Goal: Task Accomplishment & Management: Complete application form

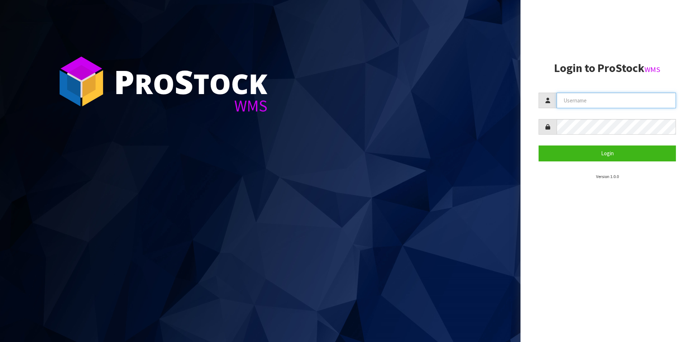
click at [591, 105] on input "text" at bounding box center [616, 101] width 119 height 16
type input "[PERSON_NAME]"
click at [539, 145] on button "Login" at bounding box center [607, 153] width 137 height 16
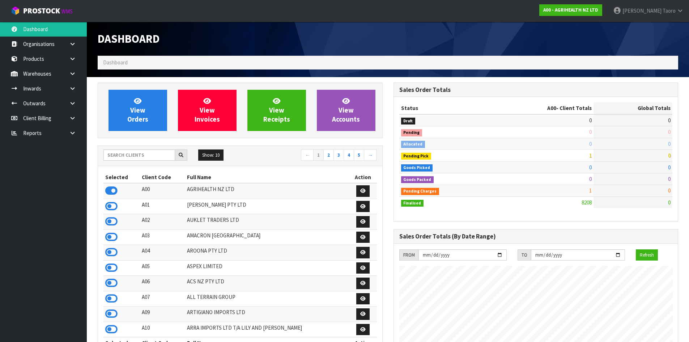
scroll to position [548, 295]
click at [168, 154] on input "text" at bounding box center [139, 154] width 72 height 11
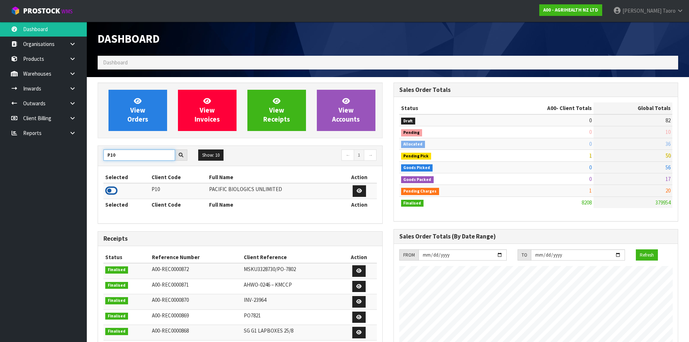
type input "P10"
click at [111, 191] on icon at bounding box center [111, 190] width 12 height 11
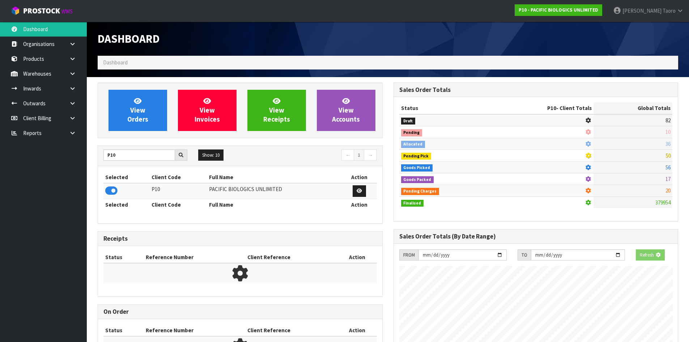
scroll to position [451, 295]
click at [133, 210] on th "Selected" at bounding box center [126, 204] width 46 height 12
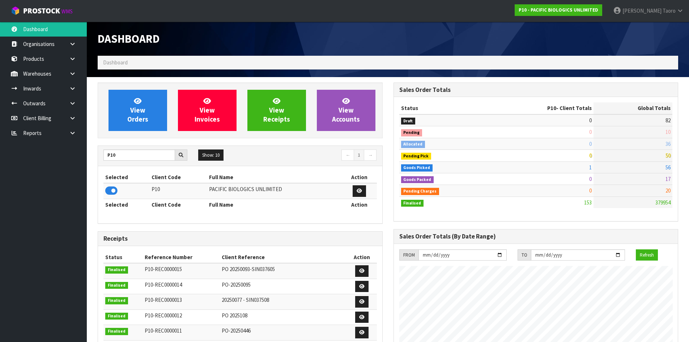
scroll to position [501, 295]
click at [143, 117] on span "View Orders" at bounding box center [137, 110] width 21 height 27
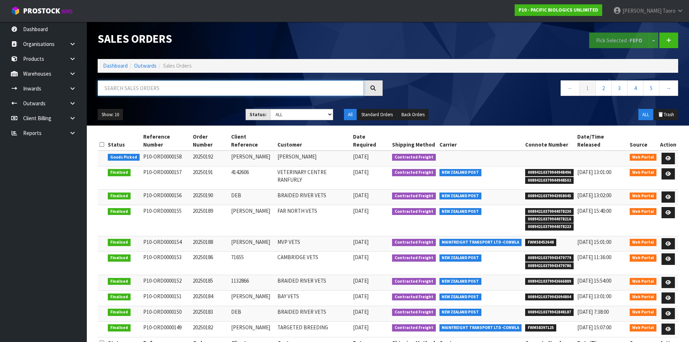
click at [166, 85] on input "text" at bounding box center [231, 88] width 266 height 16
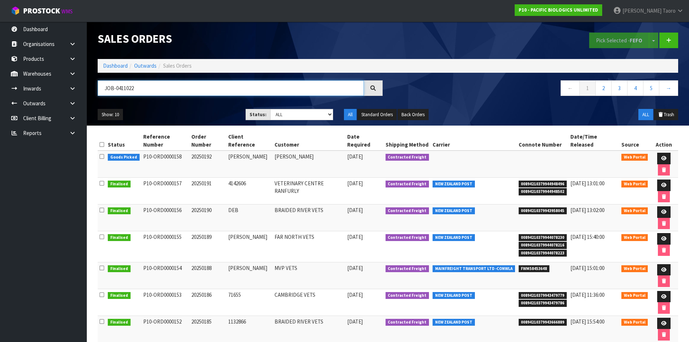
type input "JOB-0411022"
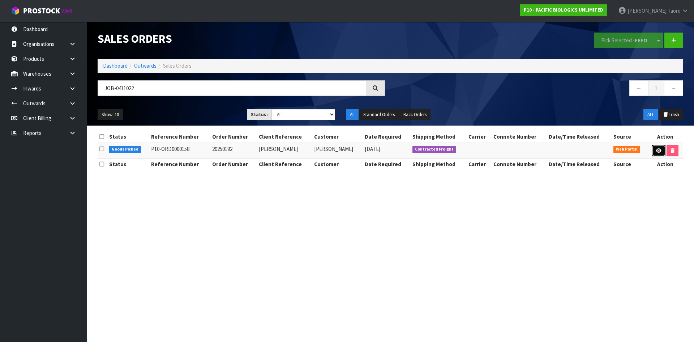
click at [657, 153] on icon at bounding box center [658, 150] width 5 height 5
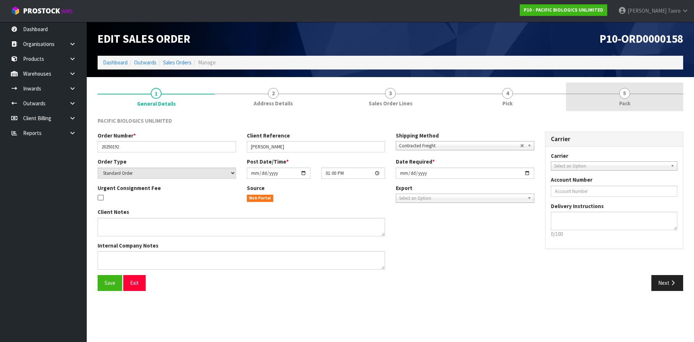
click at [635, 102] on link "5 Pack" at bounding box center [624, 96] width 117 height 29
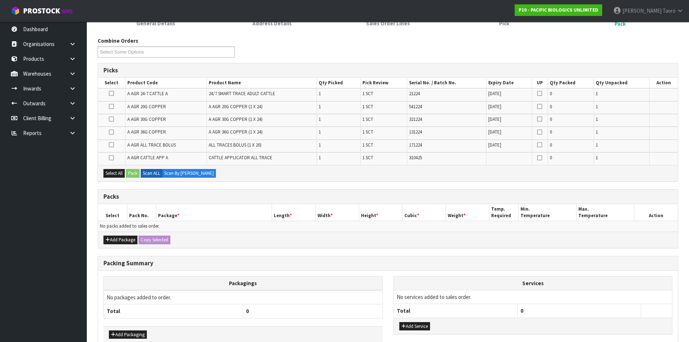
scroll to position [120, 0]
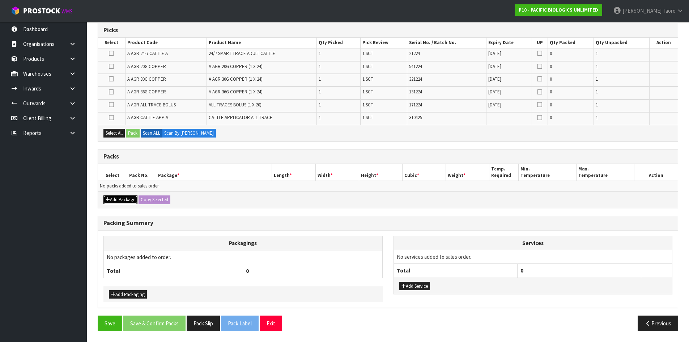
click at [120, 204] on button "Add Package" at bounding box center [120, 199] width 34 height 9
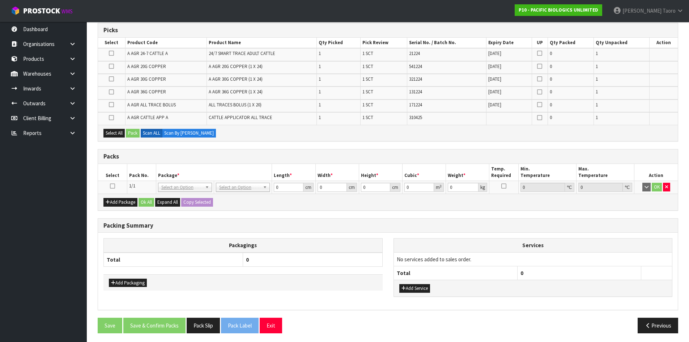
drag, startPoint x: 110, startPoint y: 186, endPoint x: 113, endPoint y: 185, distance: 3.8
click at [111, 186] on icon at bounding box center [112, 186] width 5 height 0
click at [134, 178] on th "Pack No." at bounding box center [141, 172] width 29 height 17
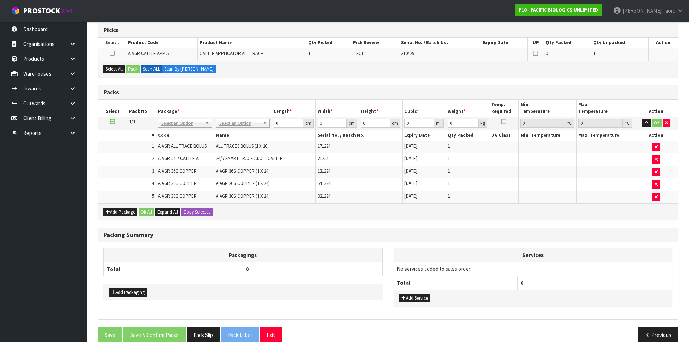
click at [123, 155] on td "2" at bounding box center [127, 159] width 58 height 13
click at [113, 122] on icon at bounding box center [112, 121] width 5 height 0
click at [134, 150] on td "1" at bounding box center [127, 147] width 58 height 13
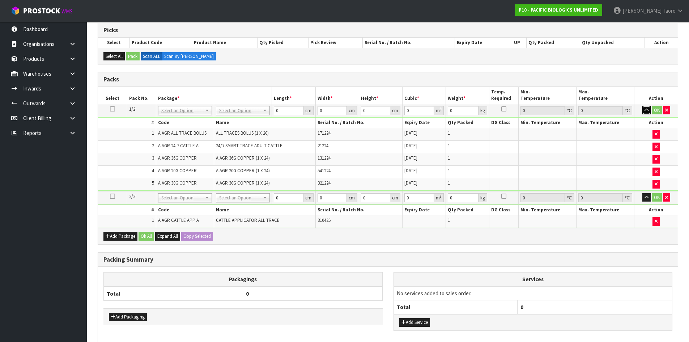
click at [646, 110] on icon "button" at bounding box center [646, 110] width 4 height 5
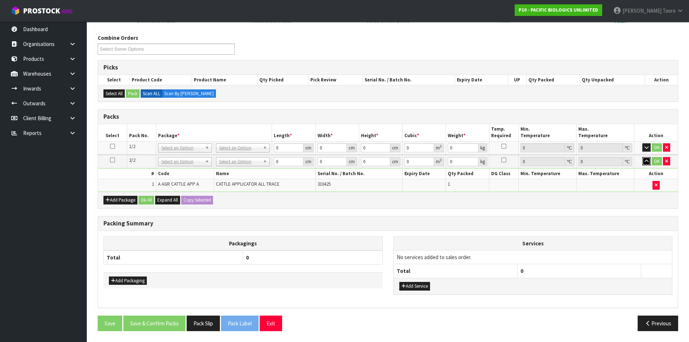
click at [646, 160] on icon "button" at bounding box center [646, 161] width 4 height 5
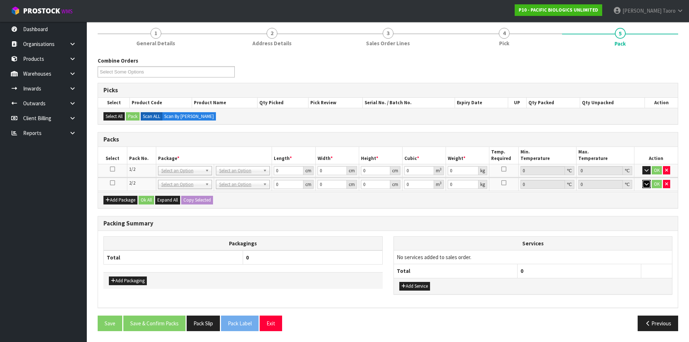
scroll to position [59, 0]
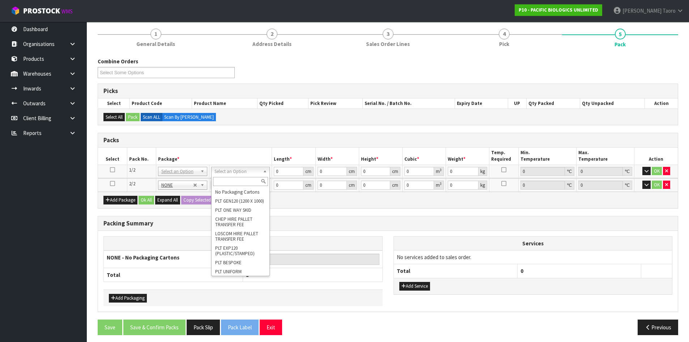
click at [242, 181] on input "text" at bounding box center [240, 181] width 55 height 9
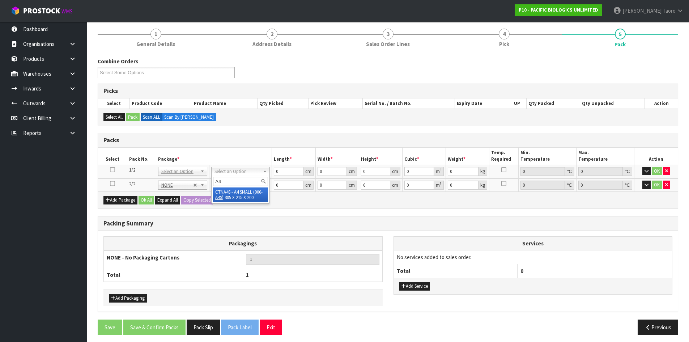
type input "A"
type input "CTNA4"
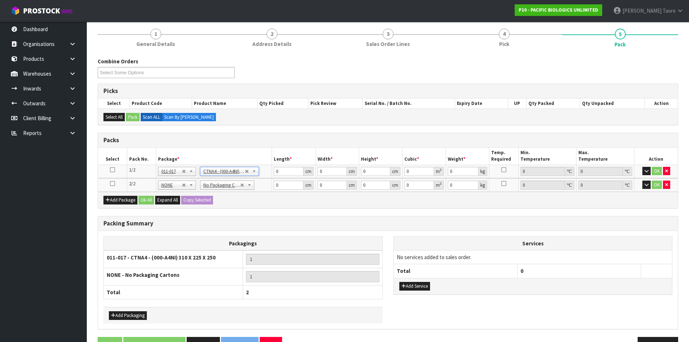
type input "31"
type input "22.5"
type input "25"
type input "0.017438"
type input "6.05"
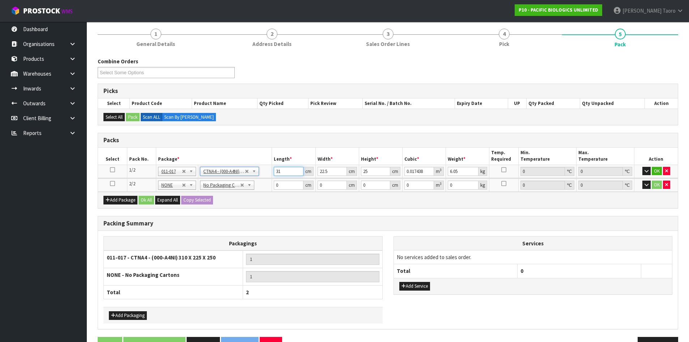
click at [282, 171] on input "31" at bounding box center [288, 171] width 29 height 9
type input "3"
type input "0.001687"
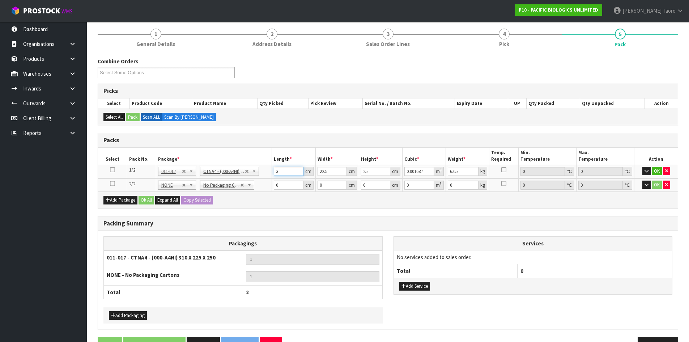
type input "32"
type input "0.018"
type input "32"
type input "2"
type input "0.0016"
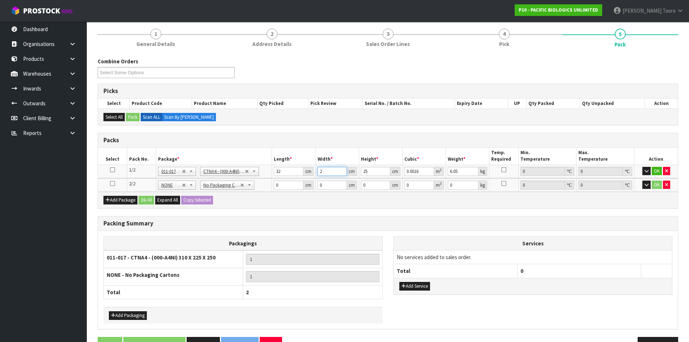
type input "24"
type input "0.0192"
type input "24"
type input "1"
type input "0.000768"
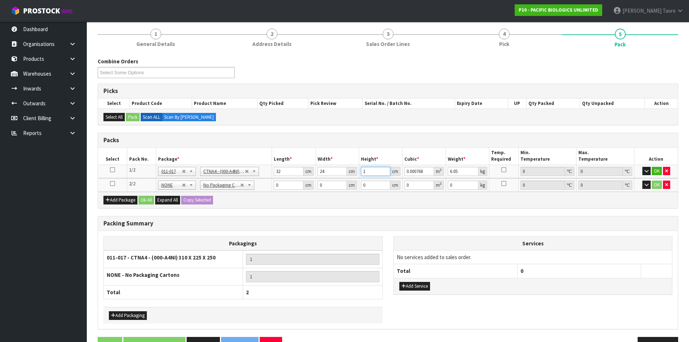
type input "18"
type input "0.013824"
type input "18"
type input "7"
type input "70"
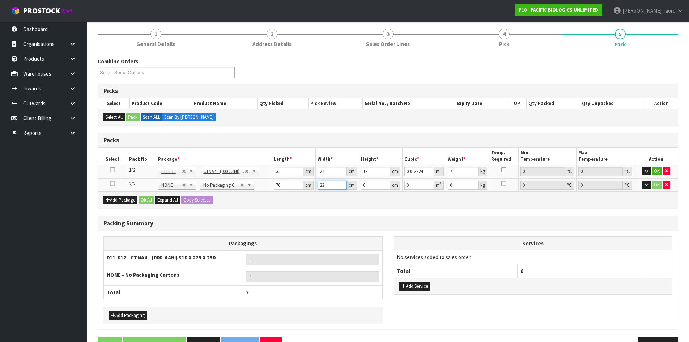
type input "23"
type input "5"
type input "0.00805"
type input "5"
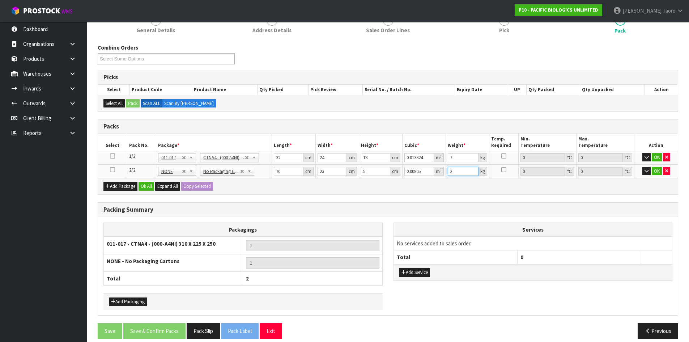
scroll to position [81, 0]
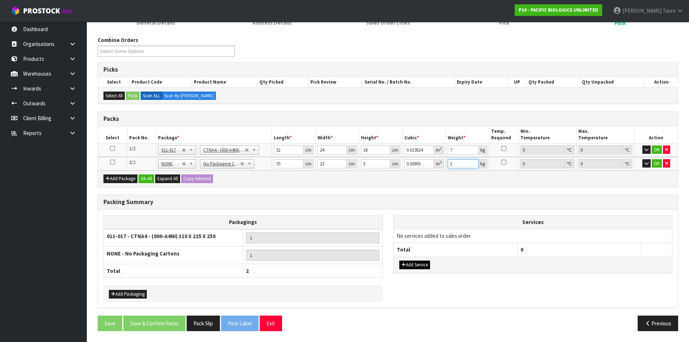
type input "2"
drag, startPoint x: 421, startPoint y: 263, endPoint x: 420, endPoint y: 254, distance: 8.8
click at [422, 263] on button "Add Service" at bounding box center [414, 264] width 31 height 9
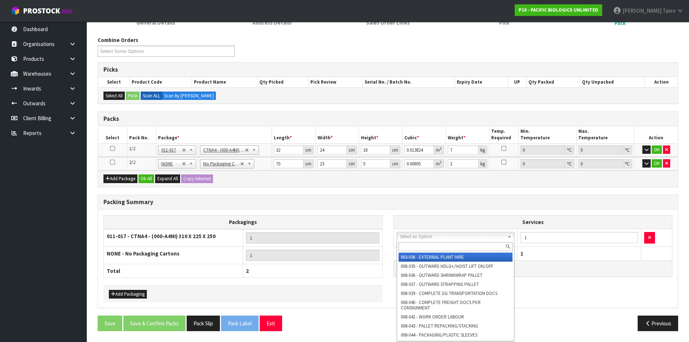
click at [423, 245] on input "text" at bounding box center [455, 246] width 114 height 9
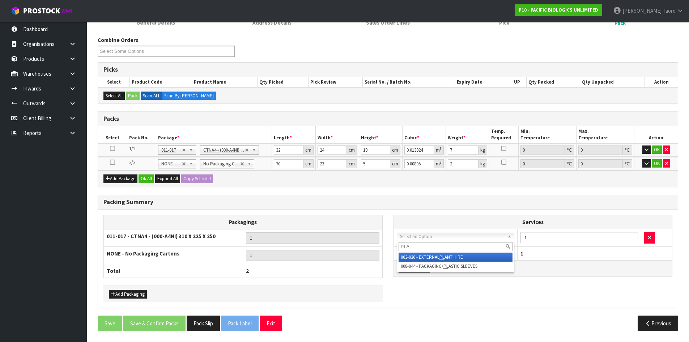
type input "PLAS"
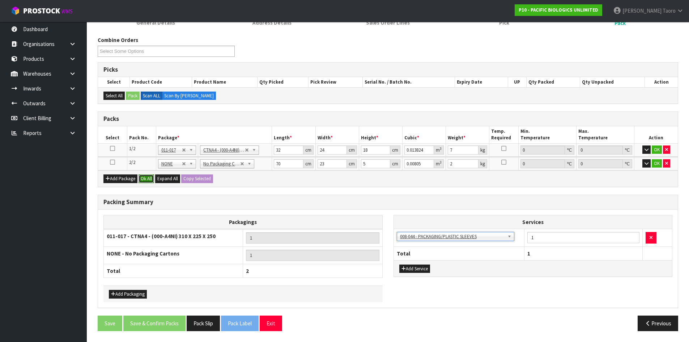
click at [148, 177] on button "Ok All" at bounding box center [146, 178] width 16 height 9
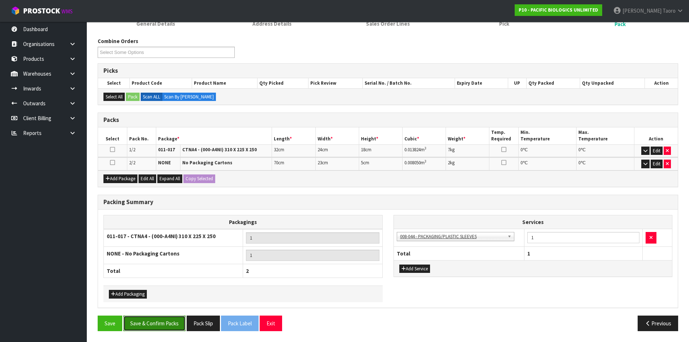
click at [162, 327] on button "Save & Confirm Packs" at bounding box center [154, 323] width 62 height 16
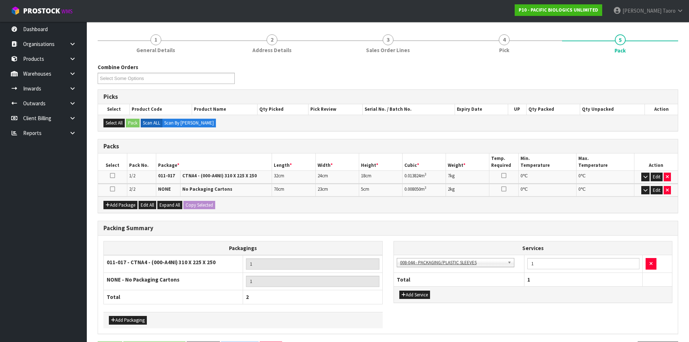
scroll to position [0, 0]
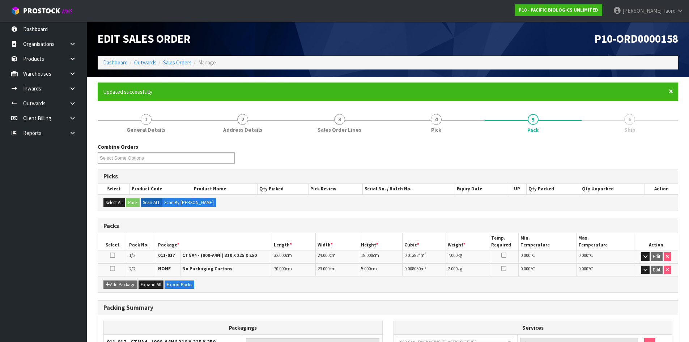
click at [671, 90] on span "×" at bounding box center [670, 91] width 4 height 10
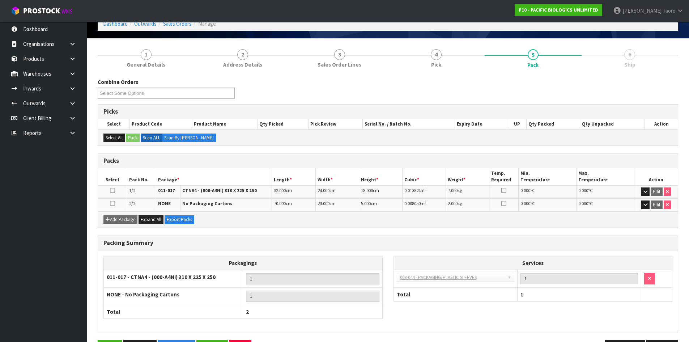
scroll to position [63, 0]
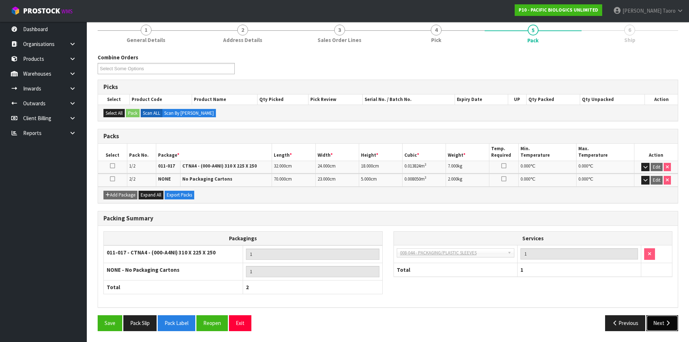
click at [668, 320] on icon "button" at bounding box center [667, 322] width 7 height 5
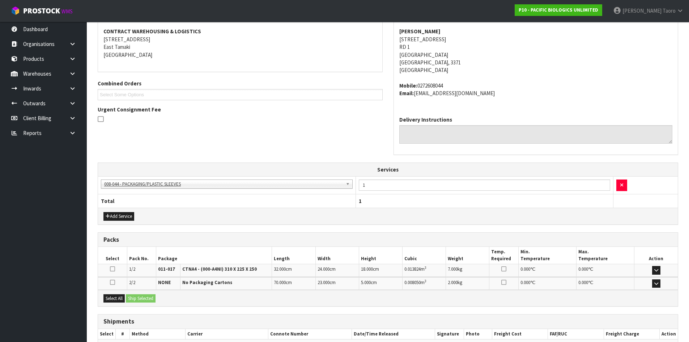
scroll to position [151, 0]
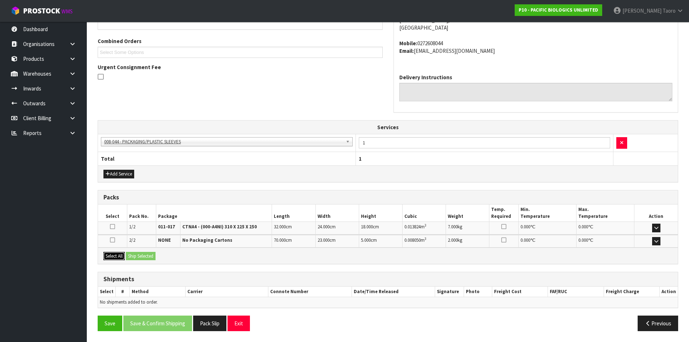
drag, startPoint x: 116, startPoint y: 257, endPoint x: 128, endPoint y: 254, distance: 12.1
click at [117, 256] on button "Select All" at bounding box center [113, 256] width 21 height 9
click at [138, 254] on button "Ship Selected" at bounding box center [141, 256] width 30 height 9
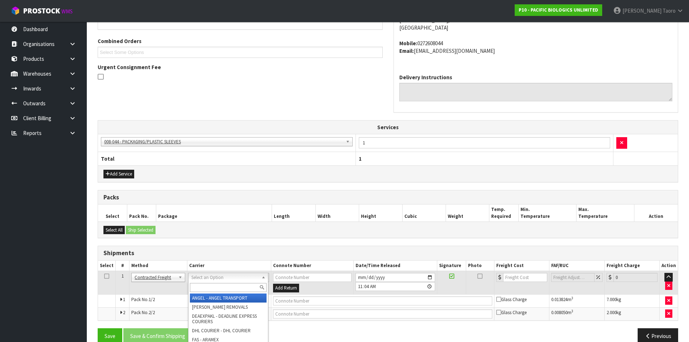
click at [223, 287] on input "text" at bounding box center [228, 287] width 77 height 9
type input "NZP"
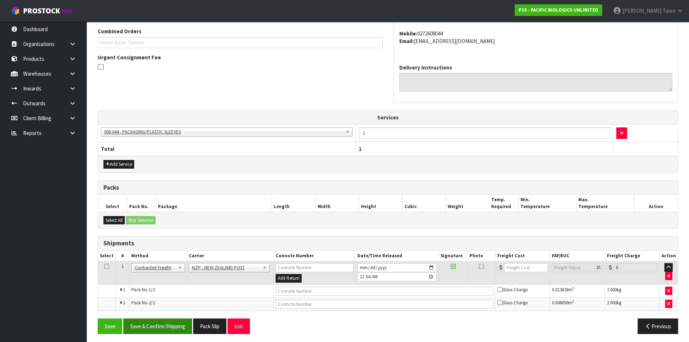
scroll to position [164, 0]
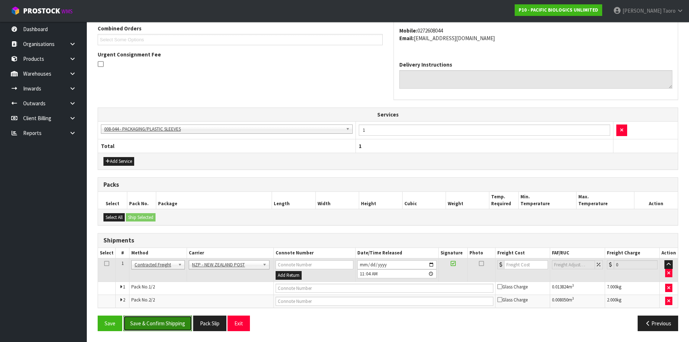
click at [180, 321] on button "Save & Confirm Shipping" at bounding box center [157, 323] width 69 height 16
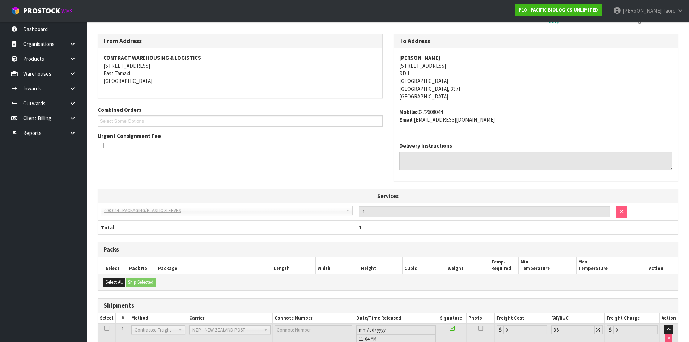
scroll to position [179, 0]
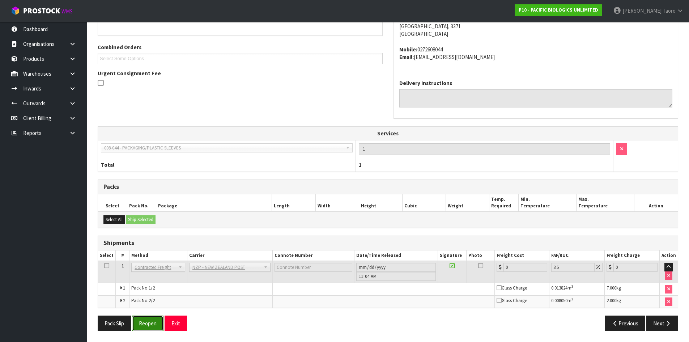
click at [158, 319] on button "Reopen" at bounding box center [147, 323] width 31 height 16
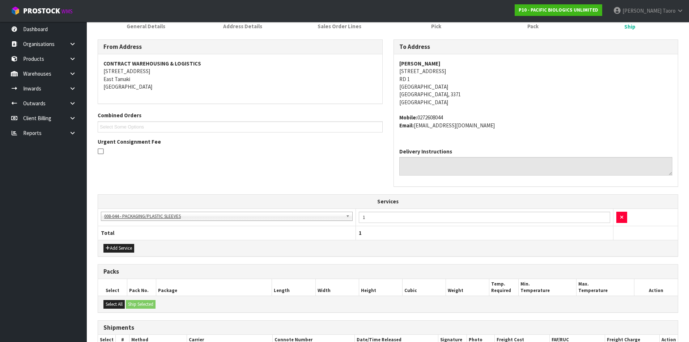
scroll to position [197, 0]
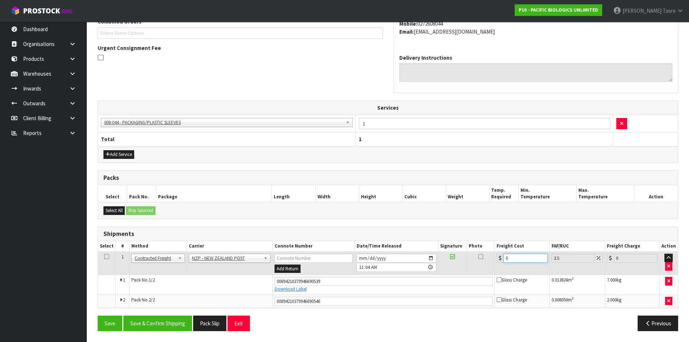
click at [522, 257] on input "0" at bounding box center [525, 257] width 44 height 9
type input "2"
type input "2.07"
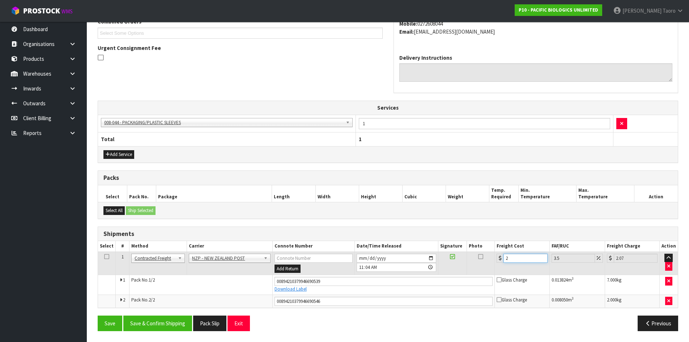
type input "23"
type input "23.8"
type input "24.63"
type input "23.80"
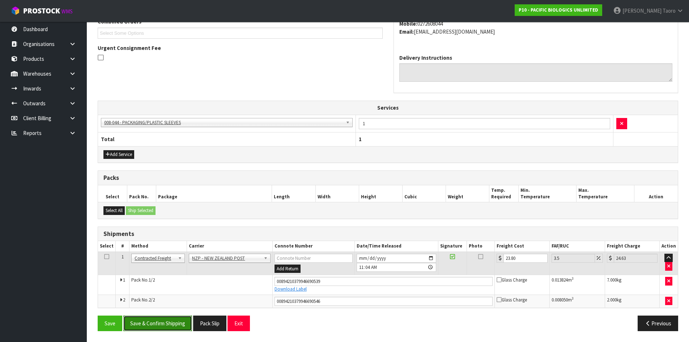
click at [170, 324] on button "Save & Confirm Shipping" at bounding box center [157, 323] width 69 height 16
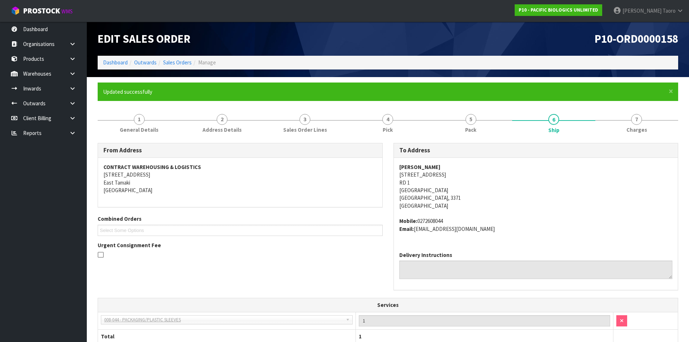
scroll to position [176, 0]
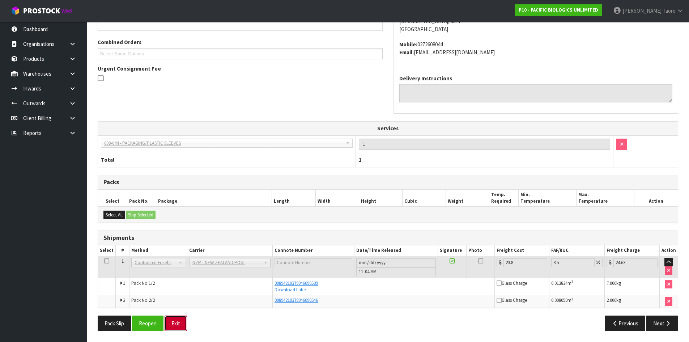
click at [182, 323] on button "Exit" at bounding box center [175, 323] width 22 height 16
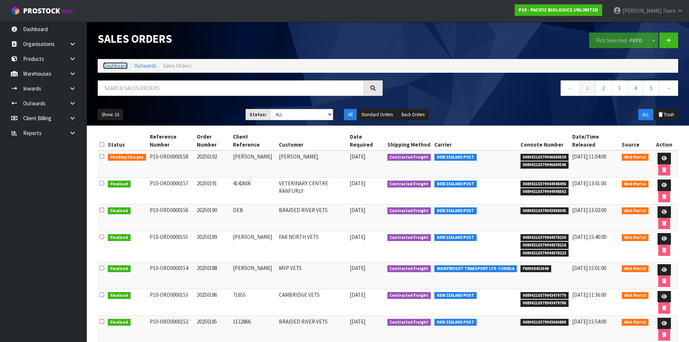
click at [116, 68] on link "Dashboard" at bounding box center [115, 65] width 25 height 7
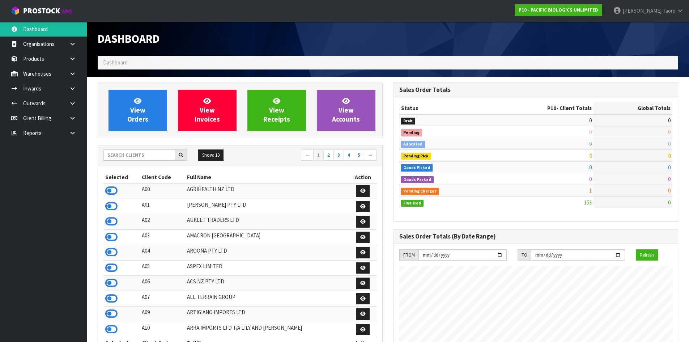
scroll to position [501, 295]
click at [149, 153] on input "text" at bounding box center [139, 154] width 72 height 11
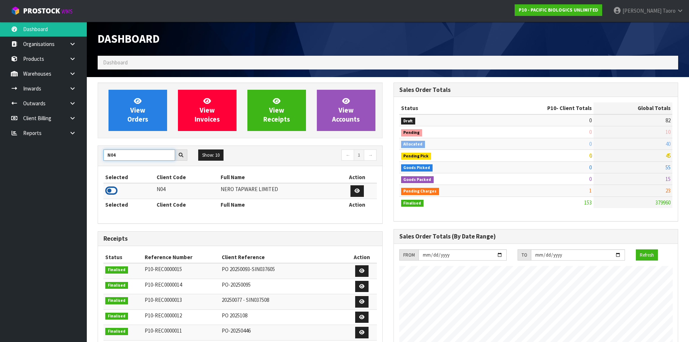
type input "N04"
click at [113, 189] on icon at bounding box center [111, 190] width 12 height 11
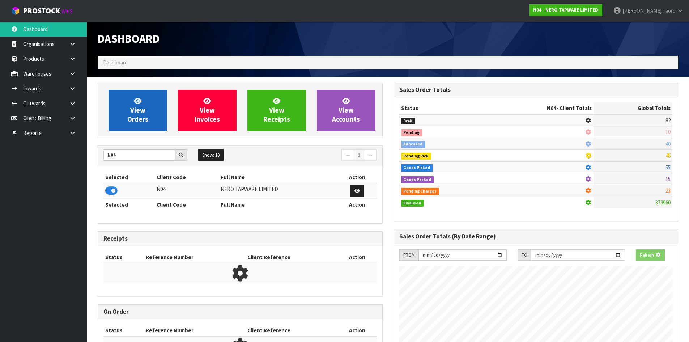
scroll to position [548, 295]
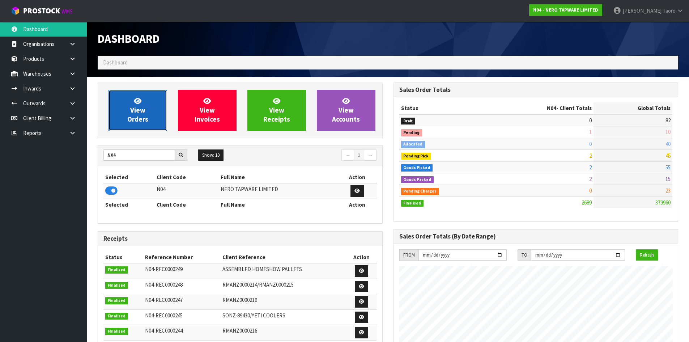
click at [143, 110] on span "View Orders" at bounding box center [137, 110] width 21 height 27
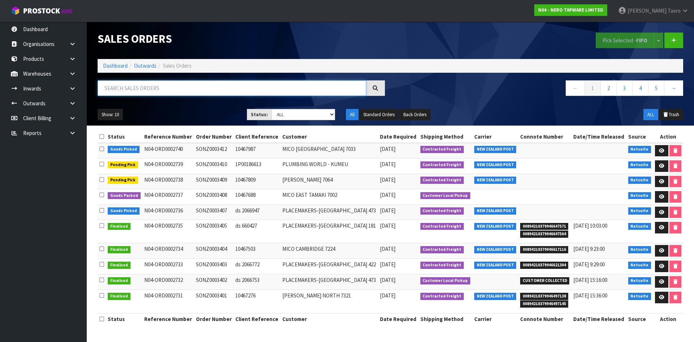
click at [159, 88] on input "text" at bounding box center [232, 88] width 269 height 16
type input "JOB-0411115"
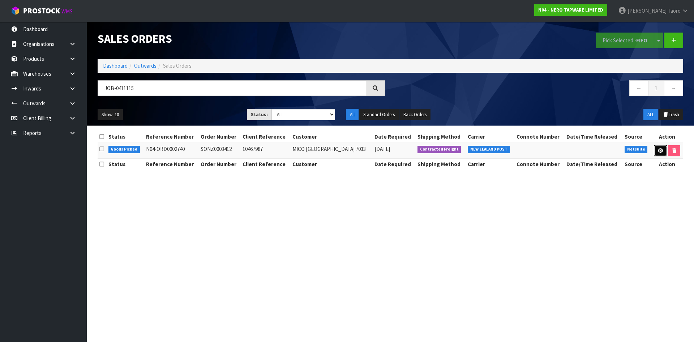
click at [661, 156] on link at bounding box center [660, 151] width 13 height 12
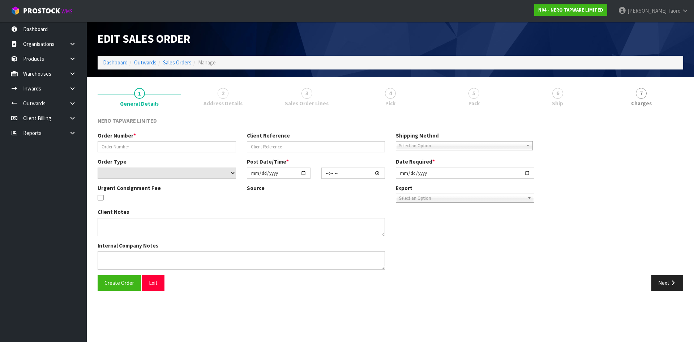
type input "SONZ0003412"
type input "10467987"
select select "number:0"
type input "[DATE]"
type input "08:45:10.000"
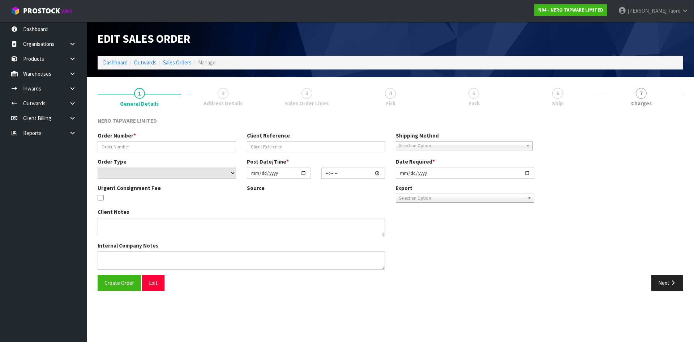
type input "[DATE]"
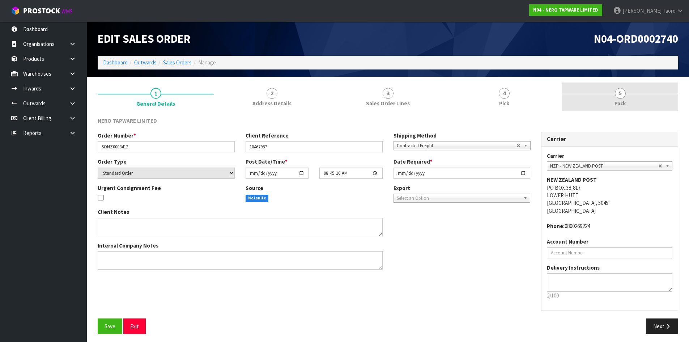
click at [613, 100] on link "5 Pack" at bounding box center [620, 96] width 116 height 29
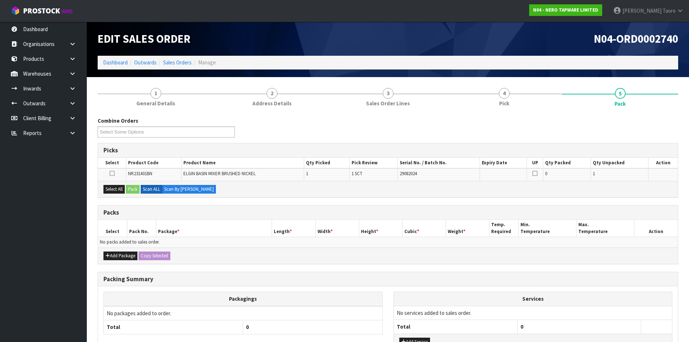
click at [306, 126] on div "Combine Orders N04-ORD0002717 N04-ORD0002736 N04-ORD0002737 N04-ORD0002738 N04-…" at bounding box center [387, 130] width 591 height 26
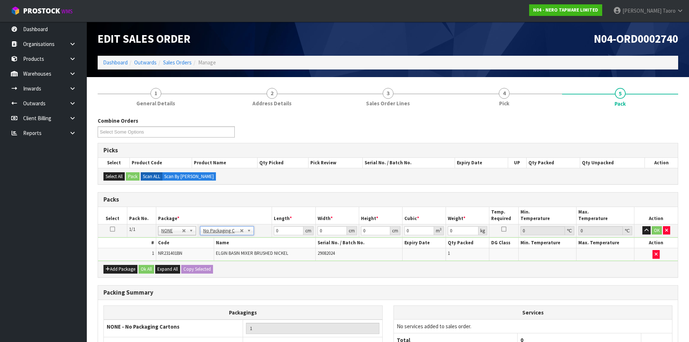
click at [267, 205] on div "Packs" at bounding box center [387, 199] width 579 height 14
click at [405, 198] on h3 "Packs" at bounding box center [387, 199] width 569 height 7
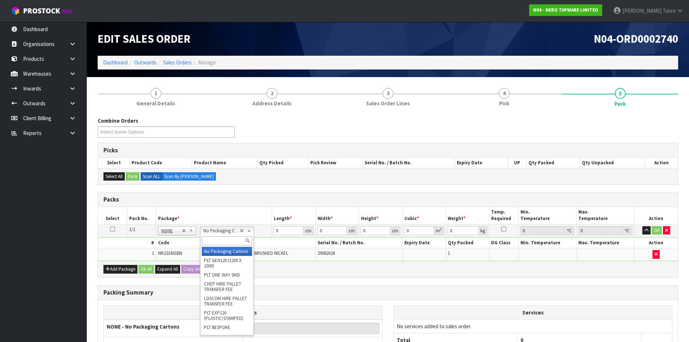
click at [228, 242] on input "text" at bounding box center [227, 240] width 50 height 9
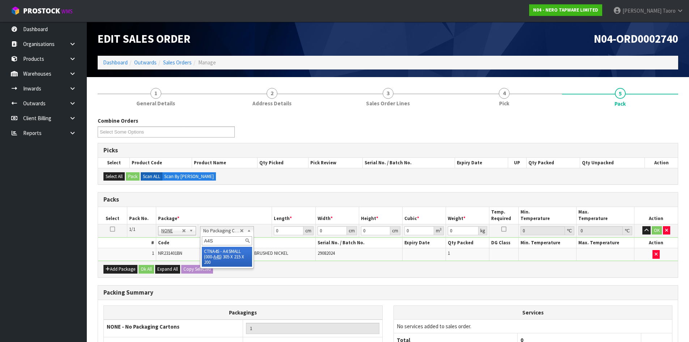
type input "A4S"
type input "30.5"
type input "21.5"
type input "20"
type input "0.013115"
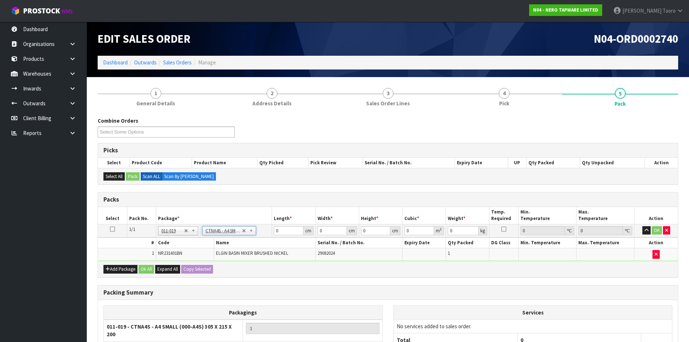
type input "1.66"
click at [282, 228] on input "30.5" at bounding box center [288, 230] width 29 height 9
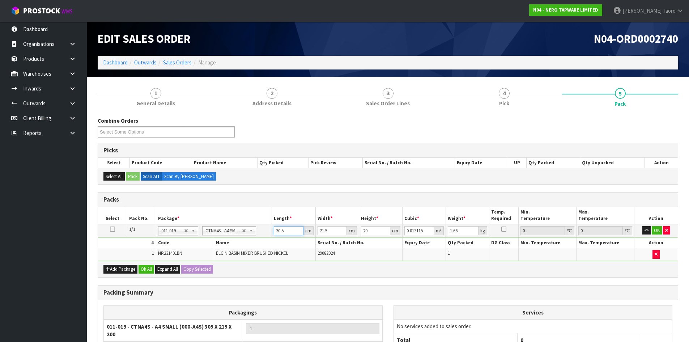
type input "3"
type input "0.00129"
type input "32"
type input "0.01376"
type input "32"
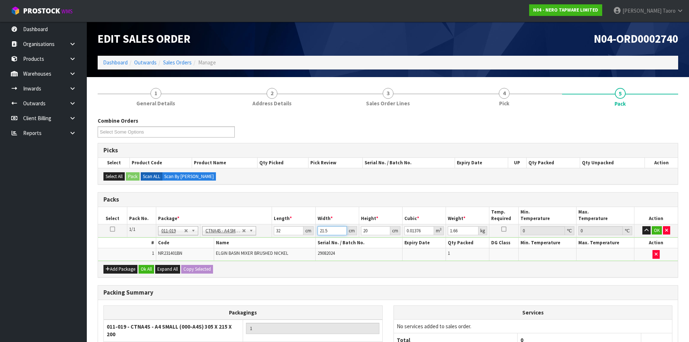
type input "2"
type input "0.00128"
type input "25"
type input "0.016"
type input "25"
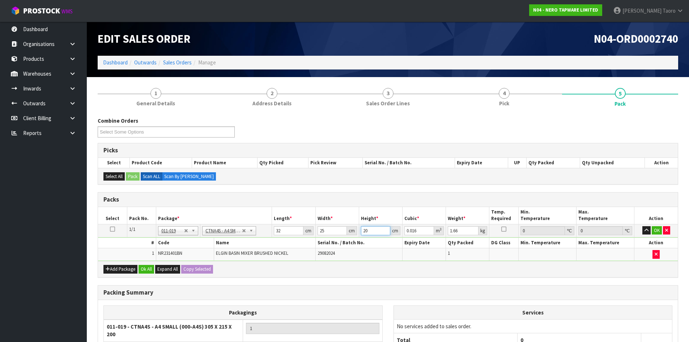
type input "1"
type input "0.0008"
type input "15"
type input "0.012"
type input "15"
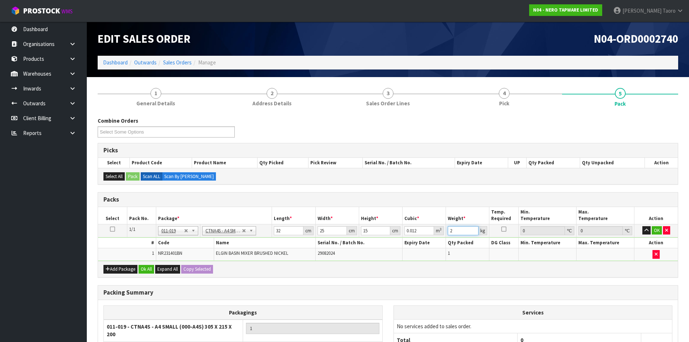
scroll to position [73, 0]
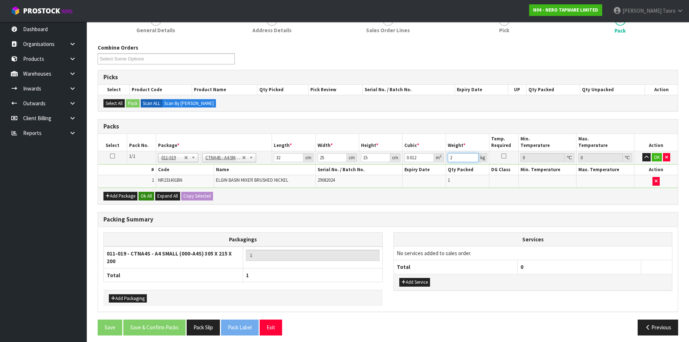
type input "2"
click at [149, 198] on button "Ok All" at bounding box center [146, 196] width 16 height 9
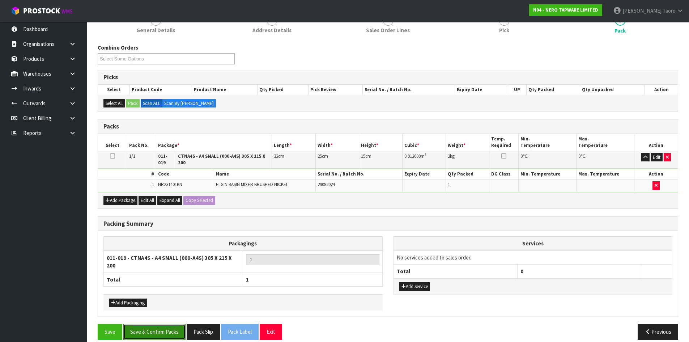
click at [170, 325] on button "Save & Confirm Packs" at bounding box center [154, 332] width 62 height 16
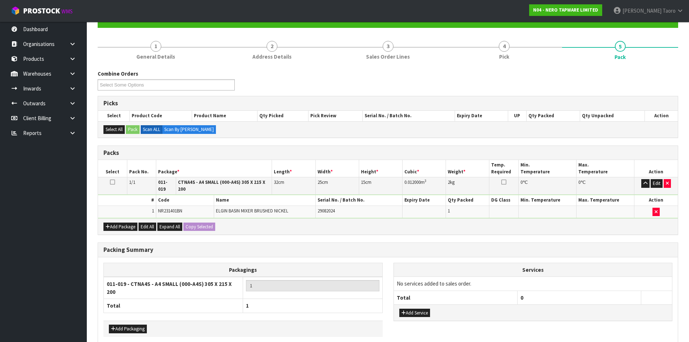
scroll to position [0, 0]
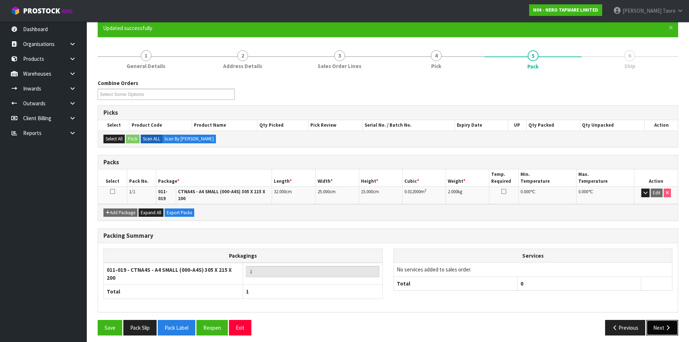
click at [663, 325] on button "Next" at bounding box center [662, 328] width 32 height 16
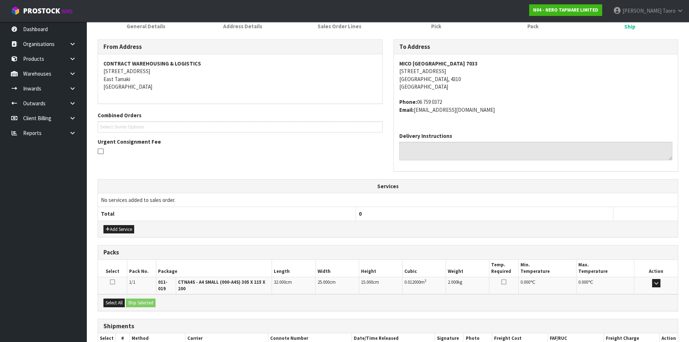
scroll to position [150, 0]
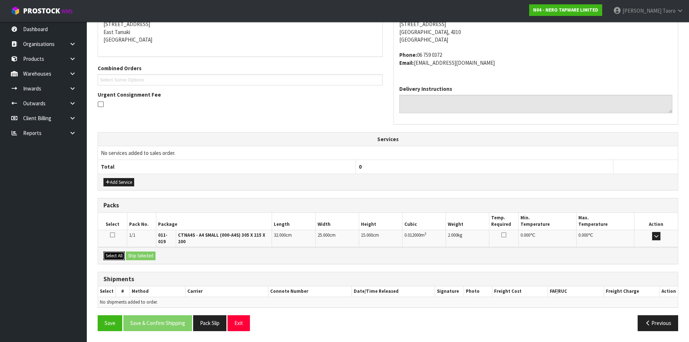
drag, startPoint x: 120, startPoint y: 256, endPoint x: 125, endPoint y: 256, distance: 5.4
click at [122, 256] on button "Select All" at bounding box center [113, 255] width 21 height 9
click at [132, 256] on button "Ship Selected" at bounding box center [141, 255] width 30 height 9
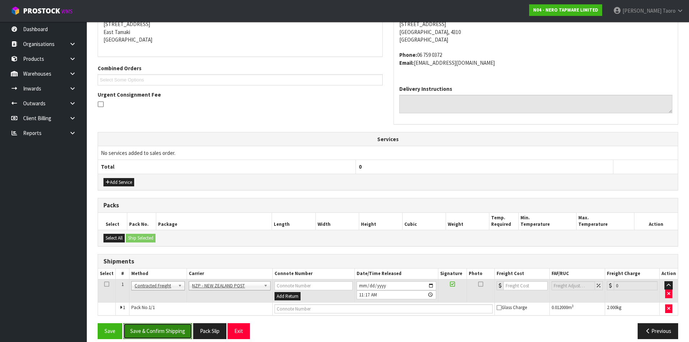
click at [171, 331] on button "Save & Confirm Shipping" at bounding box center [157, 331] width 69 height 16
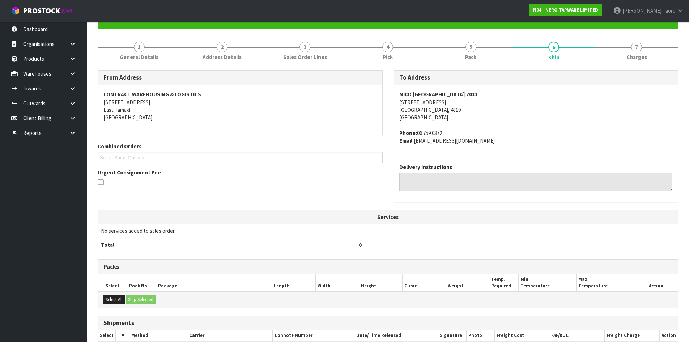
scroll to position [148, 0]
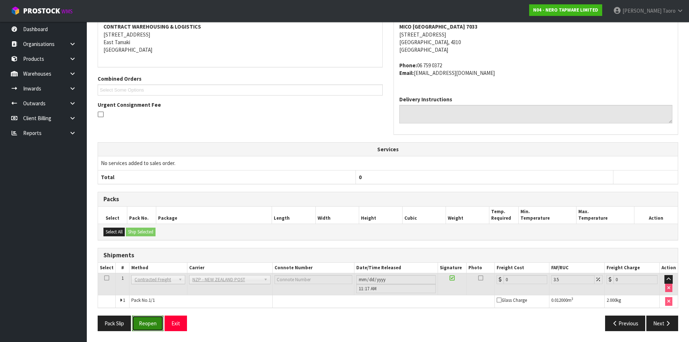
click at [150, 326] on button "Reopen" at bounding box center [147, 323] width 31 height 16
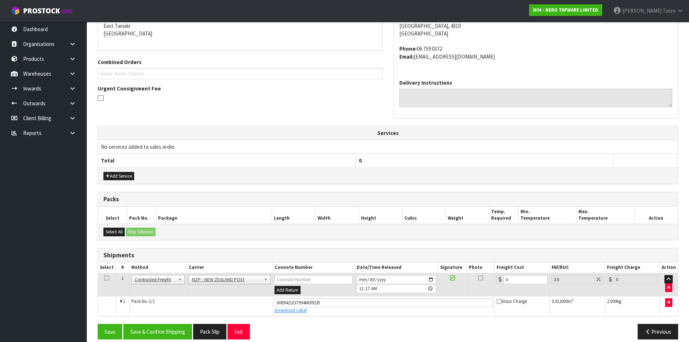
scroll to position [165, 0]
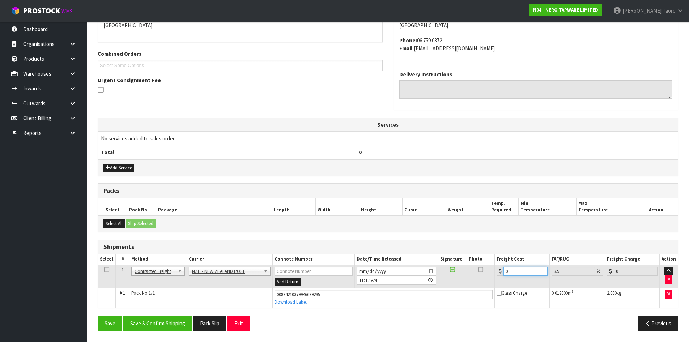
click at [525, 272] on input "0" at bounding box center [525, 270] width 44 height 9
click at [525, 271] on input "0" at bounding box center [525, 270] width 44 height 9
type input "8"
type input "8.28"
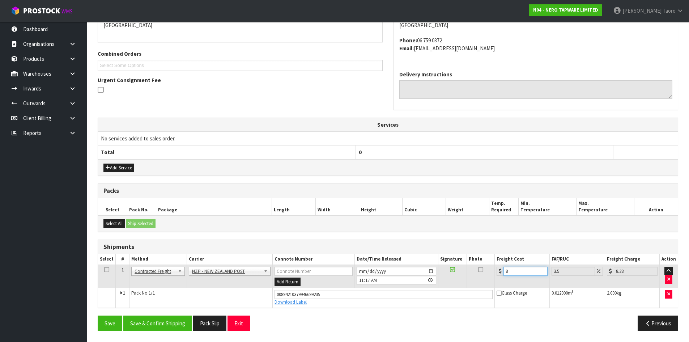
type input "8.4"
type input "8.69"
type input "8.45"
type input "8.75"
type input "8.45"
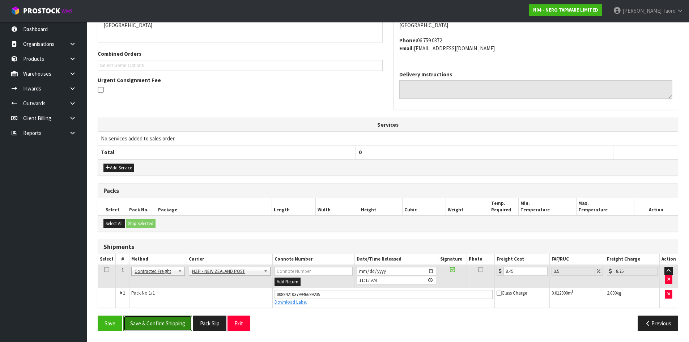
click at [155, 325] on button "Save & Confirm Shipping" at bounding box center [157, 323] width 69 height 16
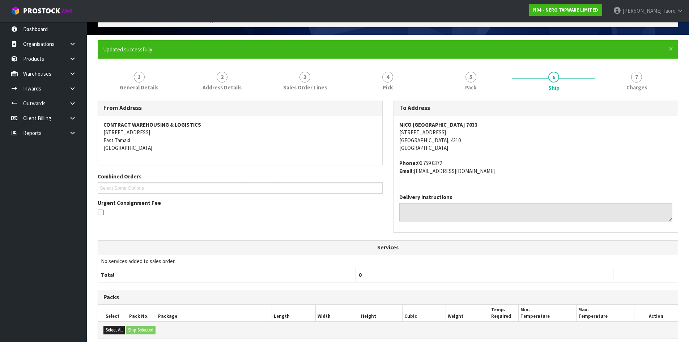
scroll to position [145, 0]
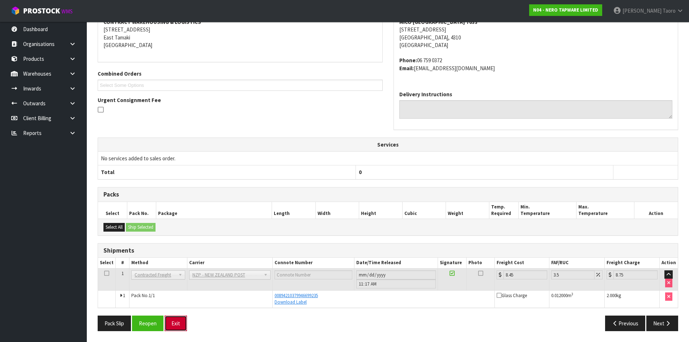
click at [185, 322] on button "Exit" at bounding box center [175, 323] width 22 height 16
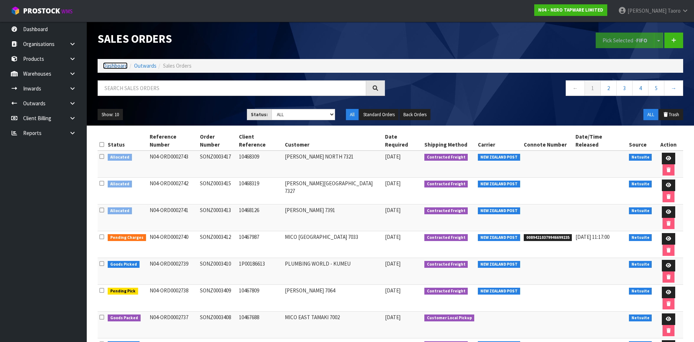
click at [111, 65] on link "Dashboard" at bounding box center [115, 65] width 25 height 7
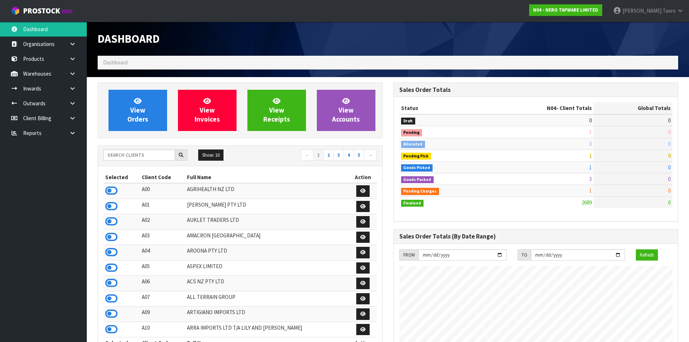
scroll to position [548, 295]
click at [112, 280] on icon at bounding box center [111, 282] width 12 height 11
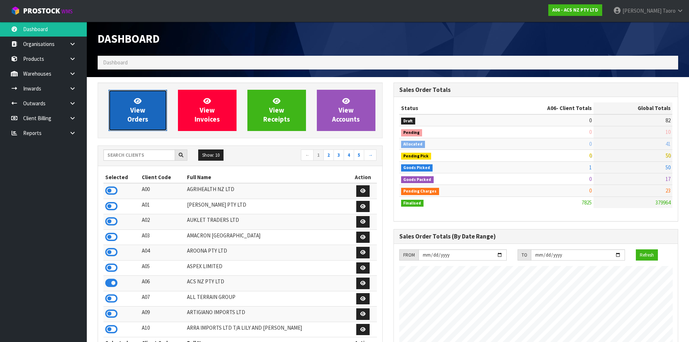
click at [145, 125] on link "View Orders" at bounding box center [137, 110] width 59 height 41
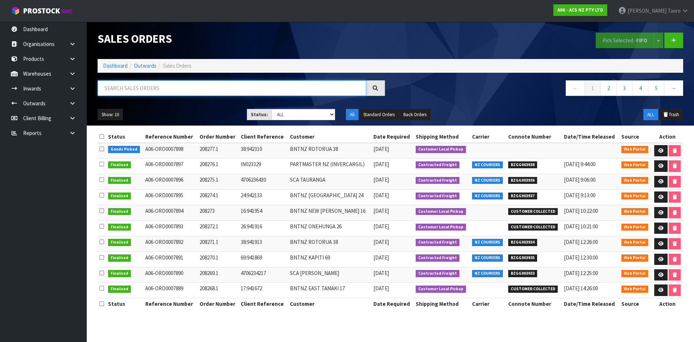
click at [150, 91] on input "text" at bounding box center [232, 88] width 269 height 16
type input "JOB-0411139"
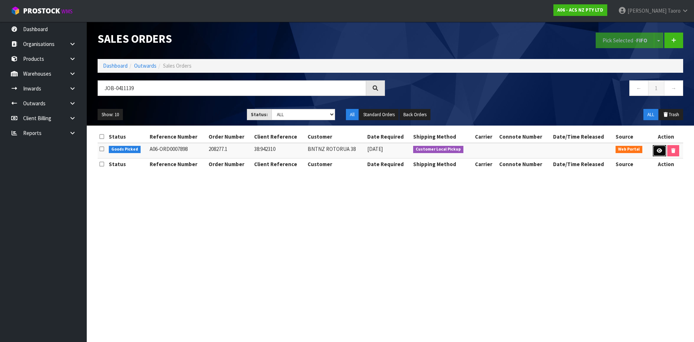
click at [657, 152] on icon at bounding box center [659, 150] width 5 height 5
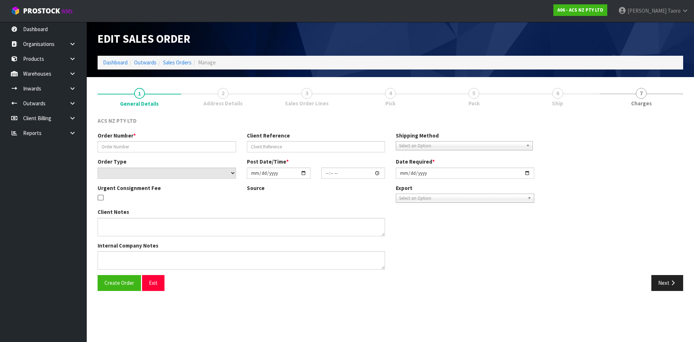
type input "208277.1"
type input "38:942310"
select select "number:0"
type input "[DATE]"
type input "10:28:00.000"
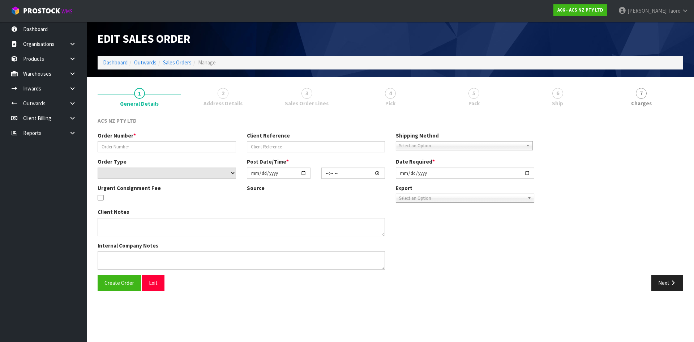
type input "[DATE]"
type textarea "URGENT COURIERS WILL COLLECT"
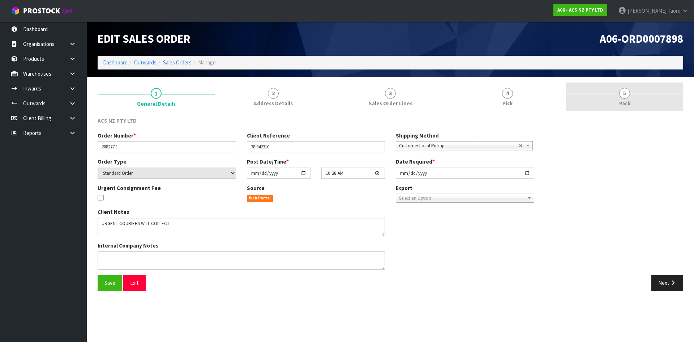
click at [638, 96] on link "5 Pack" at bounding box center [624, 96] width 117 height 29
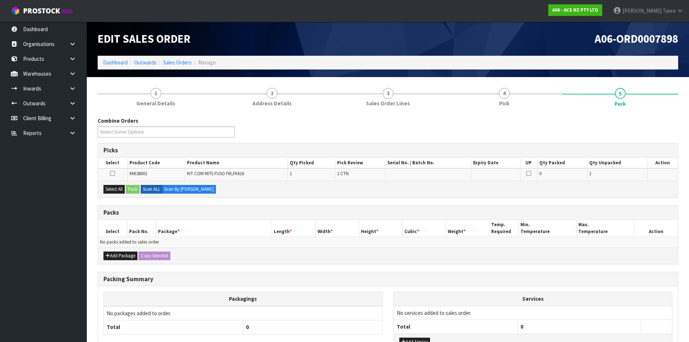
click at [521, 37] on h1 "A06-ORD0007898" at bounding box center [535, 39] width 285 height 12
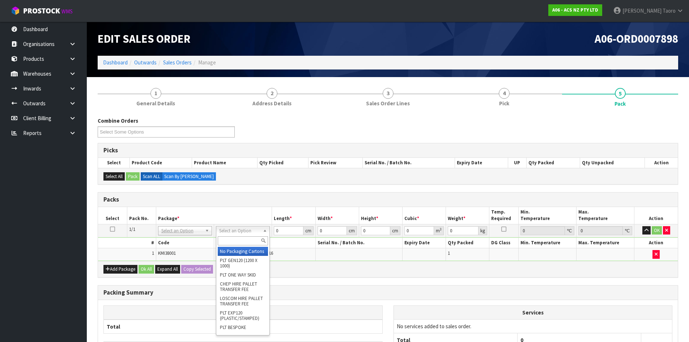
drag, startPoint x: 247, startPoint y: 248, endPoint x: 354, endPoint y: 187, distance: 122.7
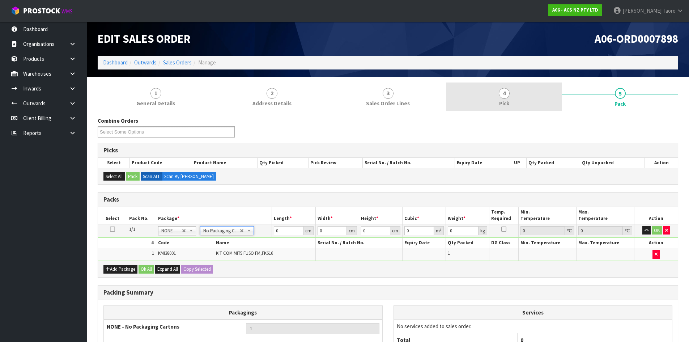
click at [523, 95] on link "4 Pick" at bounding box center [504, 96] width 116 height 29
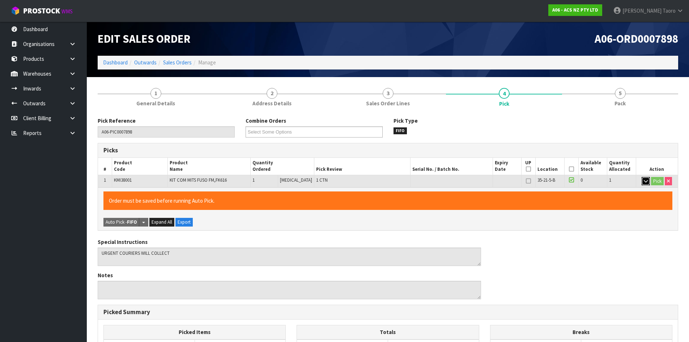
click at [644, 181] on icon "button" at bounding box center [645, 181] width 4 height 5
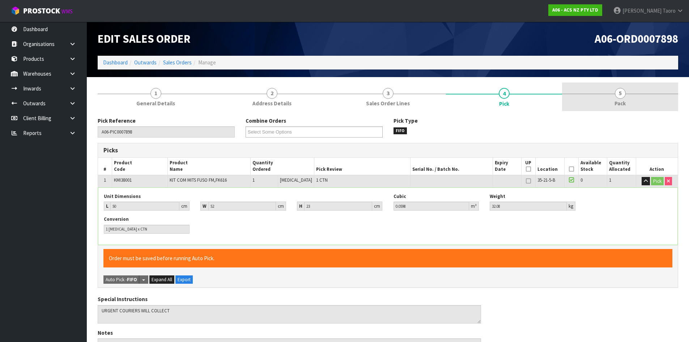
click at [583, 97] on link "5 Pack" at bounding box center [620, 96] width 116 height 29
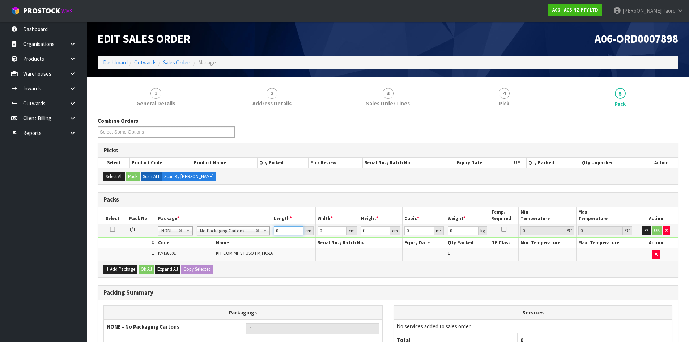
click at [288, 230] on input "0" at bounding box center [288, 230] width 29 height 9
type input "52"
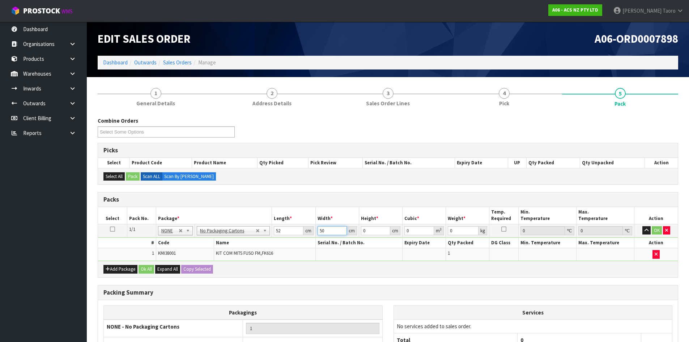
type input "50"
type input "2"
type input "0.0052"
type input "23"
type input "0.0598"
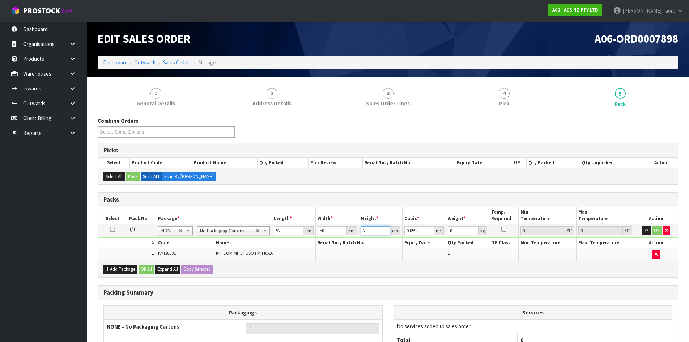
type input "23"
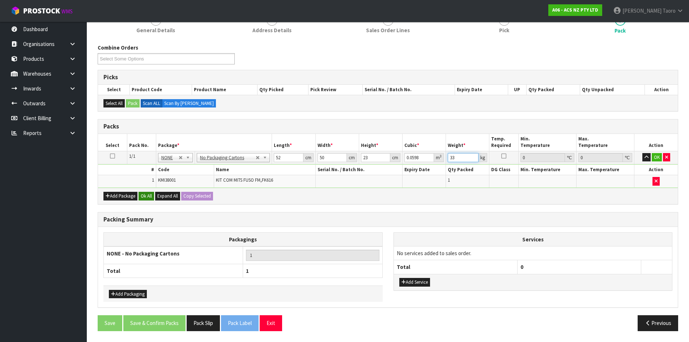
type input "33"
click at [145, 199] on button "Ok All" at bounding box center [146, 196] width 16 height 9
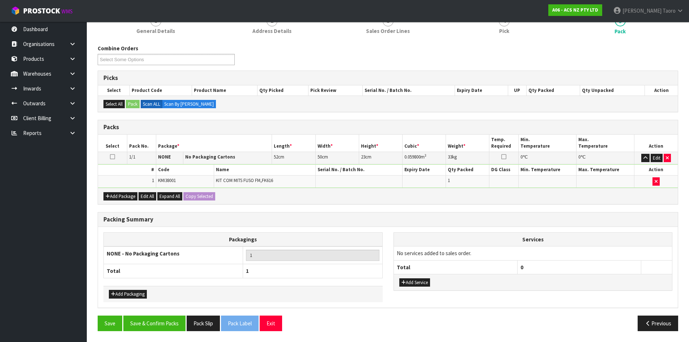
scroll to position [72, 0]
click at [167, 323] on button "Save & Confirm Packs" at bounding box center [154, 323] width 62 height 16
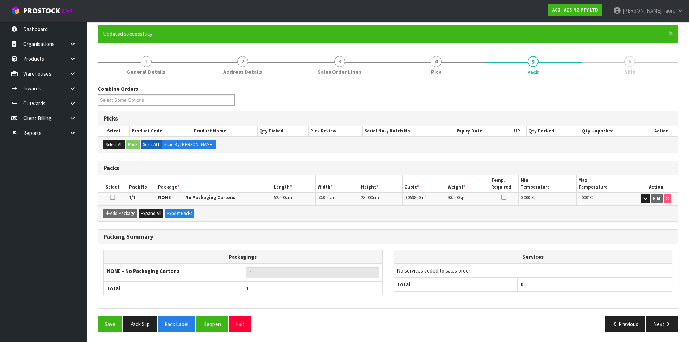
scroll to position [59, 0]
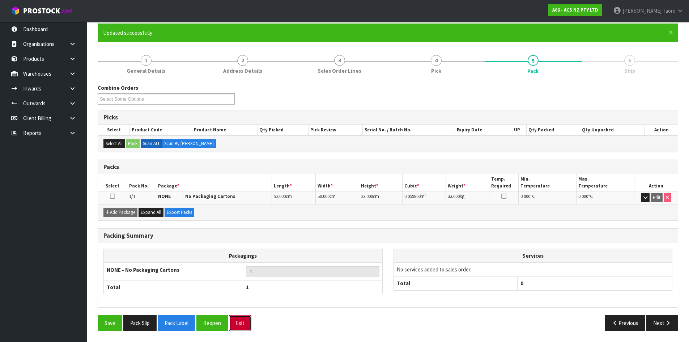
click at [241, 324] on button "Exit" at bounding box center [240, 323] width 22 height 16
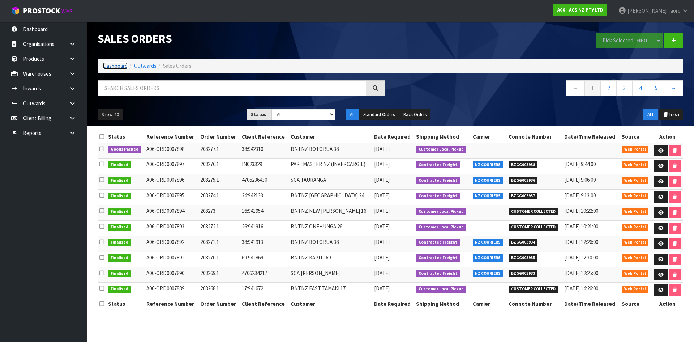
click at [112, 64] on link "Dashboard" at bounding box center [115, 65] width 25 height 7
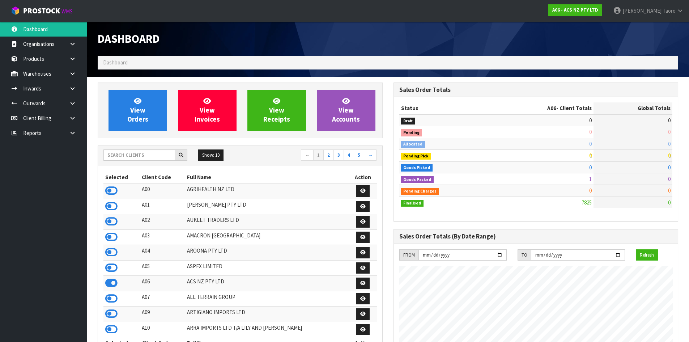
scroll to position [548, 295]
click at [127, 156] on input "text" at bounding box center [139, 154] width 72 height 11
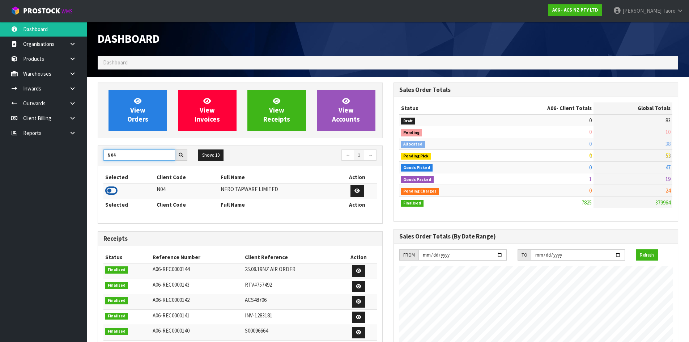
type input "N04"
click at [114, 190] on icon at bounding box center [111, 190] width 12 height 11
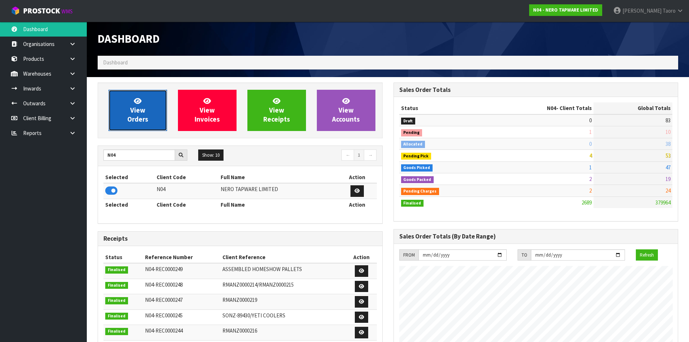
click at [140, 120] on span "View Orders" at bounding box center [137, 110] width 21 height 27
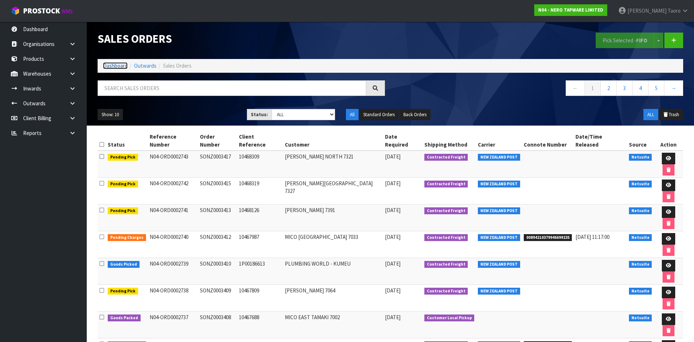
click at [112, 67] on link "Dashboard" at bounding box center [115, 65] width 25 height 7
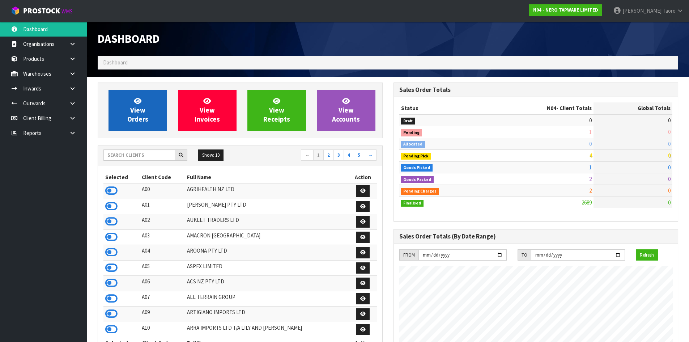
scroll to position [548, 295]
click at [125, 102] on link "View Orders" at bounding box center [137, 110] width 59 height 41
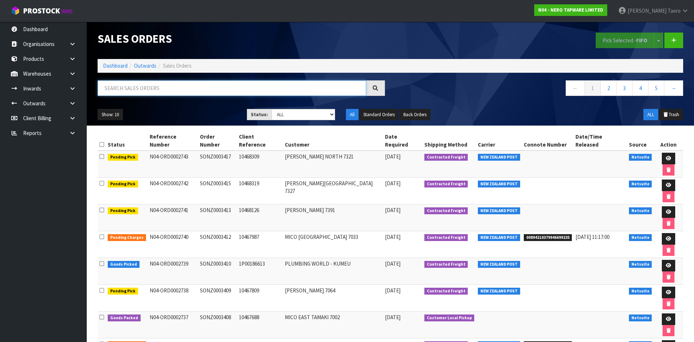
click at [132, 89] on input "text" at bounding box center [232, 88] width 269 height 16
type input "JOB-0411114"
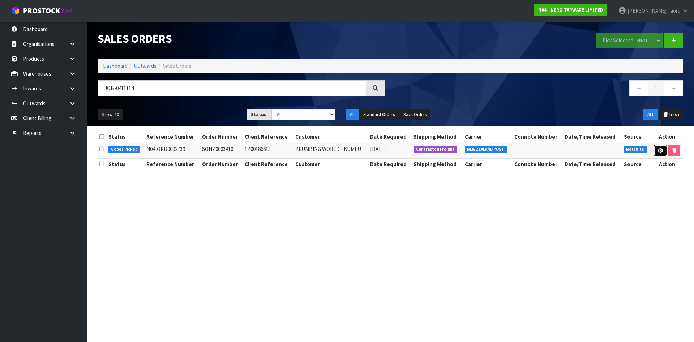
click at [658, 153] on icon at bounding box center [660, 150] width 5 height 5
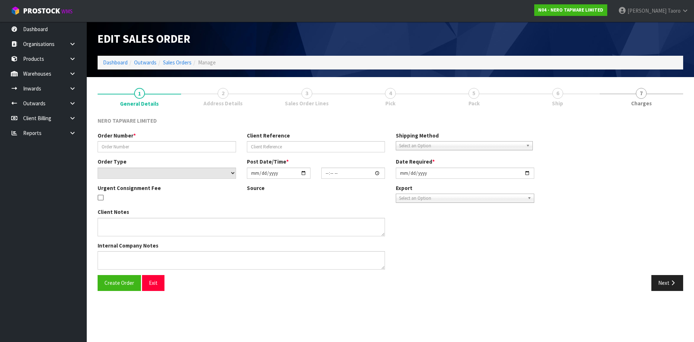
type input "SONZ0003410"
type input "1P00186613"
select select "number:0"
type input "[DATE]"
type input "08:45:09.000"
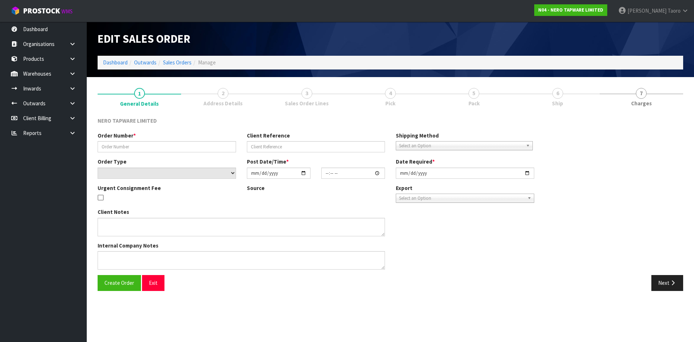
type input "[DATE]"
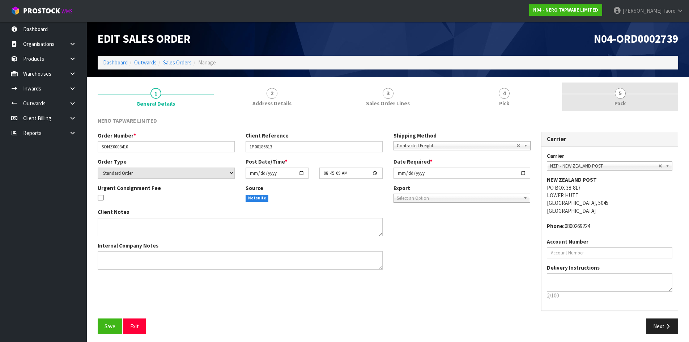
click at [626, 93] on link "5 Pack" at bounding box center [620, 96] width 116 height 29
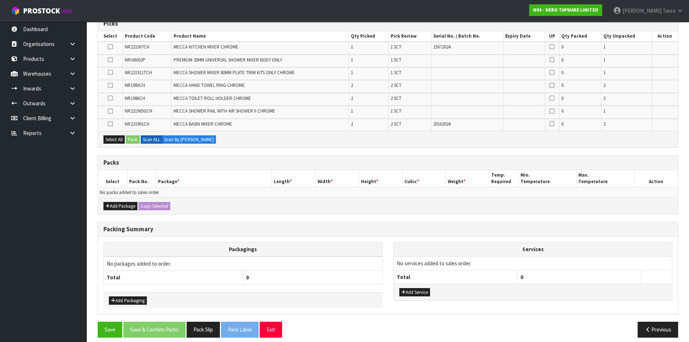
scroll to position [133, 0]
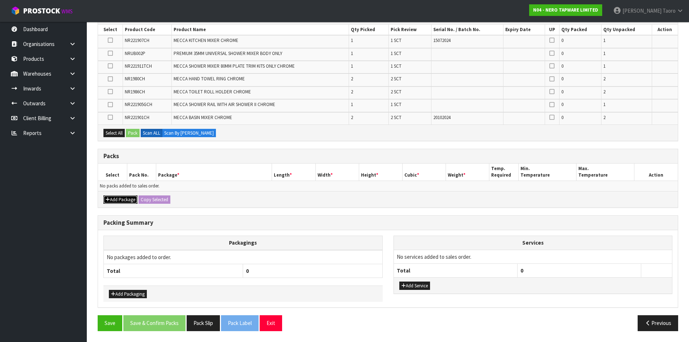
click at [118, 203] on button "Add Package" at bounding box center [120, 199] width 34 height 9
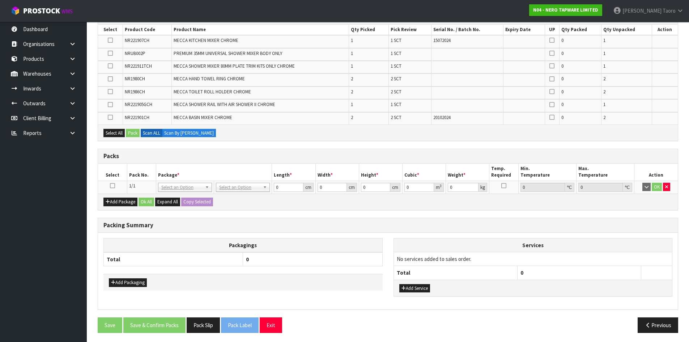
click at [112, 185] on icon at bounding box center [112, 185] width 5 height 0
click at [139, 170] on th "Pack No." at bounding box center [141, 171] width 29 height 17
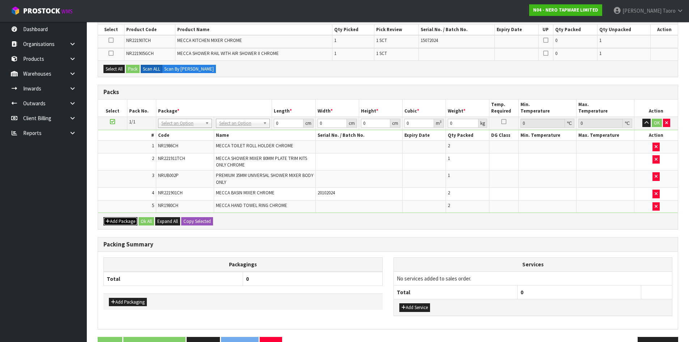
click at [117, 218] on button "Add Package" at bounding box center [120, 221] width 34 height 9
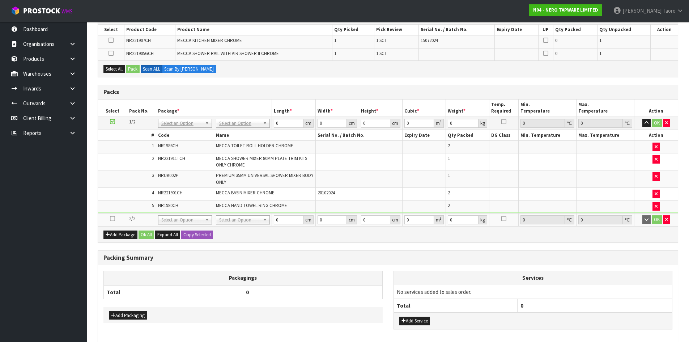
click at [112, 218] on icon at bounding box center [112, 218] width 5 height 0
click at [124, 203] on td "5" at bounding box center [127, 206] width 58 height 12
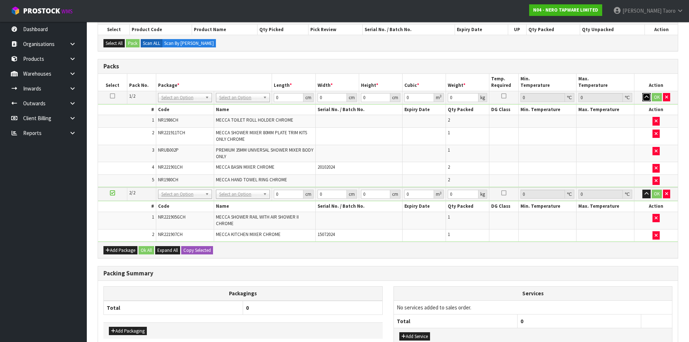
click at [645, 95] on icon "button" at bounding box center [646, 97] width 4 height 5
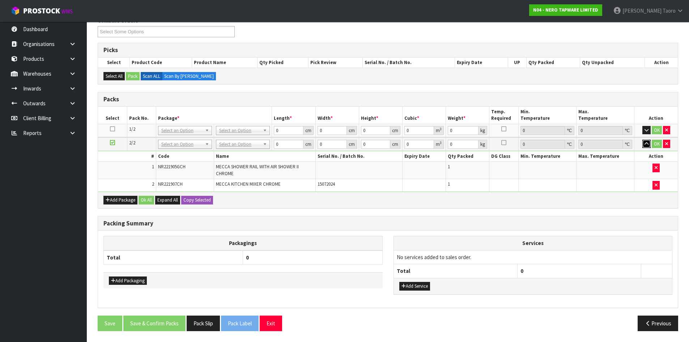
click at [647, 142] on icon "button" at bounding box center [646, 143] width 4 height 5
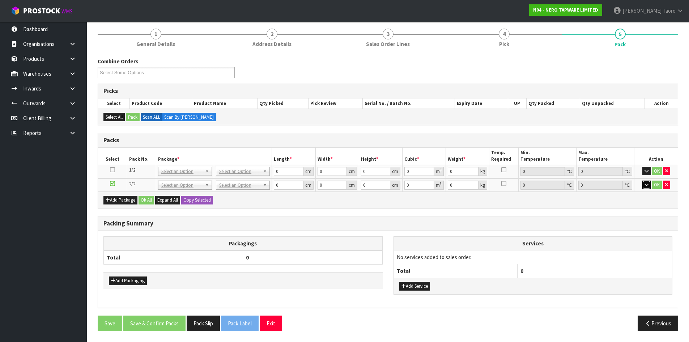
scroll to position [59, 0]
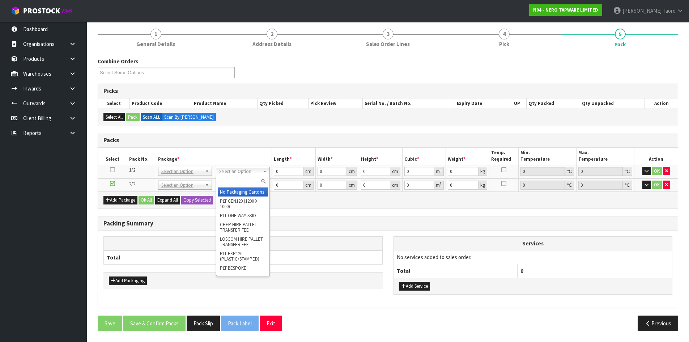
click at [249, 181] on input "text" at bounding box center [243, 181] width 50 height 9
type input "OC"
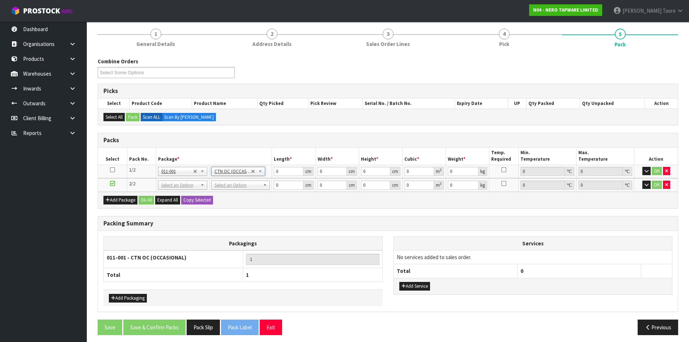
type input "5.68"
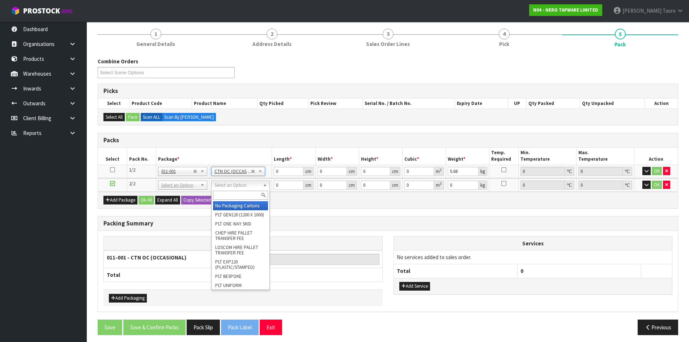
drag, startPoint x: 221, startPoint y: 184, endPoint x: 231, endPoint y: 192, distance: 12.8
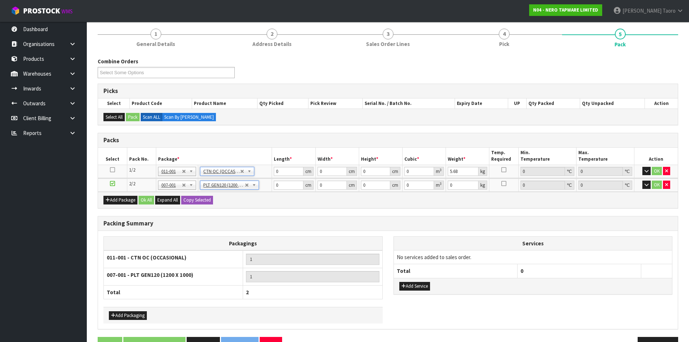
type input "120"
type input "100"
type input "3.87"
drag, startPoint x: 223, startPoint y: 183, endPoint x: 225, endPoint y: 199, distance: 16.4
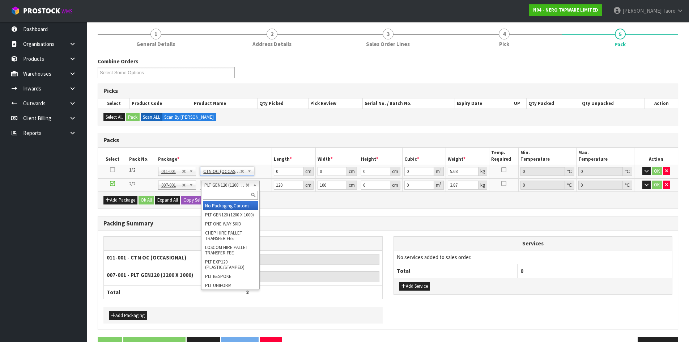
type input "0"
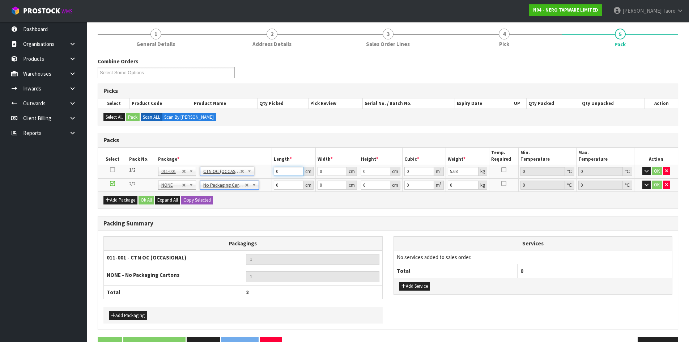
click at [287, 172] on input "0" at bounding box center [288, 171] width 29 height 9
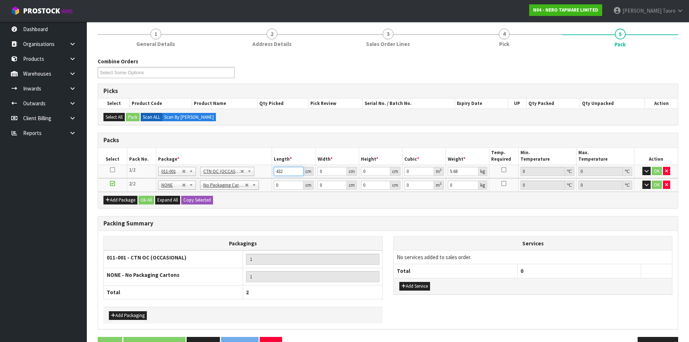
click at [286, 173] on input "432" at bounding box center [288, 171] width 29 height 9
type input "43"
type input "27"
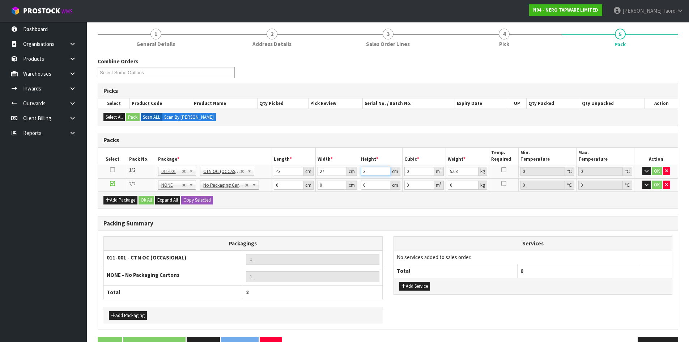
type input "32"
type input "0.037152"
type input "32"
type input "7"
type input "78"
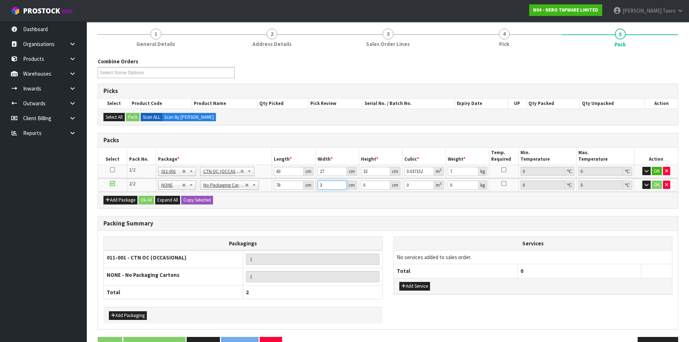
type input "3"
type input "1"
type input "0.000234"
type input "1"
click at [331, 187] on input "3" at bounding box center [331, 184] width 29 height 9
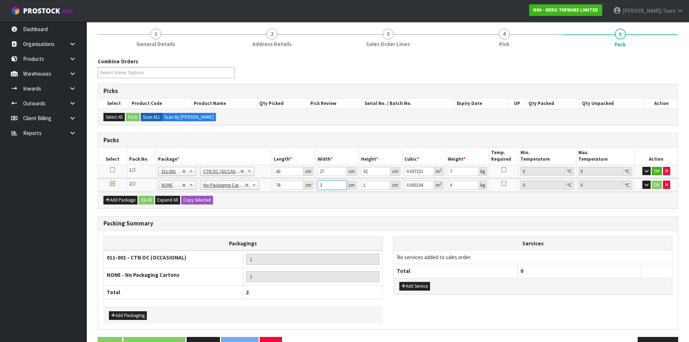
type input "33"
type input "0.002574"
type input "33"
type input "16"
type input "0.041184"
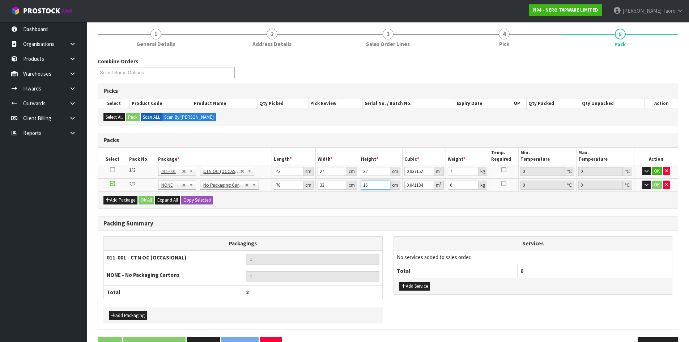
type input "16"
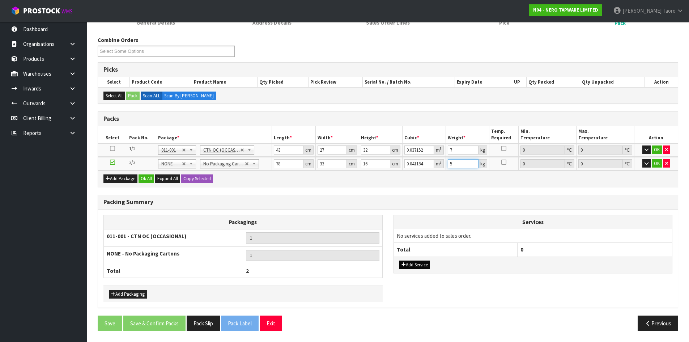
type input "5"
click at [415, 266] on button "Add Service" at bounding box center [414, 264] width 31 height 9
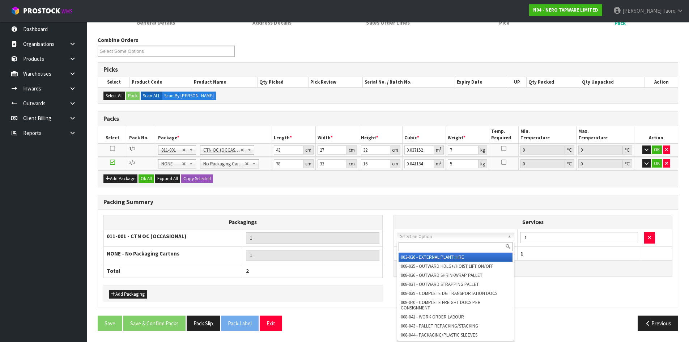
click at [420, 247] on input "text" at bounding box center [455, 246] width 114 height 9
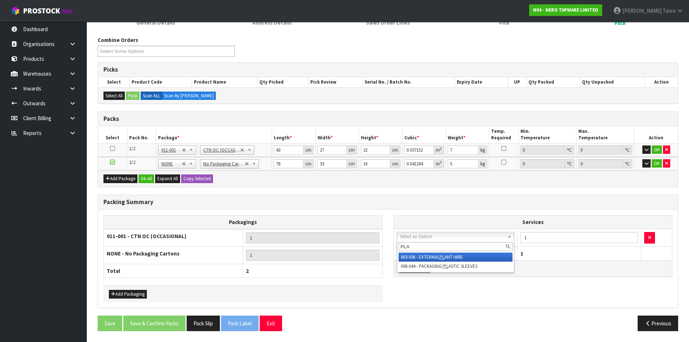
type input "PLAS"
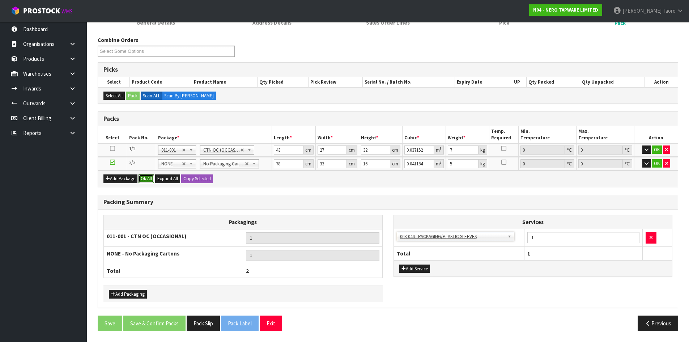
drag, startPoint x: 149, startPoint y: 182, endPoint x: 159, endPoint y: 235, distance: 53.8
click at [149, 182] on button "Ok All" at bounding box center [146, 178] width 16 height 9
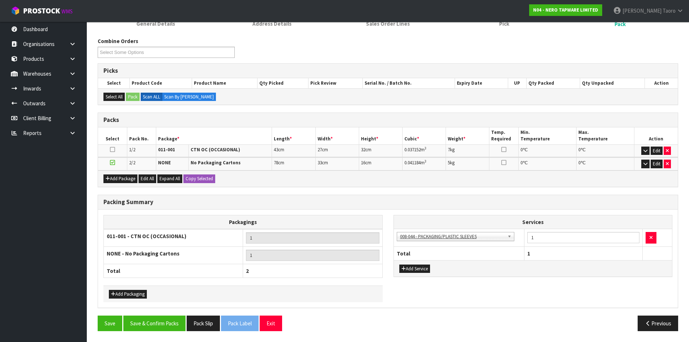
scroll to position [80, 0]
click at [159, 327] on button "Save & Confirm Packs" at bounding box center [154, 323] width 62 height 16
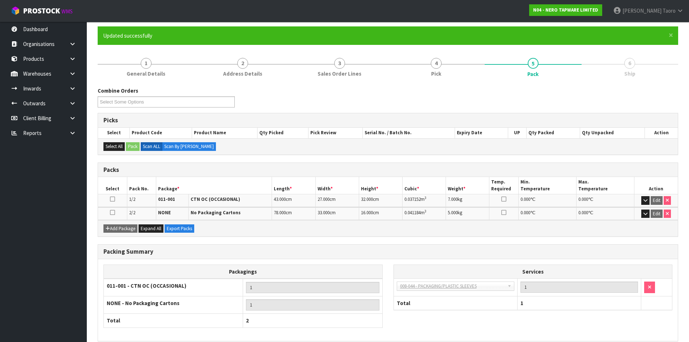
scroll to position [89, 0]
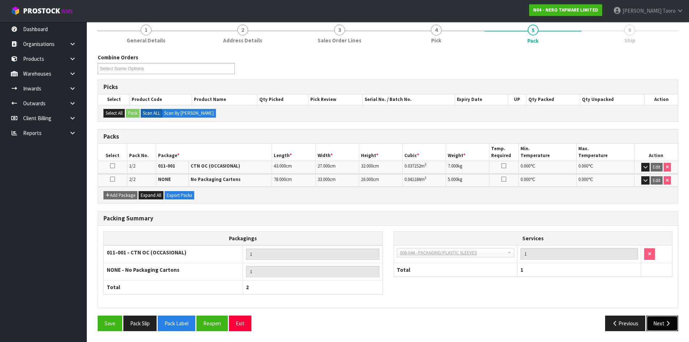
click at [655, 317] on button "Next" at bounding box center [662, 323] width 32 height 16
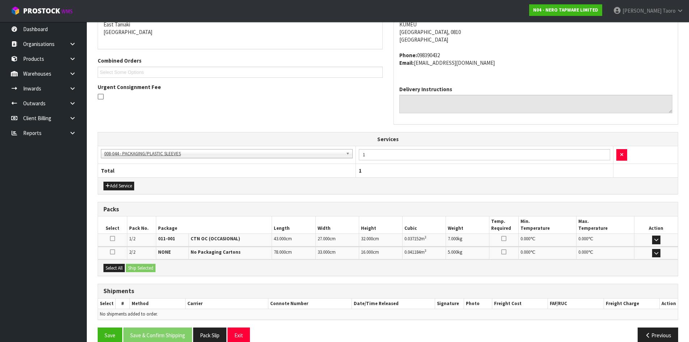
scroll to position [170, 0]
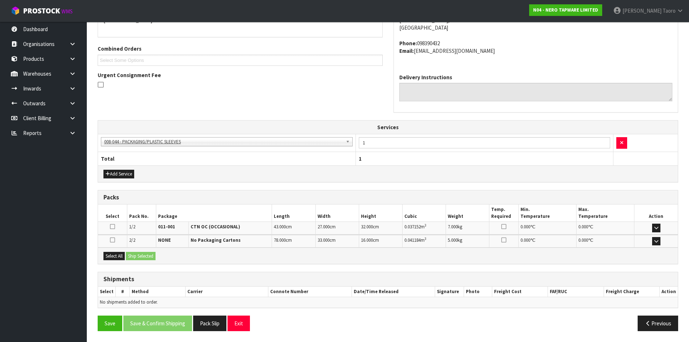
click at [116, 250] on div "Select All Ship Selected" at bounding box center [387, 255] width 579 height 16
click at [121, 256] on button "Select All" at bounding box center [113, 256] width 21 height 9
click at [140, 256] on button "Ship Selected" at bounding box center [141, 256] width 30 height 9
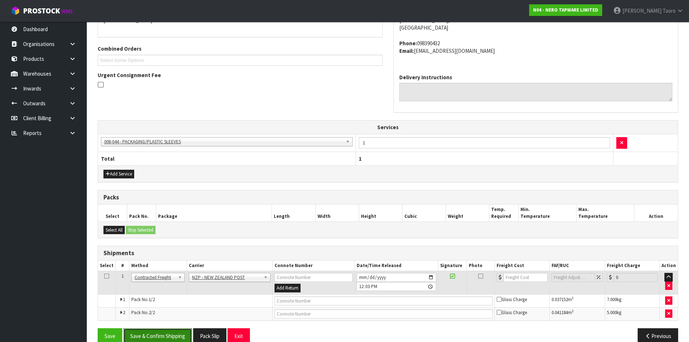
click at [178, 331] on button "Save & Confirm Shipping" at bounding box center [157, 336] width 69 height 16
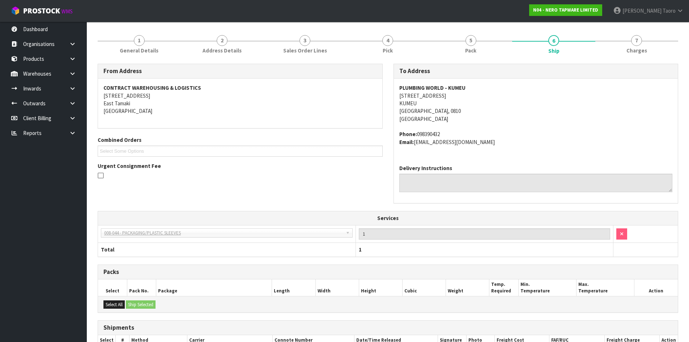
scroll to position [172, 0]
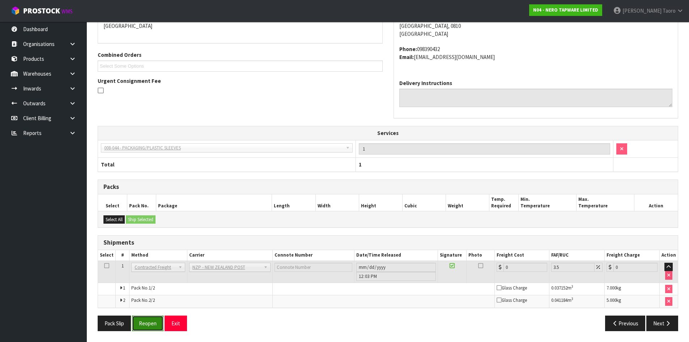
click at [149, 330] on button "Reopen" at bounding box center [147, 323] width 31 height 16
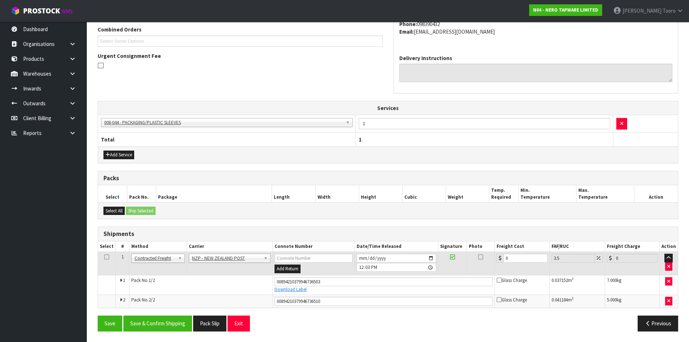
scroll to position [189, 0]
click at [511, 256] on input "0" at bounding box center [525, 257] width 44 height 9
type input "8"
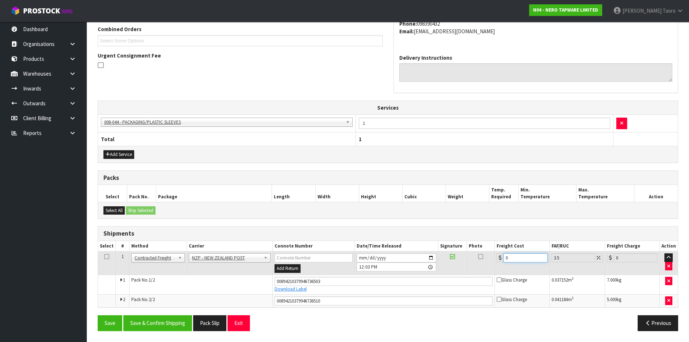
type input "8.28"
type input "8.6"
type input "8.9"
type input "8.66"
type input "8.96"
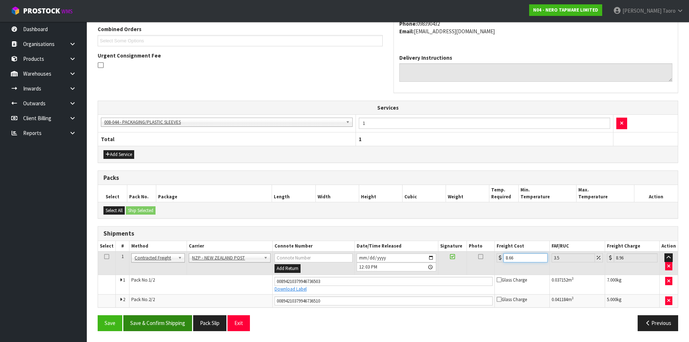
type input "8.66"
click at [153, 324] on button "Save & Confirm Shipping" at bounding box center [157, 323] width 69 height 16
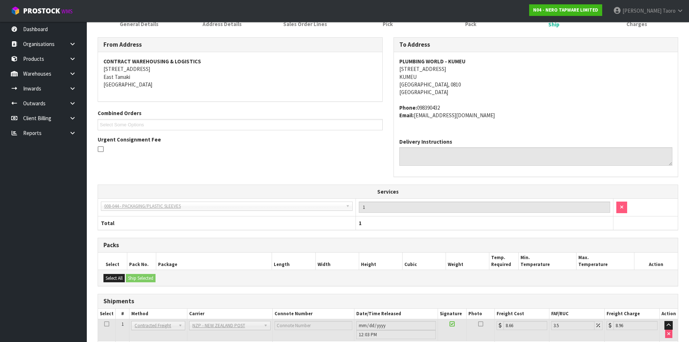
scroll to position [169, 0]
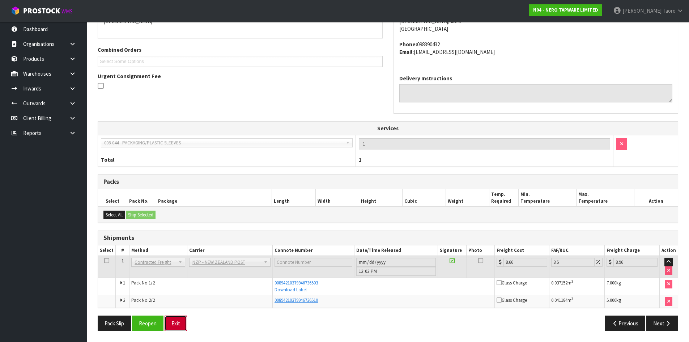
click at [169, 318] on button "Exit" at bounding box center [175, 323] width 22 height 16
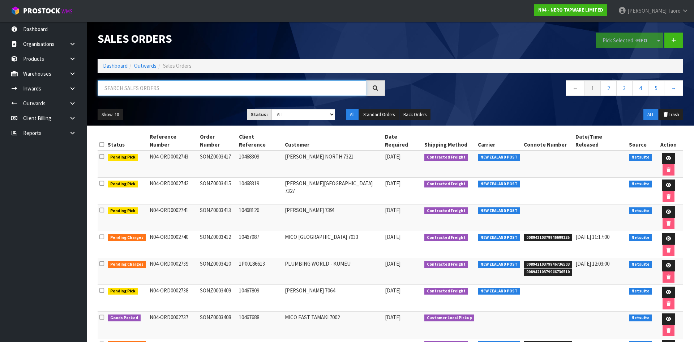
click at [123, 87] on input "text" at bounding box center [232, 88] width 269 height 16
drag, startPoint x: 99, startPoint y: 65, endPoint x: 103, endPoint y: 65, distance: 4.0
click at [103, 65] on ol "Dashboard Outwards Sales Orders" at bounding box center [391, 65] width 586 height 13
click at [106, 65] on link "Dashboard" at bounding box center [115, 65] width 25 height 7
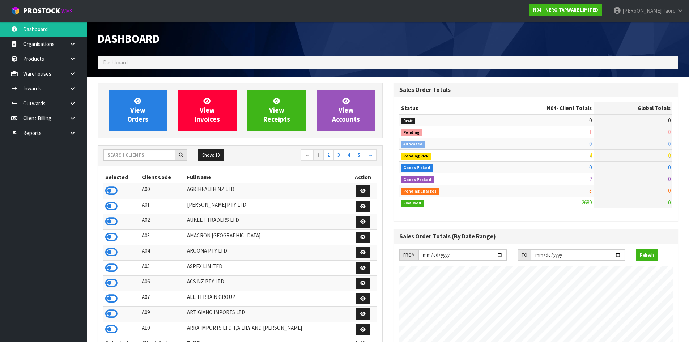
scroll to position [548, 295]
click at [145, 155] on input "text" at bounding box center [139, 154] width 72 height 11
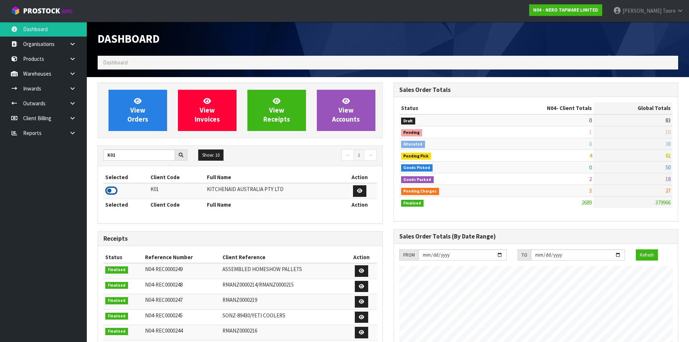
click at [117, 192] on icon at bounding box center [111, 190] width 12 height 11
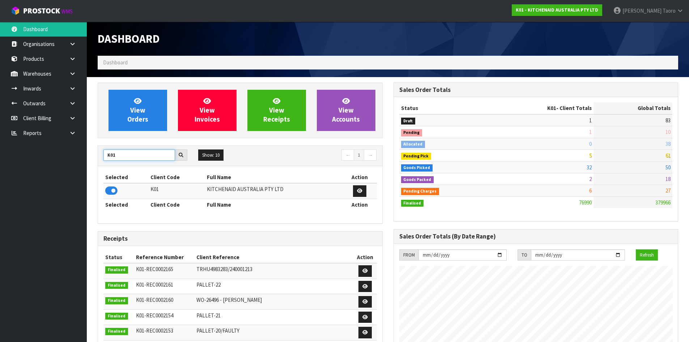
click at [136, 154] on input "K01" at bounding box center [139, 154] width 72 height 11
type input "0"
type input "N04"
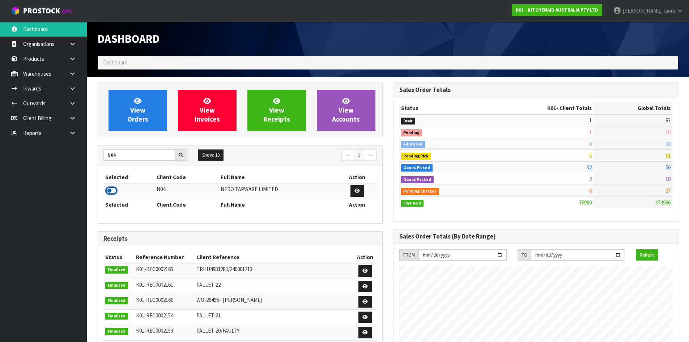
click at [114, 192] on icon at bounding box center [111, 190] width 12 height 11
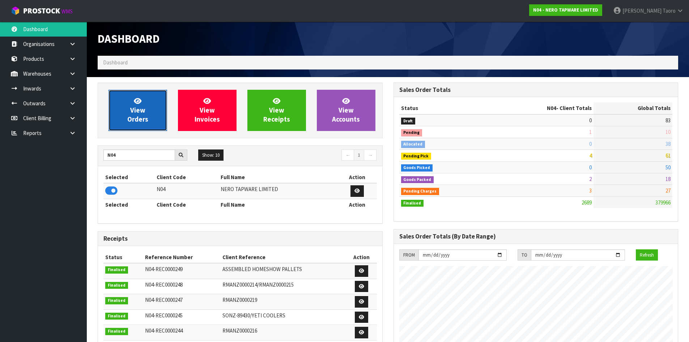
click at [147, 106] on link "View Orders" at bounding box center [137, 110] width 59 height 41
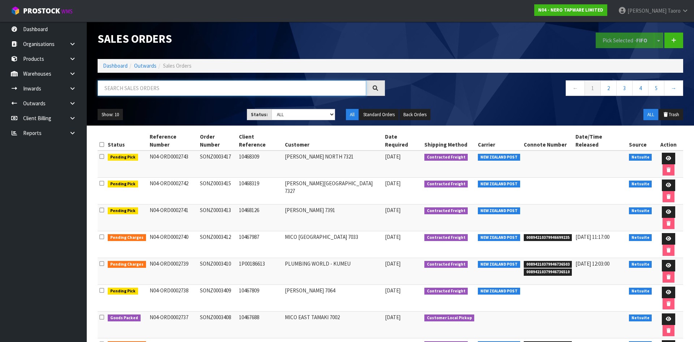
click at [151, 88] on input "text" at bounding box center [232, 88] width 269 height 16
type input "JOB-0411113"
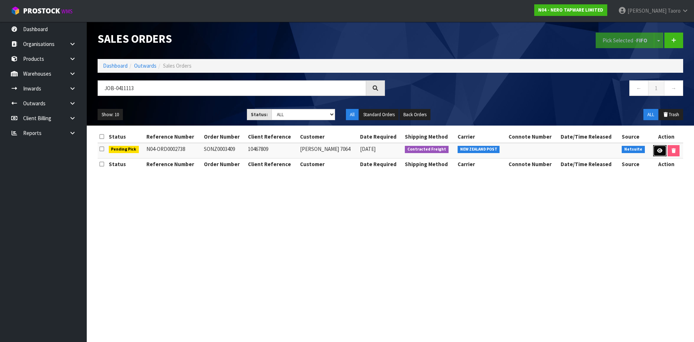
click at [658, 152] on icon at bounding box center [659, 150] width 5 height 5
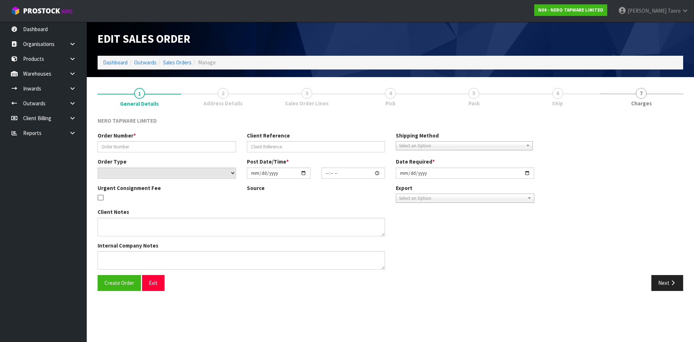
type input "SONZ0003409"
type input "10467809"
select select "number:0"
type input "[DATE]"
type input "08:45:08.000"
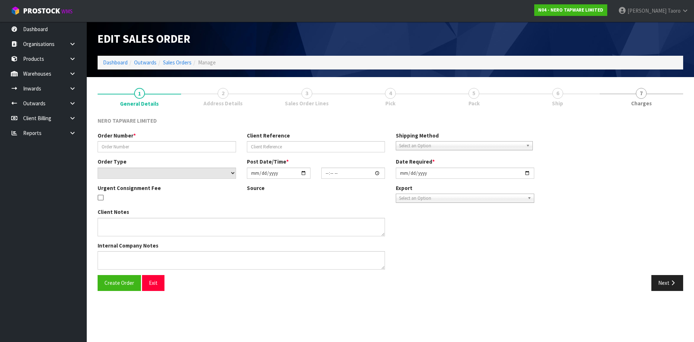
type input "[DATE]"
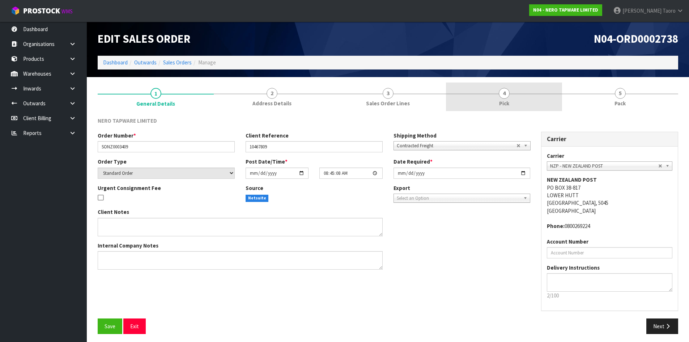
click at [545, 101] on link "4 Pick" at bounding box center [504, 96] width 116 height 29
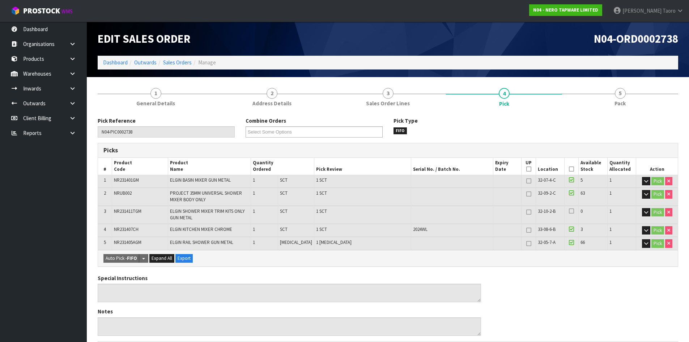
drag, startPoint x: 569, startPoint y: 168, endPoint x: 565, endPoint y: 168, distance: 4.0
click at [569, 169] on icon at bounding box center [571, 169] width 5 height 0
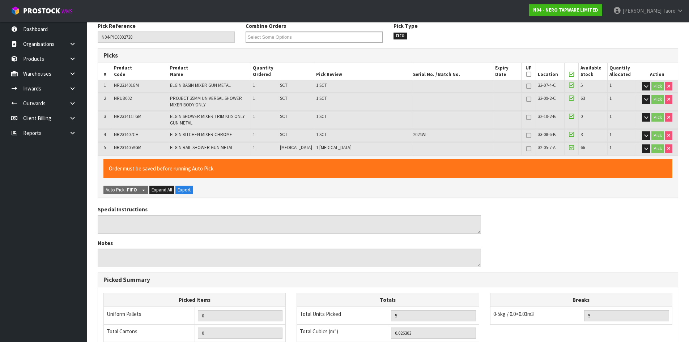
scroll to position [236, 0]
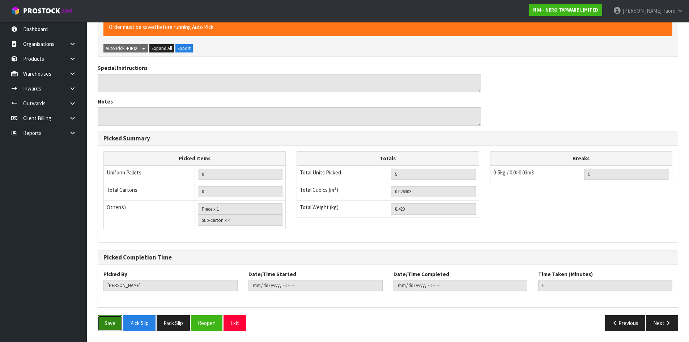
click at [111, 320] on button "Save" at bounding box center [110, 323] width 25 height 16
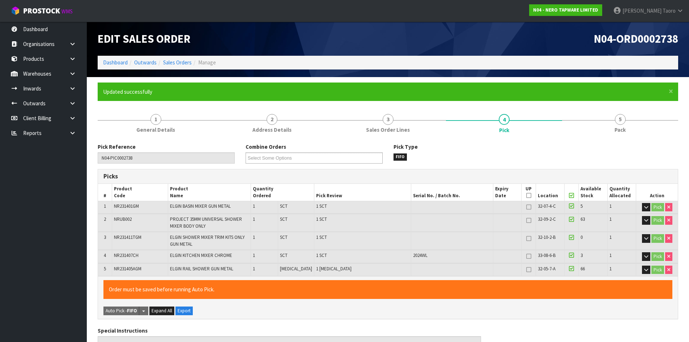
type input "[PERSON_NAME]"
type input "[DATE]T12:13:54"
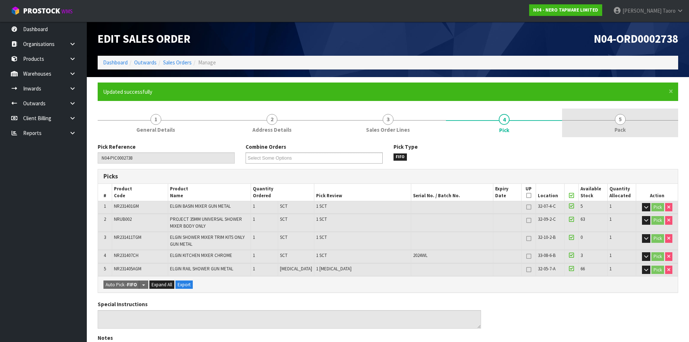
click at [616, 130] on span "Pack" at bounding box center [619, 130] width 11 height 8
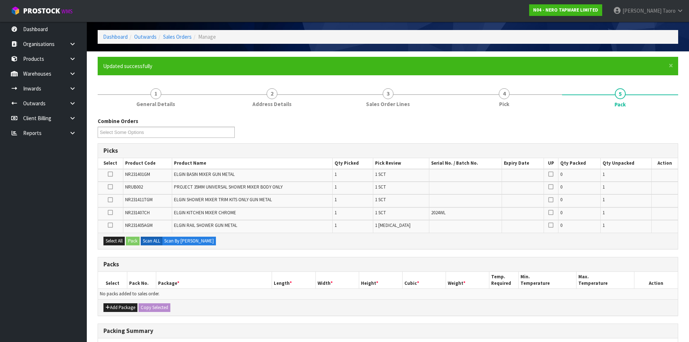
scroll to position [36, 0]
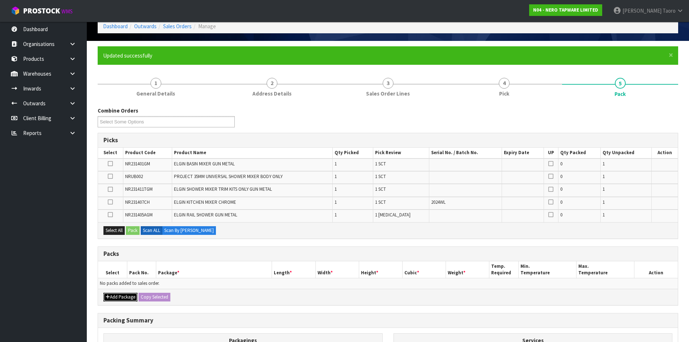
click at [115, 297] on button "Add Package" at bounding box center [120, 296] width 34 height 9
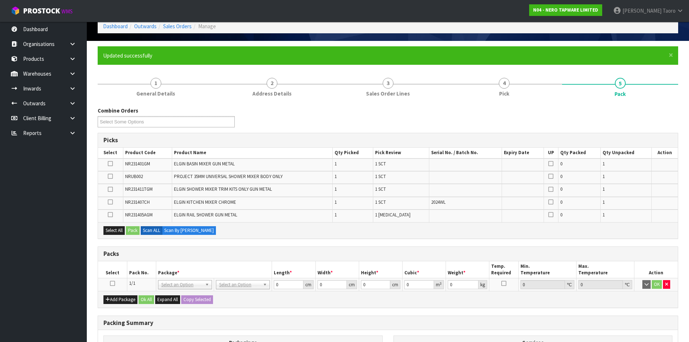
click at [112, 283] on icon at bounding box center [112, 283] width 5 height 0
click at [127, 272] on th "Pack No." at bounding box center [141, 269] width 29 height 17
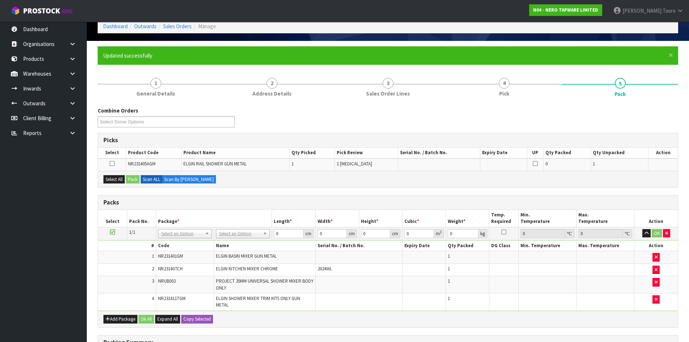
click at [112, 232] on icon at bounding box center [112, 232] width 5 height 0
click at [129, 211] on th "Pack No." at bounding box center [141, 218] width 29 height 17
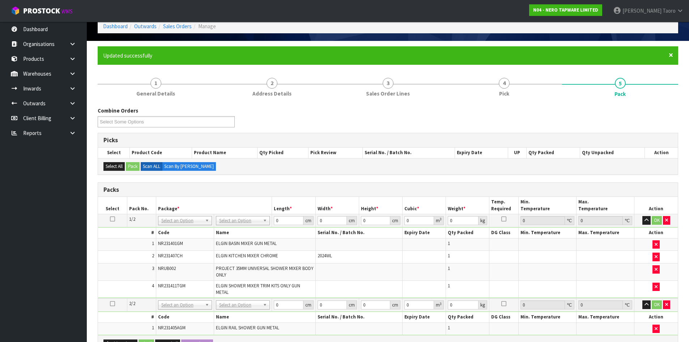
click at [672, 54] on span "×" at bounding box center [670, 55] width 4 height 10
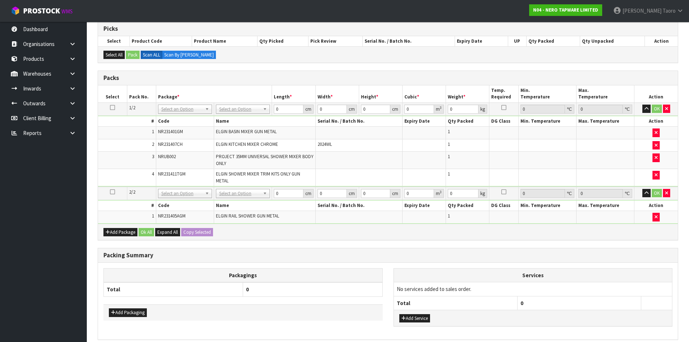
scroll to position [0, 0]
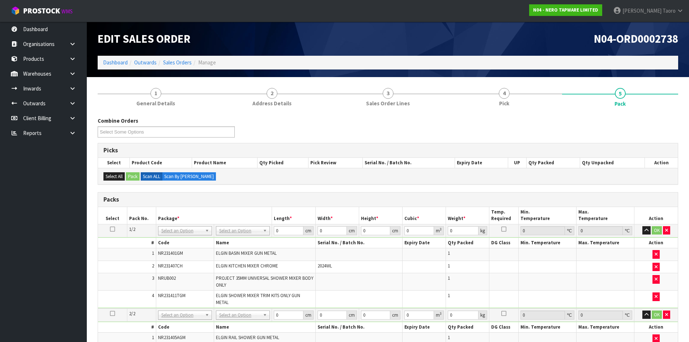
click at [465, 40] on h1 "N04-ORD0002738" at bounding box center [535, 39] width 285 height 12
click at [359, 133] on div "Combine Orders N04-ORD0002717 N04-ORD0002737 N04-ORD0002738 N04-ORD0002741 N04-…" at bounding box center [387, 130] width 591 height 26
drag, startPoint x: 644, startPoint y: 230, endPoint x: 648, endPoint y: 249, distance: 19.6
click at [645, 230] on icon "button" at bounding box center [646, 230] width 4 height 5
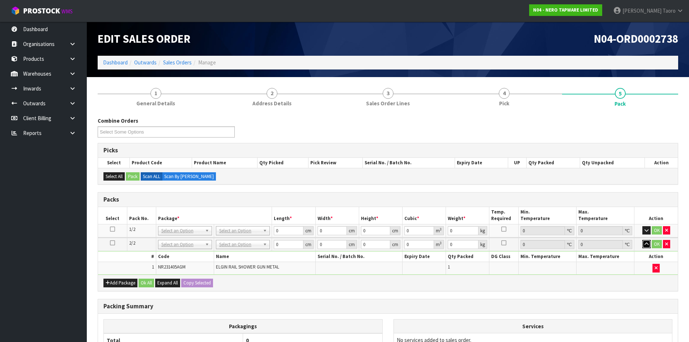
click at [645, 242] on icon "button" at bounding box center [646, 243] width 4 height 5
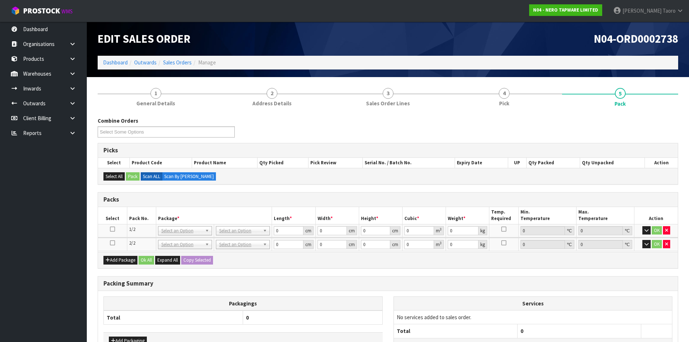
click at [627, 211] on th "Max. Temperature" at bounding box center [605, 215] width 58 height 17
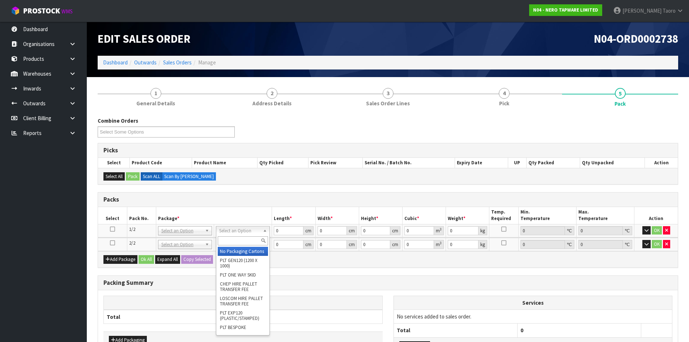
click at [256, 241] on input "text" at bounding box center [243, 240] width 50 height 9
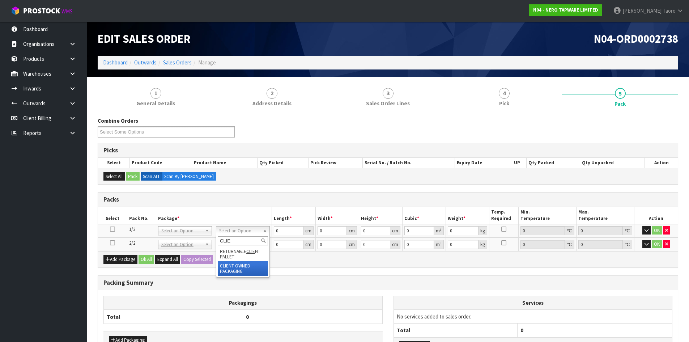
type input "CLIE"
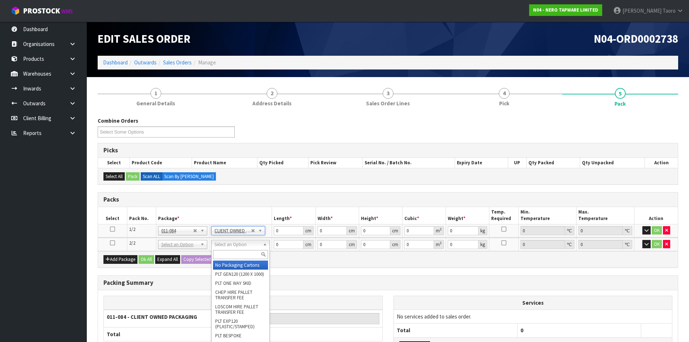
type input "4.92"
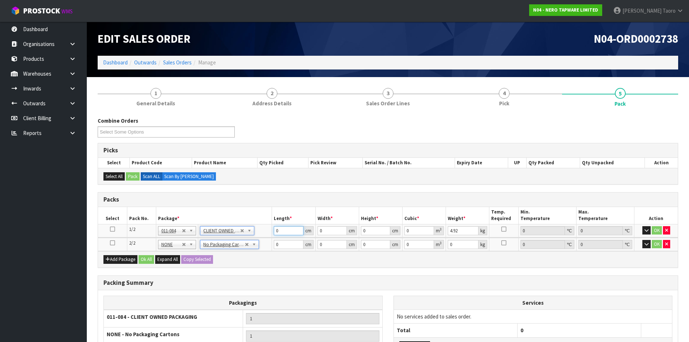
click at [283, 230] on input "0" at bounding box center [288, 230] width 29 height 9
type input "38"
type input "34"
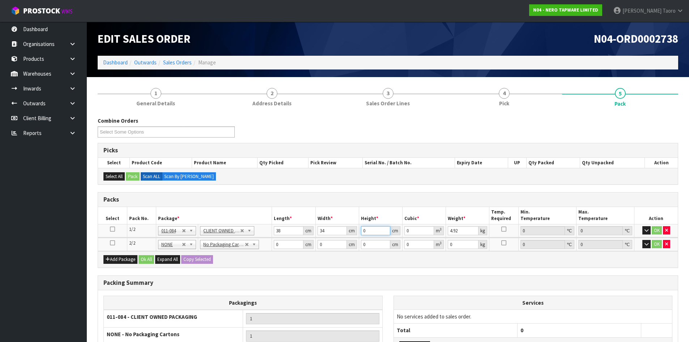
type input "2"
type input "0.002584"
type input "25"
type input "0.0323"
type input "25"
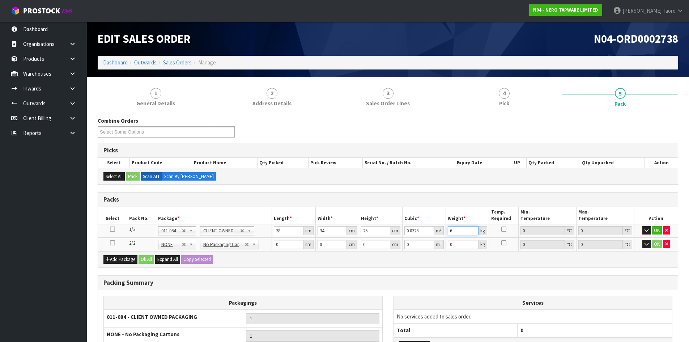
type input "6"
click at [278, 244] on input "0" at bounding box center [288, 244] width 29 height 9
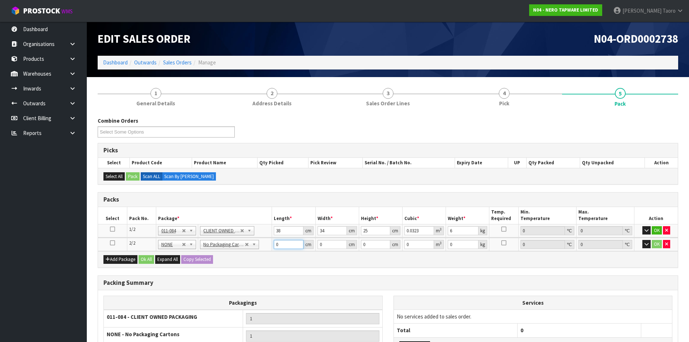
drag, startPoint x: 286, startPoint y: 244, endPoint x: 264, endPoint y: 251, distance: 22.9
click at [264, 251] on div "Packs Select Pack No. Package * Length * Width * Height * Cubic * Weight * Temp…" at bounding box center [388, 230] width 580 height 76
type input "92"
type input "16"
click at [373, 246] on input "0" at bounding box center [375, 244] width 29 height 9
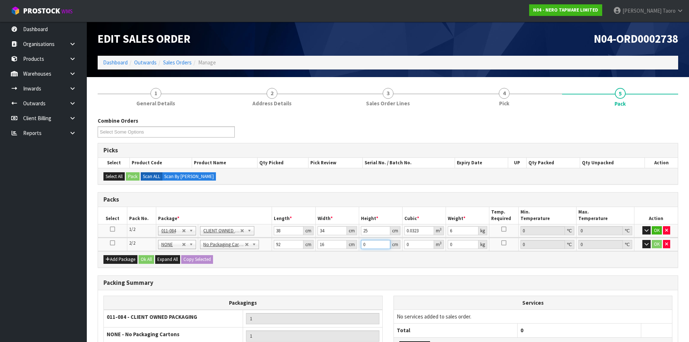
click at [373, 246] on input "0" at bounding box center [375, 244] width 29 height 9
type input "9"
type input "0.013248"
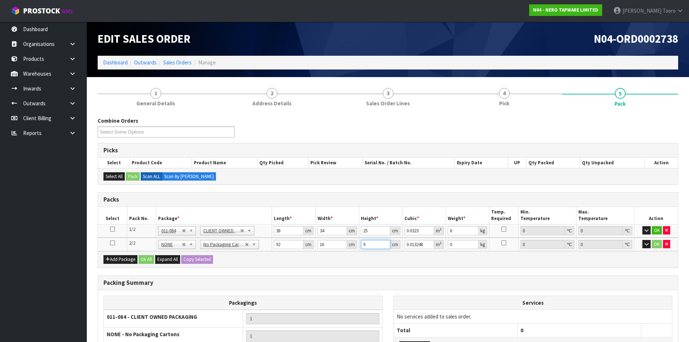
type input "9"
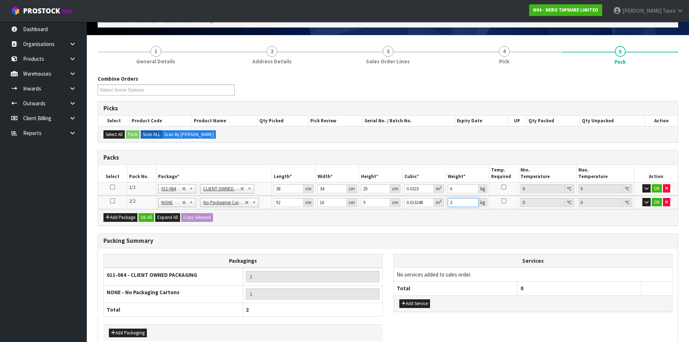
scroll to position [81, 0]
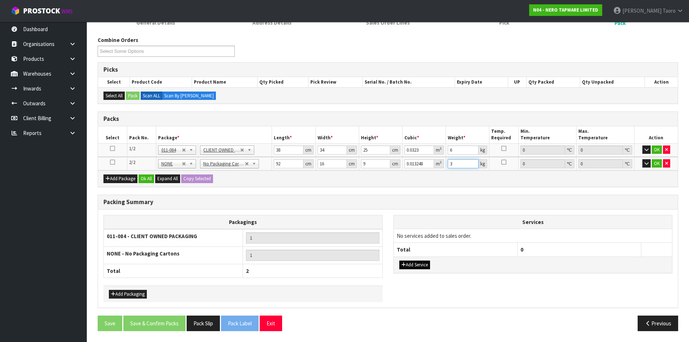
type input "3"
click at [419, 264] on button "Add Service" at bounding box center [414, 264] width 31 height 9
click at [423, 244] on td "003-036 - EXTERNAL PLANT HIRE 008-035 - OUTWARD HDLG+/HOIST LIFT ON/OFF 008-036…" at bounding box center [456, 238] width 124 height 18
click at [425, 240] on td "003-036 - EXTERNAL PLANT HIRE 008-035 - OUTWARD HDLG+/HOIST LIFT ON/OFF 008-036…" at bounding box center [456, 238] width 124 height 18
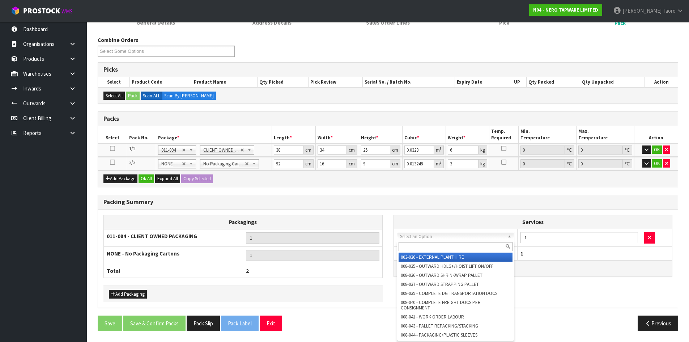
click at [431, 242] on input "text" at bounding box center [455, 246] width 114 height 9
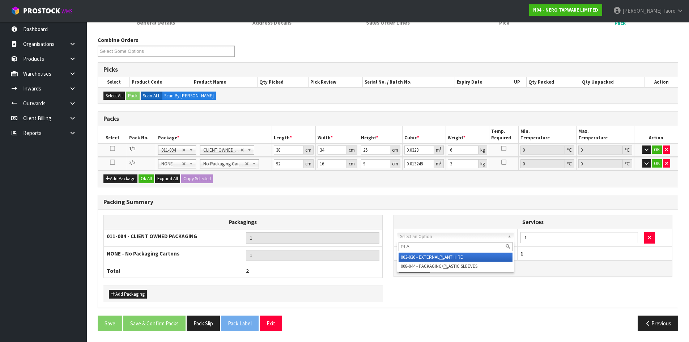
type input "PLAS"
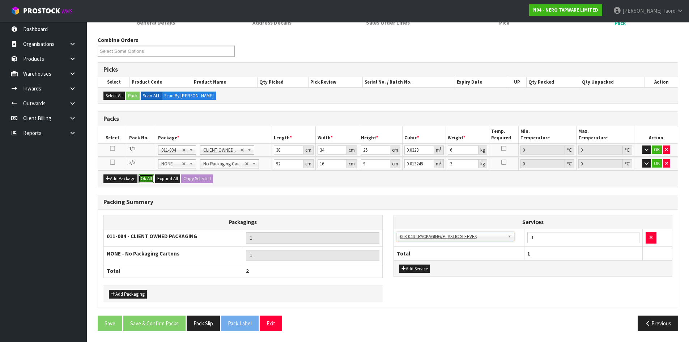
click at [147, 181] on button "Ok All" at bounding box center [146, 178] width 16 height 9
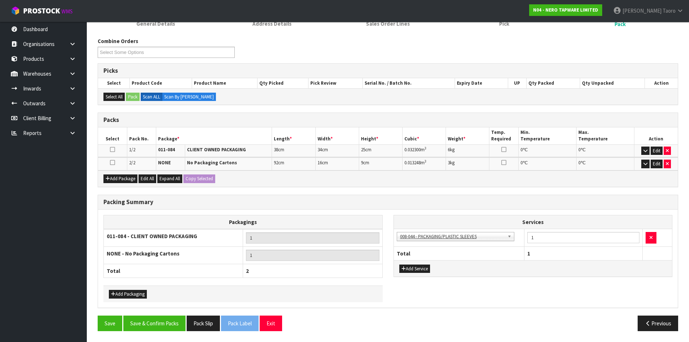
scroll to position [80, 0]
click at [154, 323] on button "Save & Confirm Packs" at bounding box center [154, 323] width 62 height 16
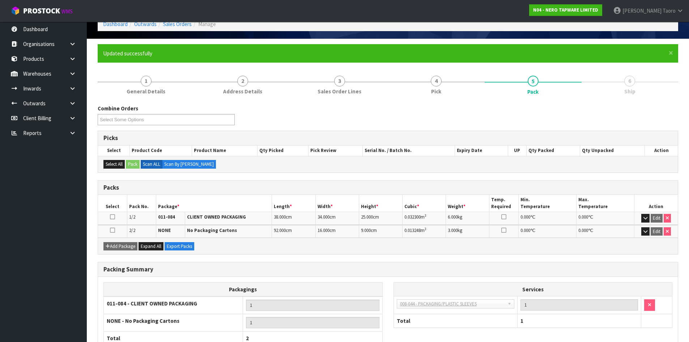
scroll to position [89, 0]
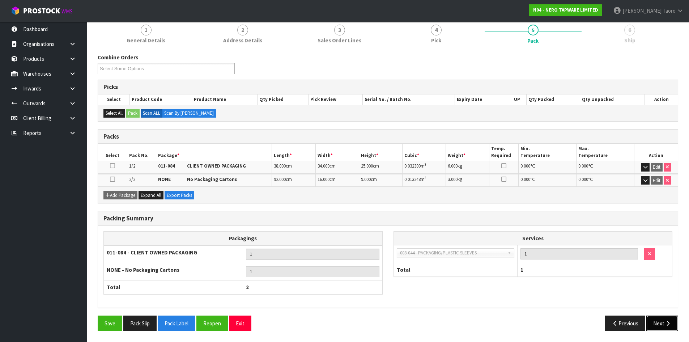
click at [656, 320] on button "Next" at bounding box center [662, 323] width 32 height 16
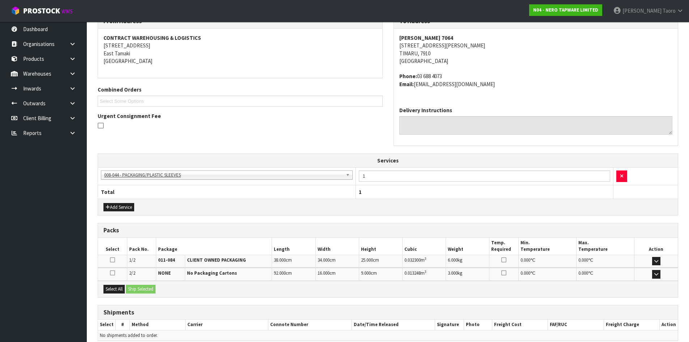
scroll to position [162, 0]
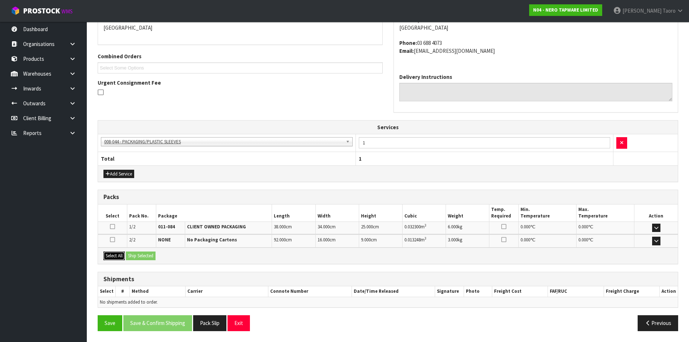
drag, startPoint x: 117, startPoint y: 256, endPoint x: 121, endPoint y: 256, distance: 3.6
click at [118, 256] on button "Select All" at bounding box center [113, 255] width 21 height 9
click at [142, 254] on button "Ship Selected" at bounding box center [141, 255] width 30 height 9
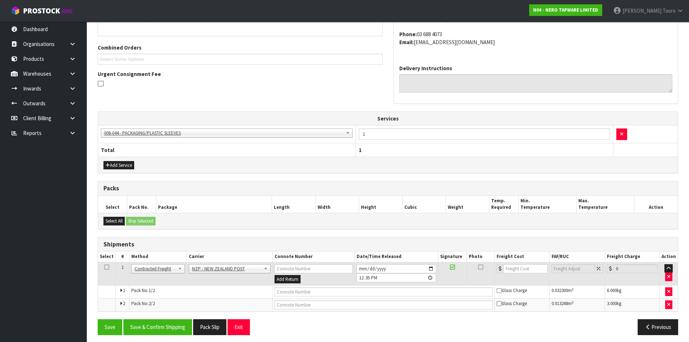
scroll to position [175, 0]
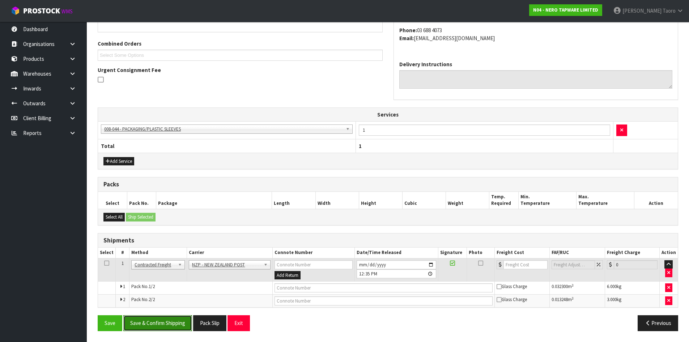
click at [166, 329] on button "Save & Confirm Shipping" at bounding box center [157, 323] width 69 height 16
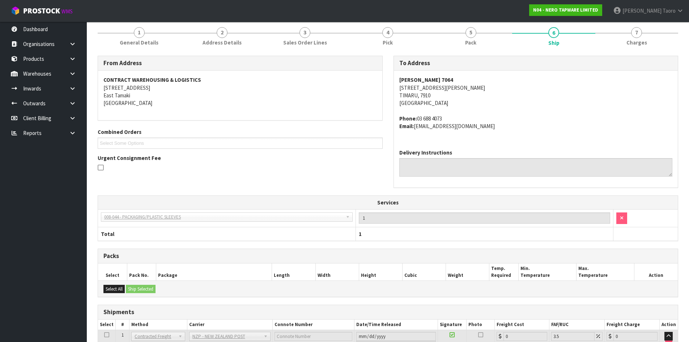
scroll to position [164, 0]
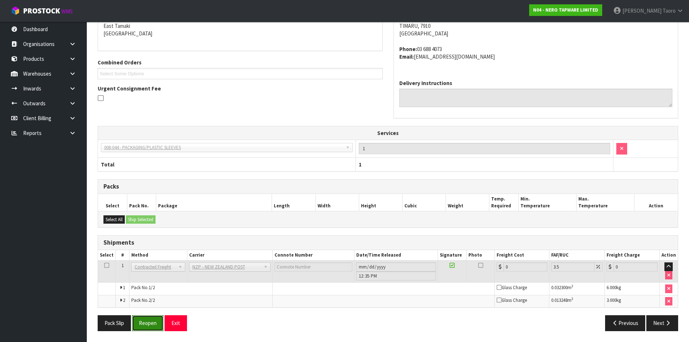
click at [150, 324] on button "Reopen" at bounding box center [147, 323] width 31 height 16
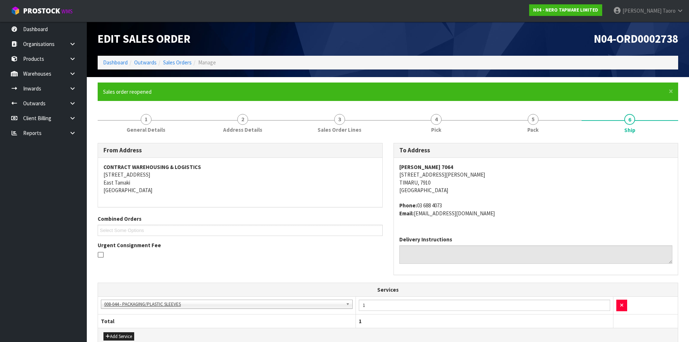
scroll to position [181, 0]
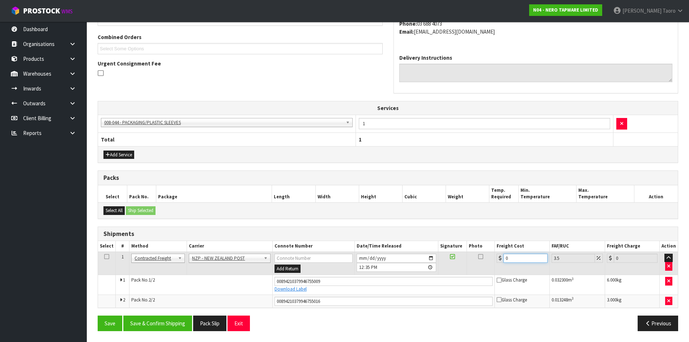
click at [515, 256] on input "0" at bounding box center [525, 257] width 44 height 9
type input "2"
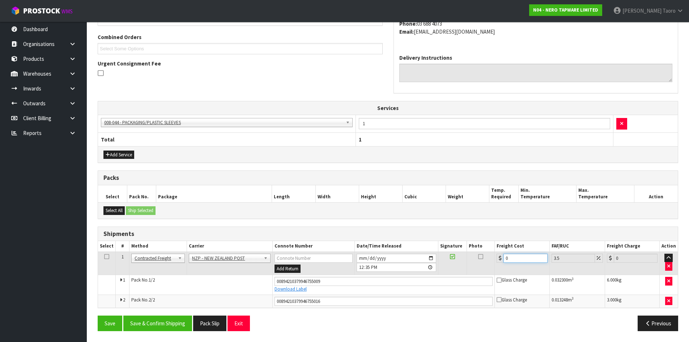
type input "2.07"
type input "23"
type input "23.8"
type input "23.2"
type input "24.01"
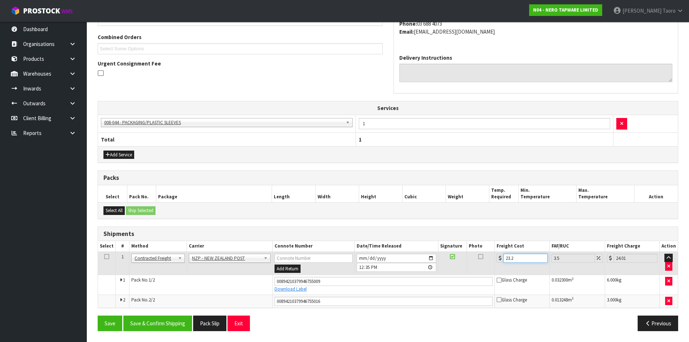
type input "23.22"
type input "24.03"
type input "23.22"
click at [157, 321] on button "Save & Confirm Shipping" at bounding box center [157, 323] width 69 height 16
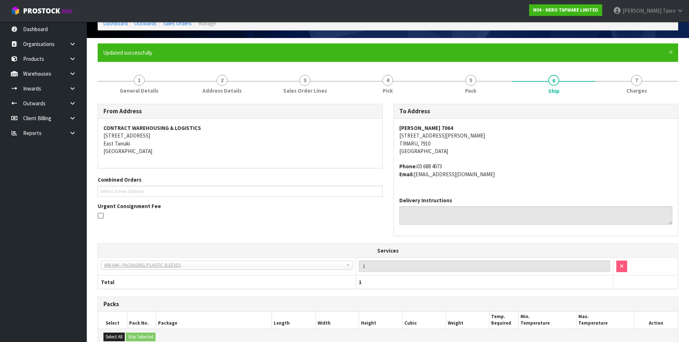
scroll to position [161, 0]
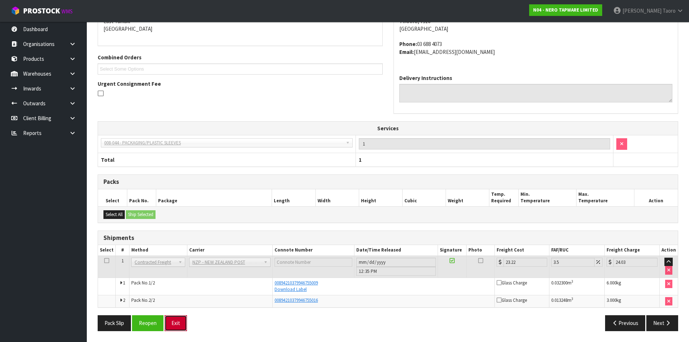
click at [185, 322] on button "Exit" at bounding box center [175, 323] width 22 height 16
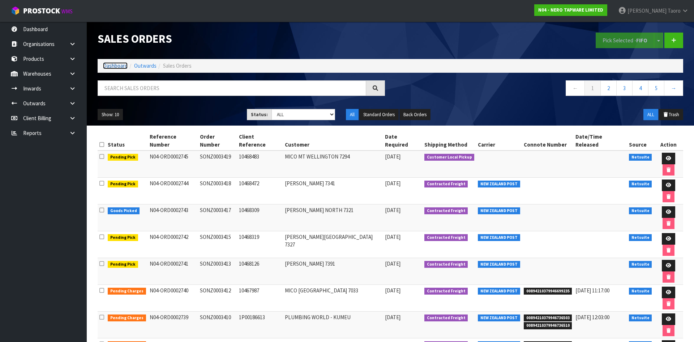
click at [120, 68] on link "Dashboard" at bounding box center [115, 65] width 25 height 7
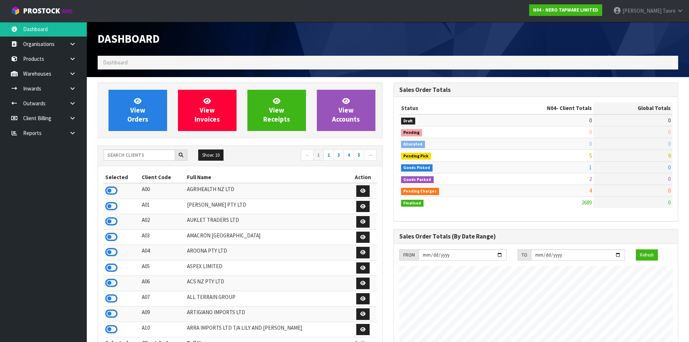
scroll to position [548, 295]
click at [154, 156] on input "text" at bounding box center [139, 154] width 72 height 11
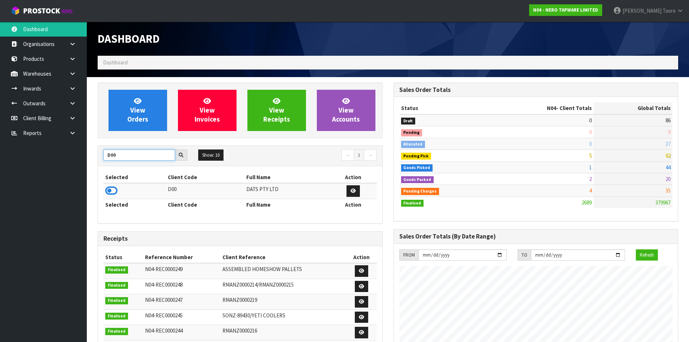
click at [132, 155] on input "D00" at bounding box center [139, 154] width 72 height 11
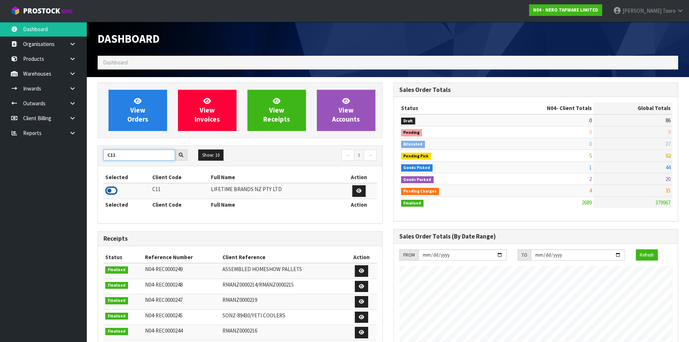
type input "C11"
click at [112, 193] on icon at bounding box center [111, 190] width 12 height 11
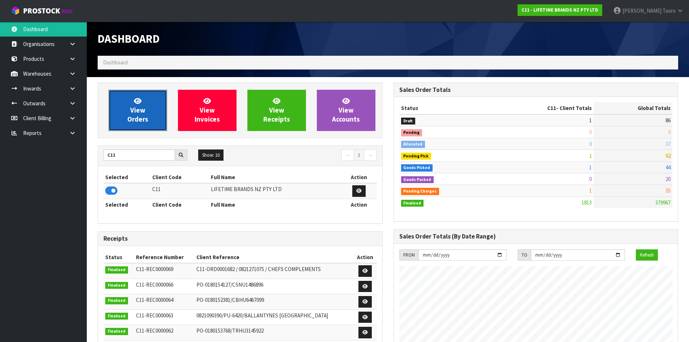
click at [149, 107] on link "View Orders" at bounding box center [137, 110] width 59 height 41
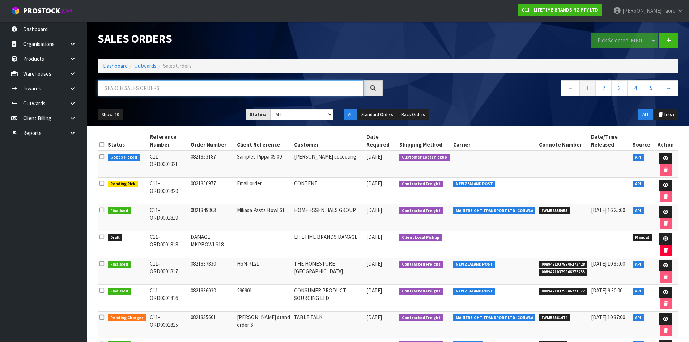
click at [154, 91] on input "text" at bounding box center [231, 88] width 266 height 16
type input "1821"
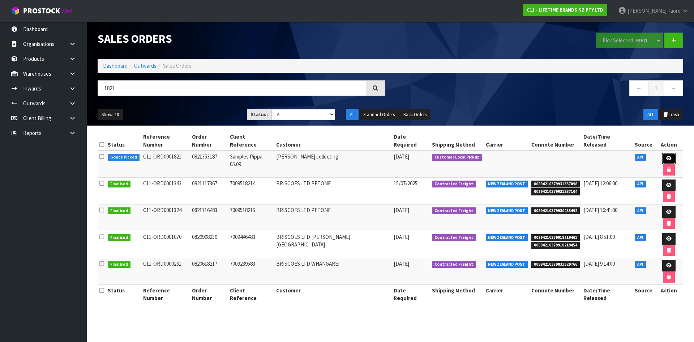
click at [662, 153] on link at bounding box center [668, 159] width 13 height 12
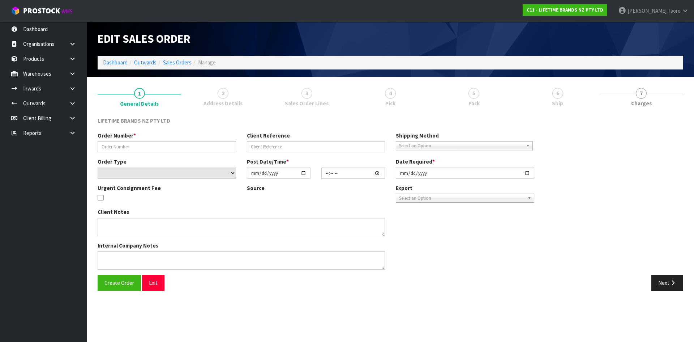
type input "0821353187"
type input "Samples Pippa 05.09"
select select "number:0"
type input "[DATE]"
type input "08:38:52.000"
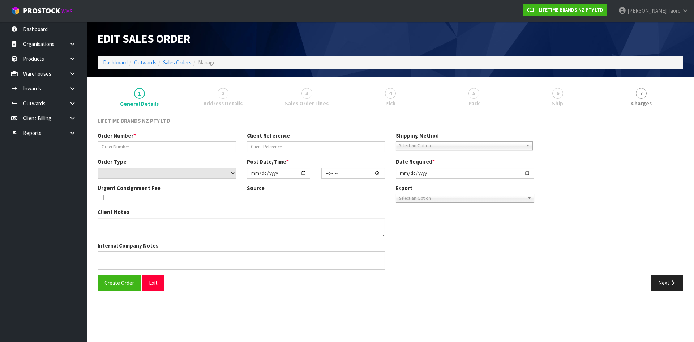
type input "[DATE]"
type textarea "PIPPA WOULD LIKE TO PICK THESE UP WHEN SHE COMES IN [DATE] PLEASE."
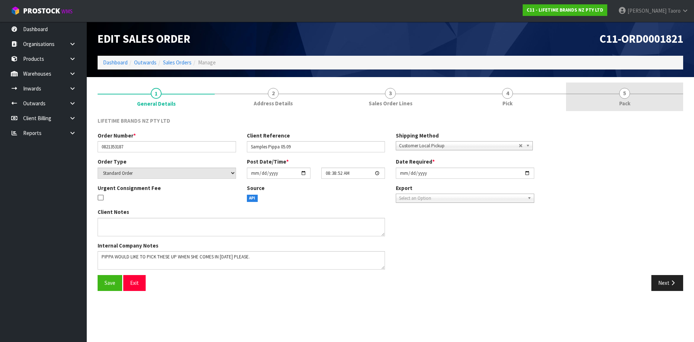
click at [627, 95] on span "5" at bounding box center [624, 93] width 11 height 11
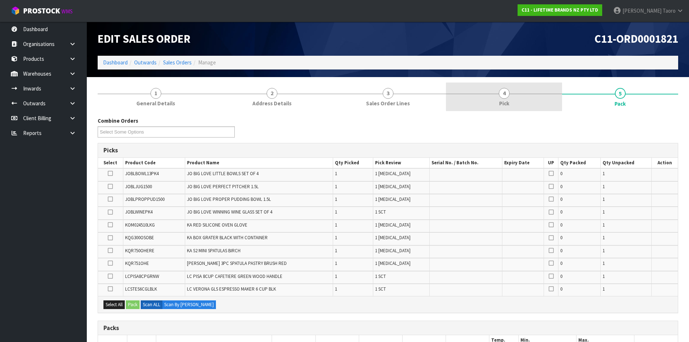
click at [516, 95] on link "4 Pick" at bounding box center [504, 96] width 116 height 29
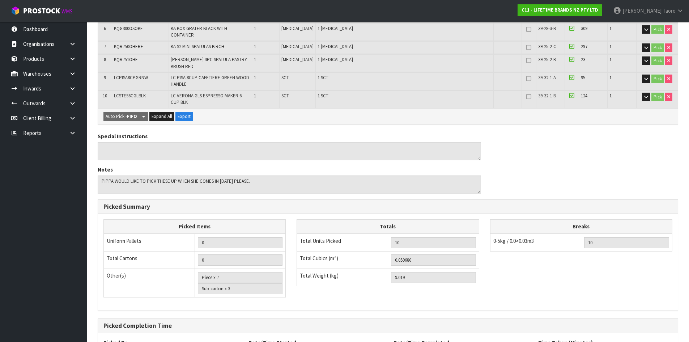
scroll to position [286, 0]
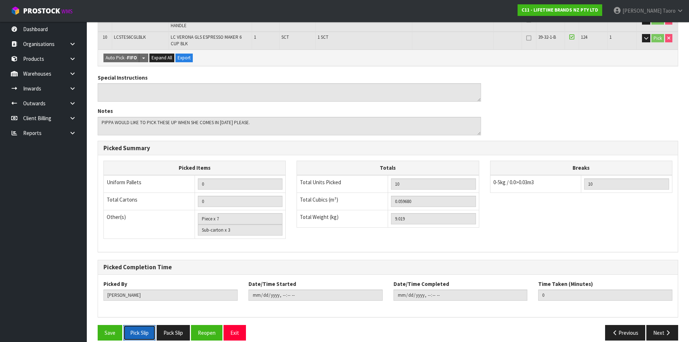
click at [137, 325] on button "Pick Slip" at bounding box center [139, 333] width 32 height 16
click at [237, 325] on button "Exit" at bounding box center [234, 333] width 22 height 16
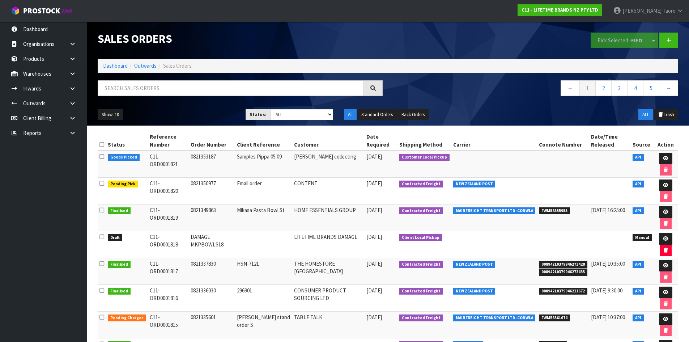
click at [112, 62] on li "Dashboard" at bounding box center [115, 66] width 25 height 8
click at [113, 64] on link "Dashboard" at bounding box center [115, 65] width 25 height 7
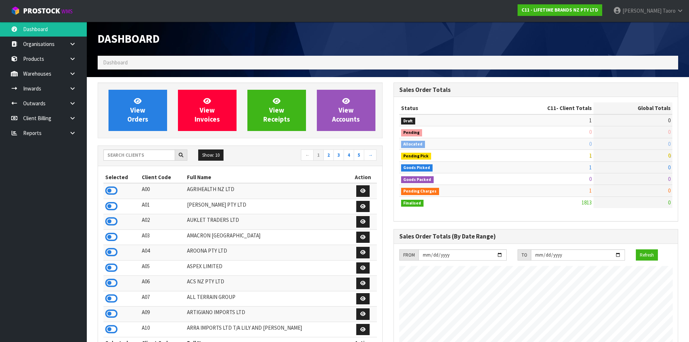
scroll to position [548, 295]
click at [145, 154] on input "text" at bounding box center [139, 154] width 72 height 11
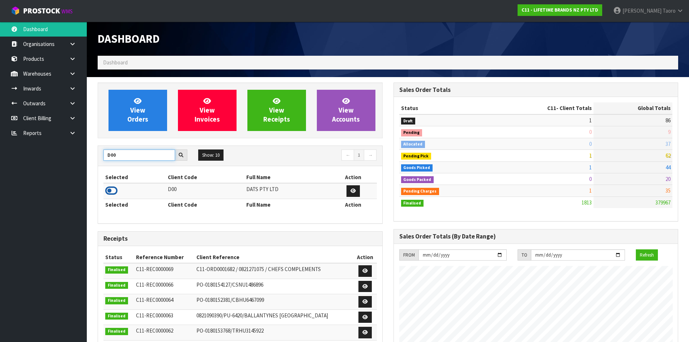
type input "D00"
click at [116, 190] on icon at bounding box center [111, 190] width 12 height 11
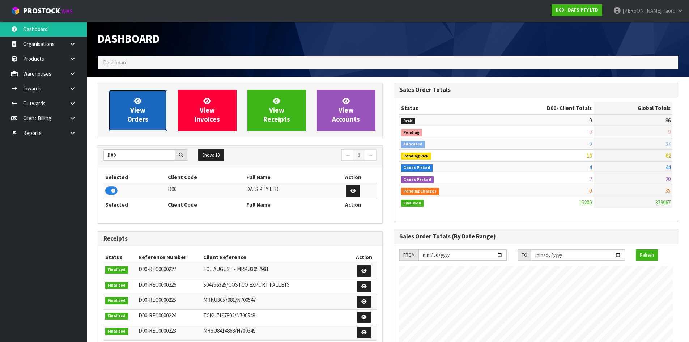
click at [130, 127] on link "View Orders" at bounding box center [137, 110] width 59 height 41
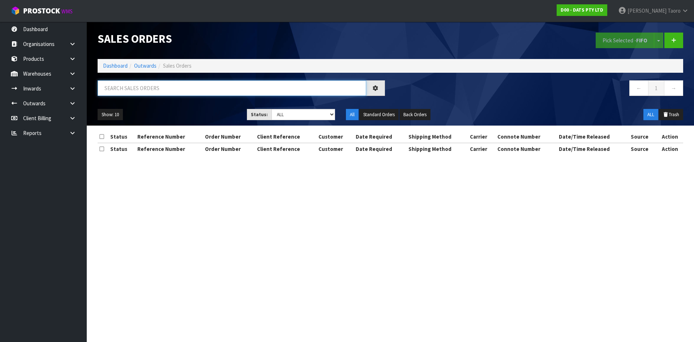
click at [145, 93] on input "text" at bounding box center [232, 88] width 269 height 16
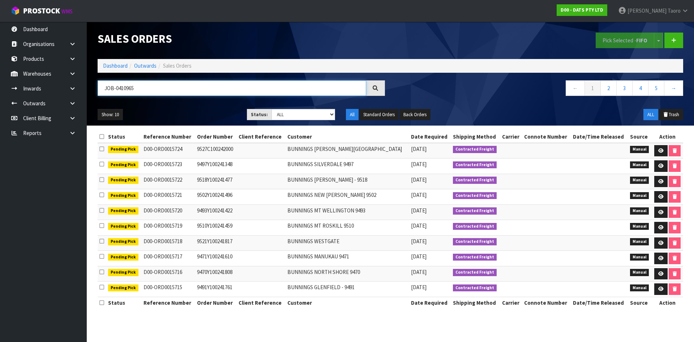
type input "JOB-0410965"
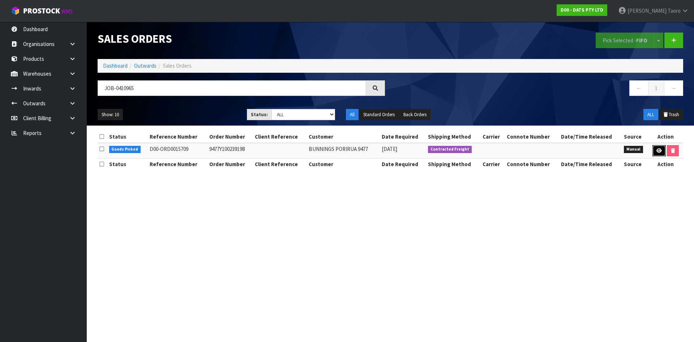
click at [663, 151] on link at bounding box center [658, 151] width 13 height 12
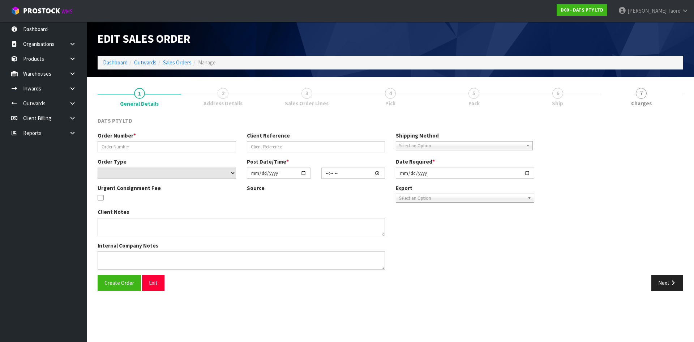
type input "9477Y100239198"
select select "number:0"
type input "[DATE]"
type input "09:40:00.000"
type input "[DATE]"
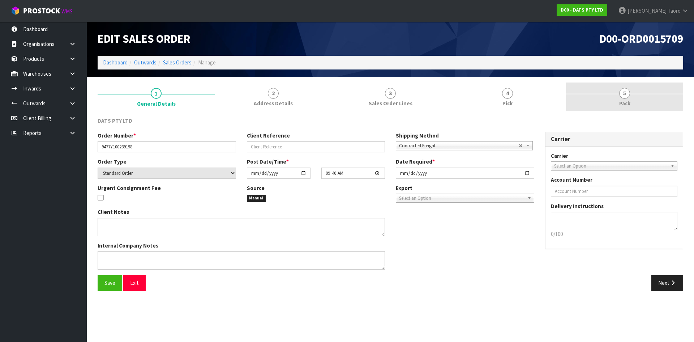
click at [626, 95] on span "5" at bounding box center [624, 93] width 11 height 11
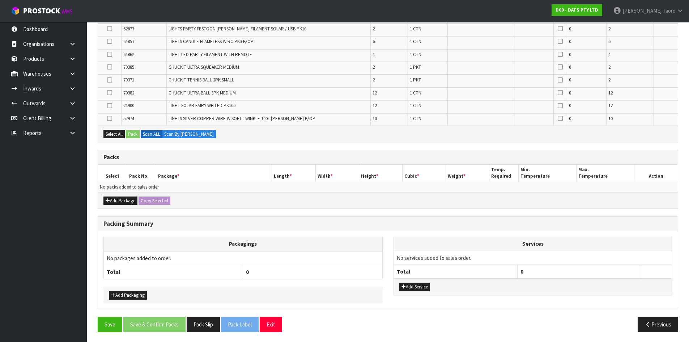
scroll to position [223, 0]
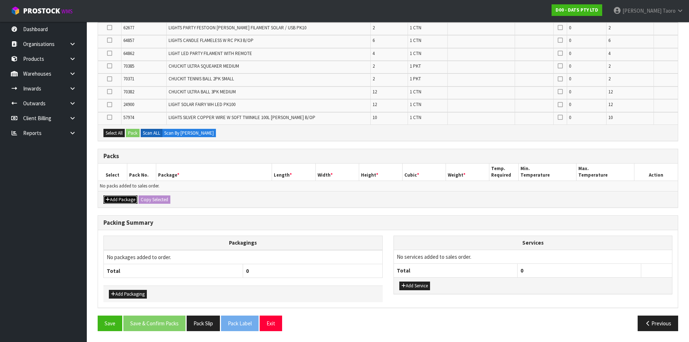
click at [123, 200] on button "Add Package" at bounding box center [120, 199] width 34 height 9
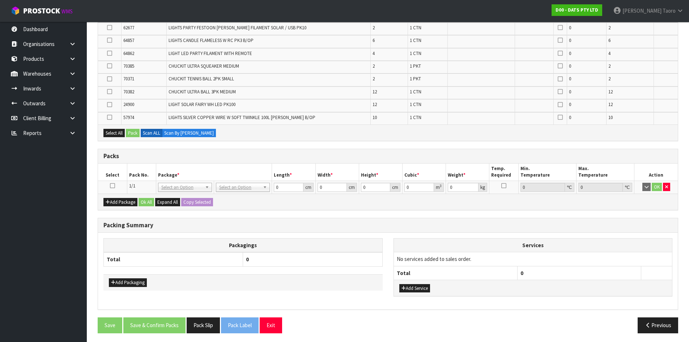
click at [112, 185] on icon at bounding box center [112, 185] width 5 height 0
click at [122, 173] on th "Select" at bounding box center [112, 171] width 29 height 17
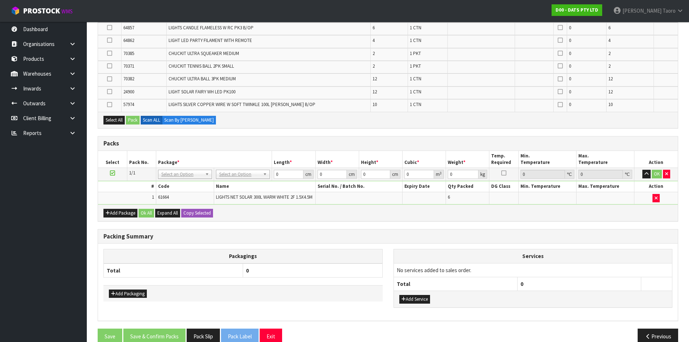
scroll to position [210, 0]
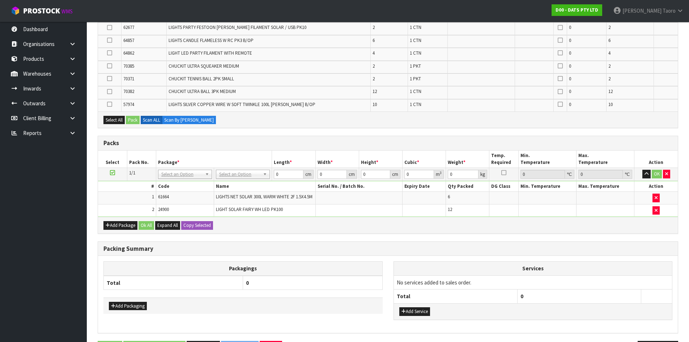
drag, startPoint x: 123, startPoint y: 181, endPoint x: 361, endPoint y: 283, distance: 258.6
click at [361, 283] on th "0" at bounding box center [312, 282] width 139 height 14
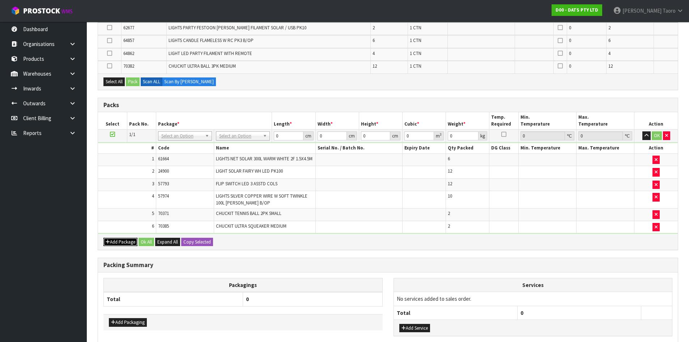
click at [115, 246] on button "Add Package" at bounding box center [120, 241] width 34 height 9
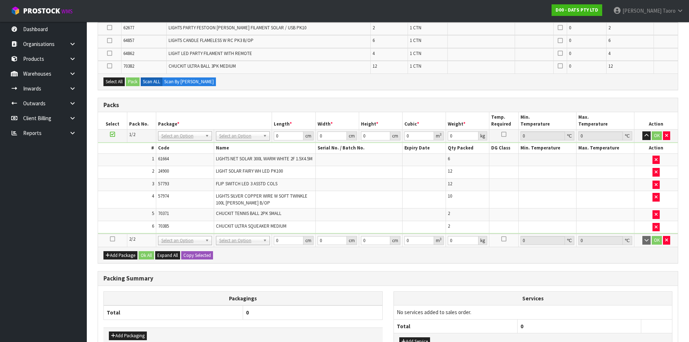
click at [112, 239] on icon at bounding box center [112, 239] width 5 height 0
click at [121, 221] on td "5" at bounding box center [127, 214] width 58 height 13
click at [646, 136] on icon "button" at bounding box center [646, 135] width 4 height 5
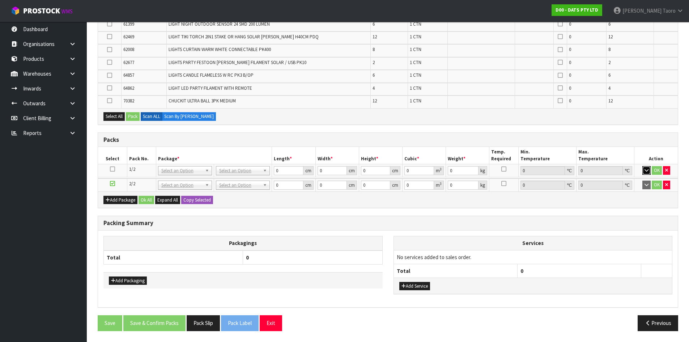
scroll to position [162, 0]
click at [613, 226] on h3 "Packing Summary" at bounding box center [387, 222] width 569 height 7
click at [666, 185] on icon "button" at bounding box center [666, 184] width 3 height 5
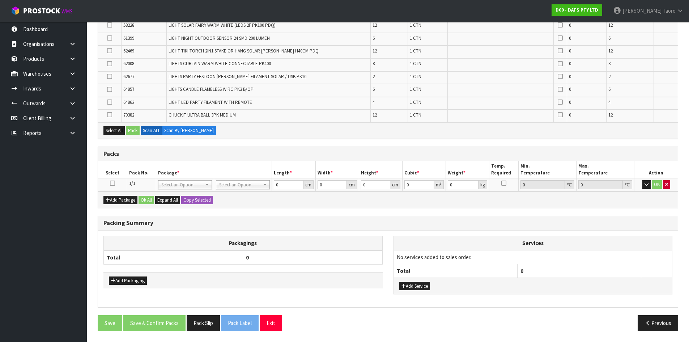
scroll to position [148, 0]
click at [666, 206] on div "Add Package Ok All Expand All Copy Selected" at bounding box center [387, 199] width 579 height 16
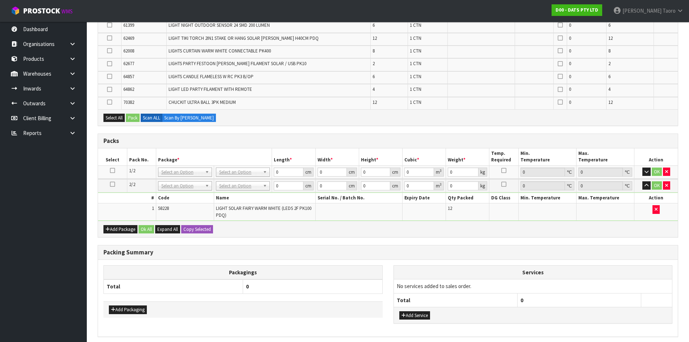
scroll to position [162, 0]
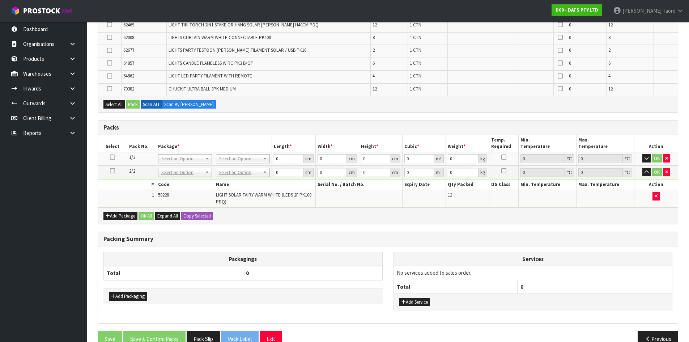
click at [315, 112] on div "Select All Pack Scan ALL Scan By [PERSON_NAME]" at bounding box center [387, 104] width 579 height 16
click at [115, 215] on button "Add Package" at bounding box center [120, 215] width 34 height 9
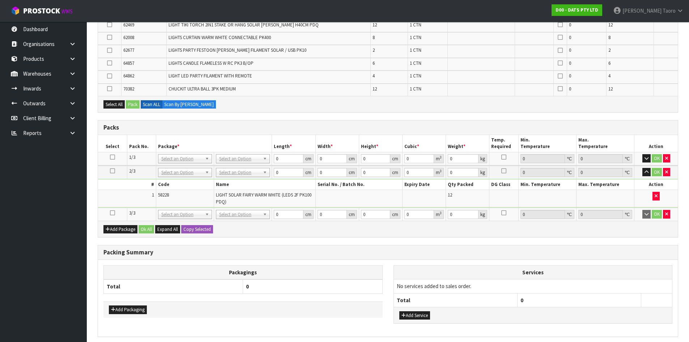
click at [111, 213] on icon at bounding box center [112, 213] width 5 height 0
click at [118, 200] on td "1" at bounding box center [127, 198] width 58 height 17
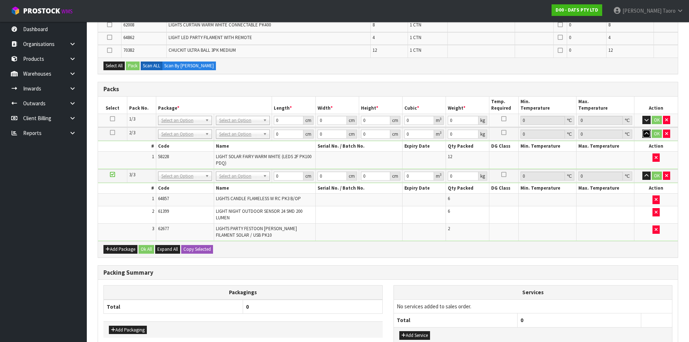
click at [647, 137] on button "button" at bounding box center [646, 133] width 8 height 9
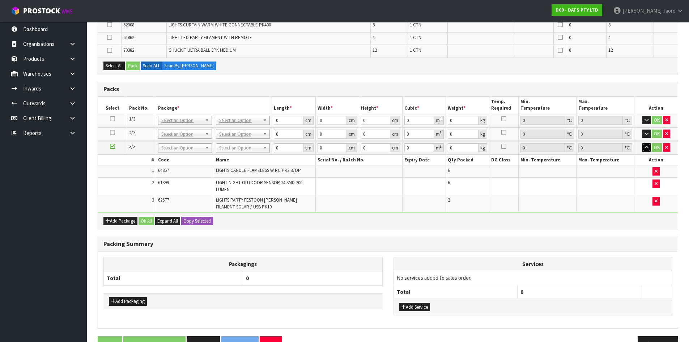
drag, startPoint x: 646, startPoint y: 149, endPoint x: 463, endPoint y: 191, distance: 187.8
click at [646, 148] on icon "button" at bounding box center [646, 147] width 4 height 5
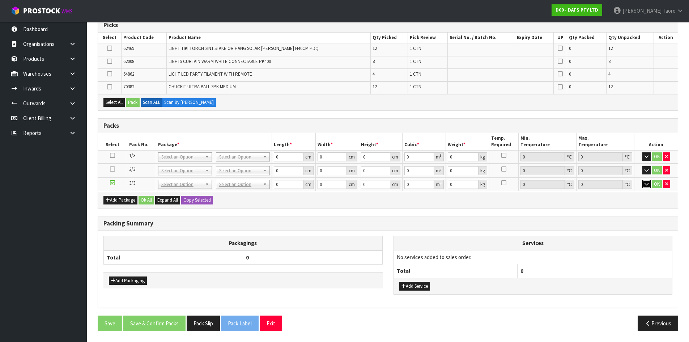
scroll to position [124, 0]
click at [118, 199] on button "Add Package" at bounding box center [120, 200] width 34 height 9
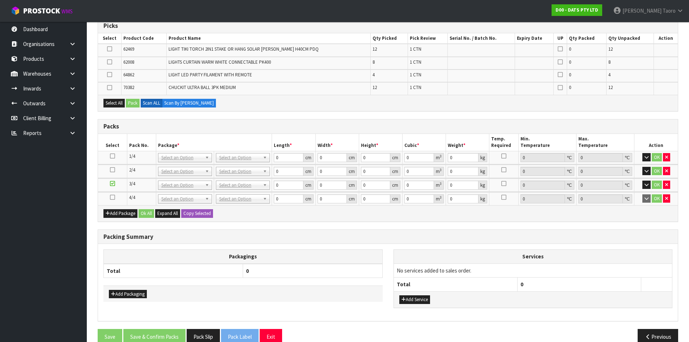
click at [113, 197] on icon at bounding box center [112, 197] width 5 height 0
click at [287, 235] on h3 "Packing Summary" at bounding box center [387, 236] width 569 height 7
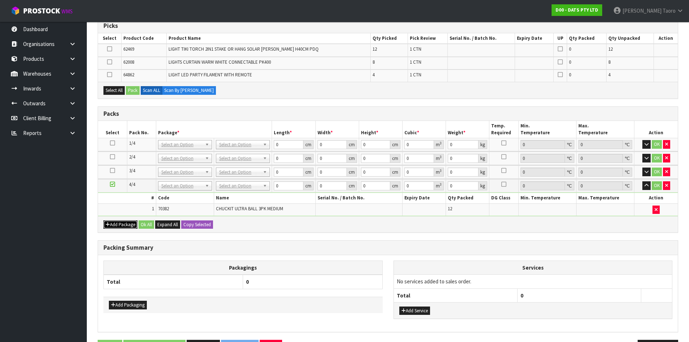
click at [113, 223] on button "Add Package" at bounding box center [120, 224] width 34 height 9
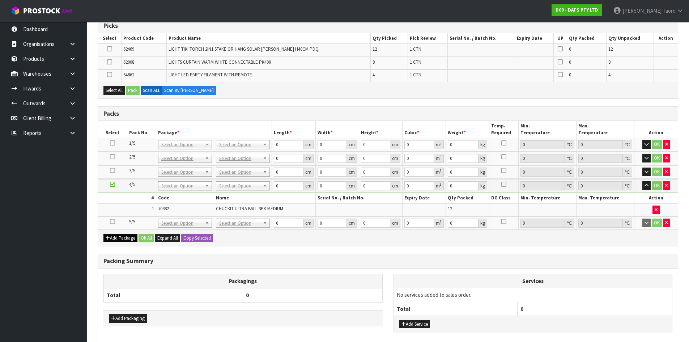
click at [112, 221] on icon at bounding box center [112, 221] width 5 height 0
click at [128, 204] on td "1" at bounding box center [127, 209] width 58 height 12
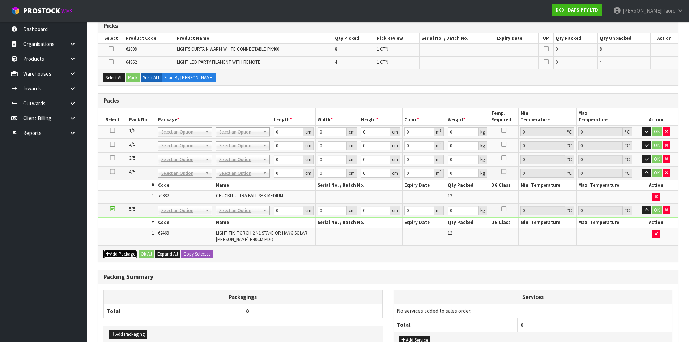
click at [115, 251] on button "Add Package" at bounding box center [120, 253] width 34 height 9
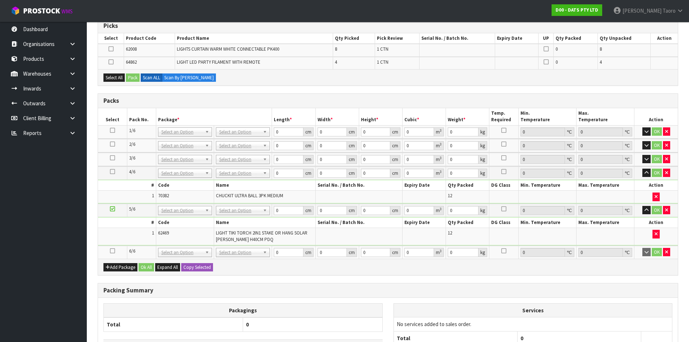
click at [112, 250] on icon at bounding box center [112, 250] width 5 height 0
click at [119, 240] on td "1" at bounding box center [127, 236] width 58 height 17
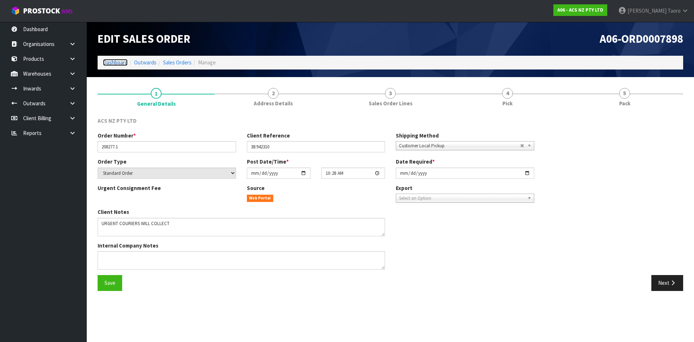
click at [120, 64] on link "Dashboard" at bounding box center [115, 62] width 25 height 7
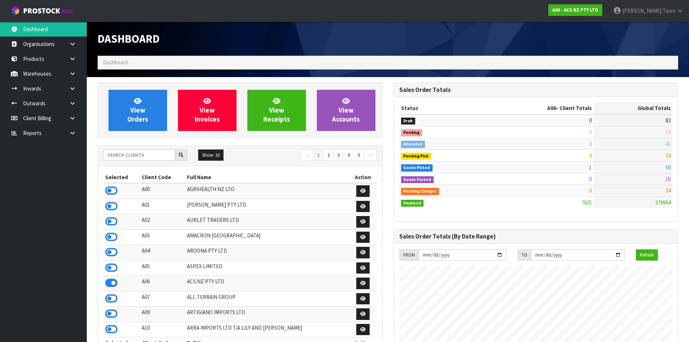
scroll to position [548, 295]
click at [110, 188] on icon at bounding box center [111, 190] width 12 height 11
click at [111, 205] on icon at bounding box center [111, 206] width 12 height 11
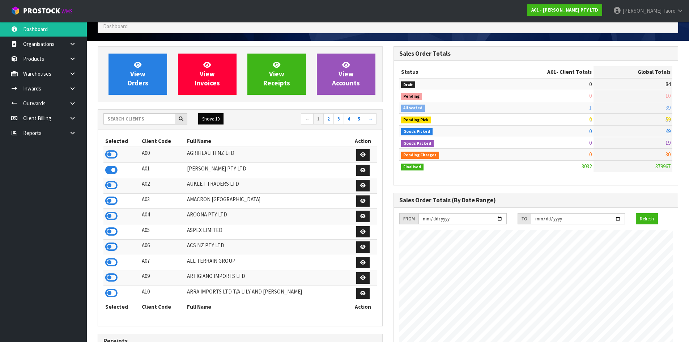
click at [214, 119] on button "Show: 10" at bounding box center [210, 119] width 25 height 12
click at [212, 162] on link "50" at bounding box center [226, 162] width 57 height 10
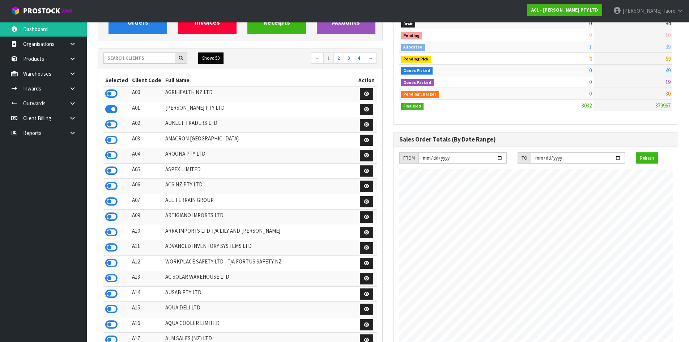
scroll to position [217, 0]
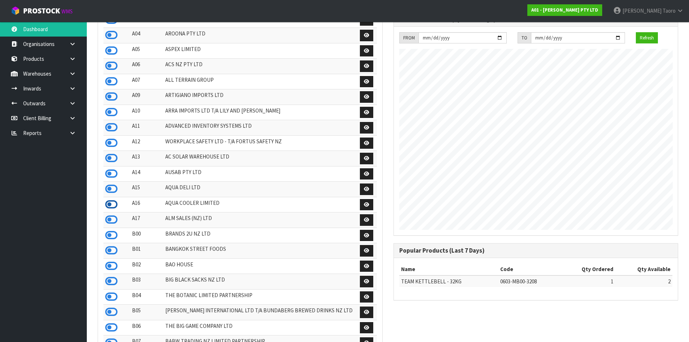
click at [113, 202] on icon at bounding box center [111, 204] width 12 height 11
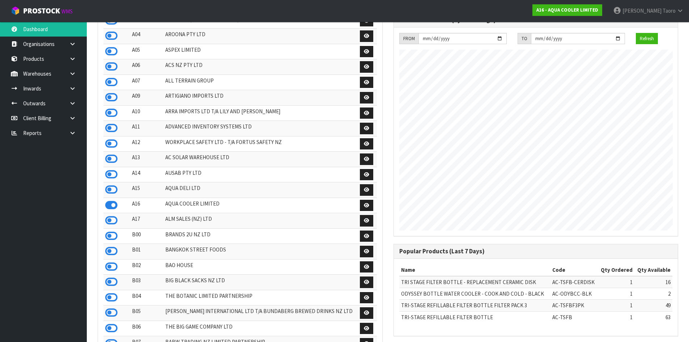
scroll to position [289, 0]
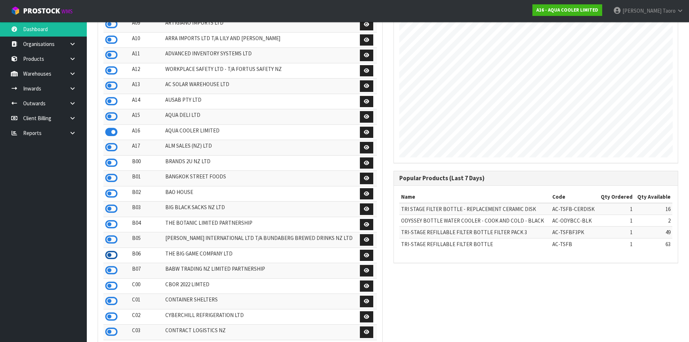
click at [111, 255] on icon at bounding box center [111, 254] width 12 height 11
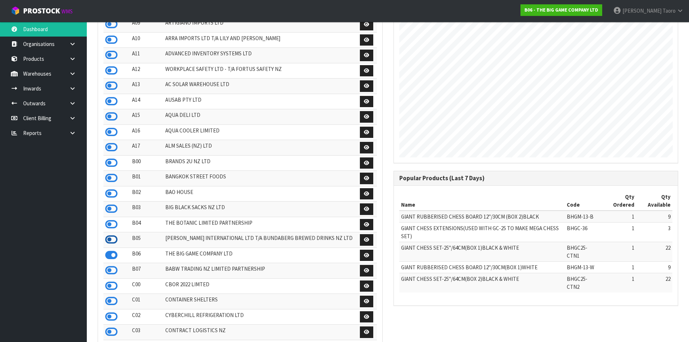
scroll to position [520, 295]
click at [107, 271] on icon at bounding box center [111, 270] width 12 height 11
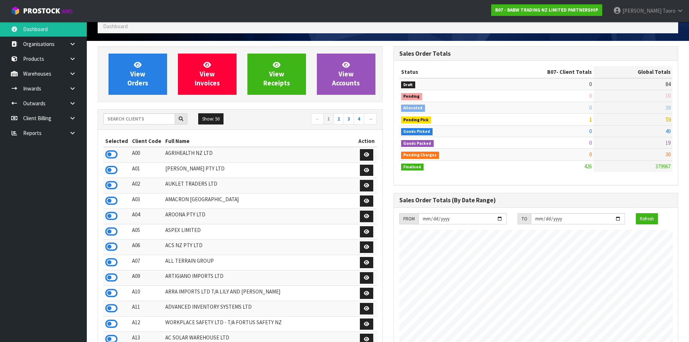
scroll to position [548, 295]
drag, startPoint x: 141, startPoint y: 83, endPoint x: 136, endPoint y: 86, distance: 5.7
click at [141, 83] on span "View Orders" at bounding box center [137, 73] width 21 height 27
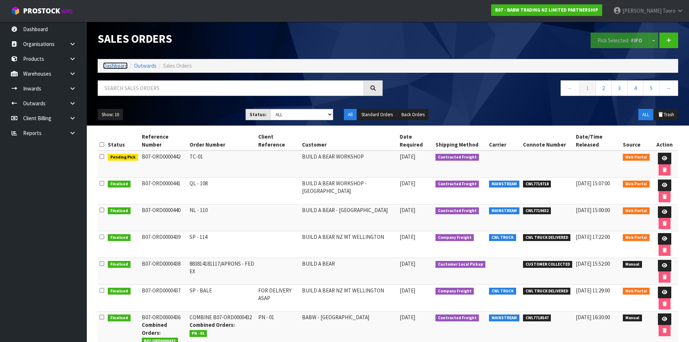
click at [123, 63] on link "Dashboard" at bounding box center [115, 65] width 25 height 7
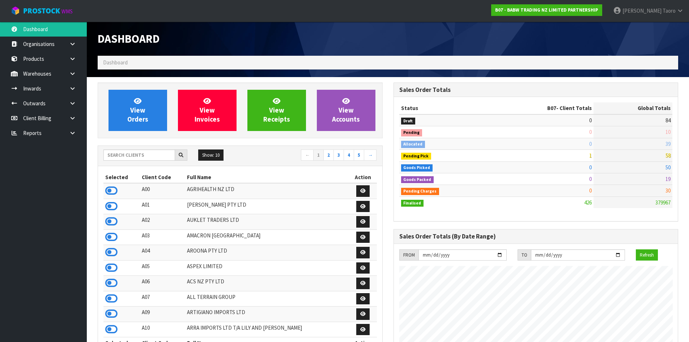
scroll to position [548, 295]
drag, startPoint x: 154, startPoint y: 158, endPoint x: 158, endPoint y: 154, distance: 6.2
click at [155, 157] on input "text" at bounding box center [139, 154] width 72 height 11
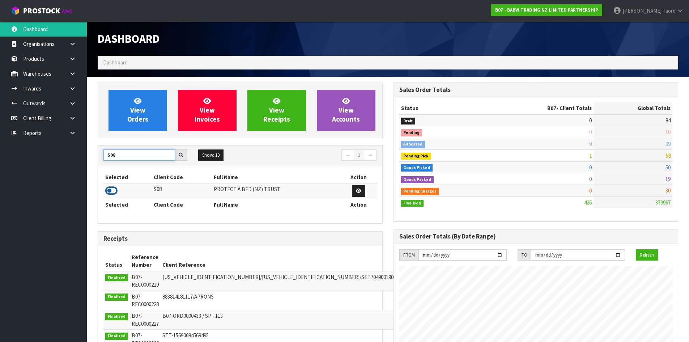
type input "S08"
click at [113, 191] on icon at bounding box center [111, 190] width 12 height 11
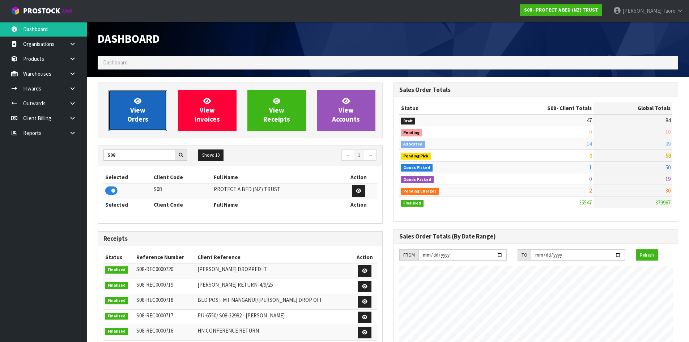
click at [116, 96] on link "View Orders" at bounding box center [137, 110] width 59 height 41
